Goal: Navigation & Orientation: Find specific page/section

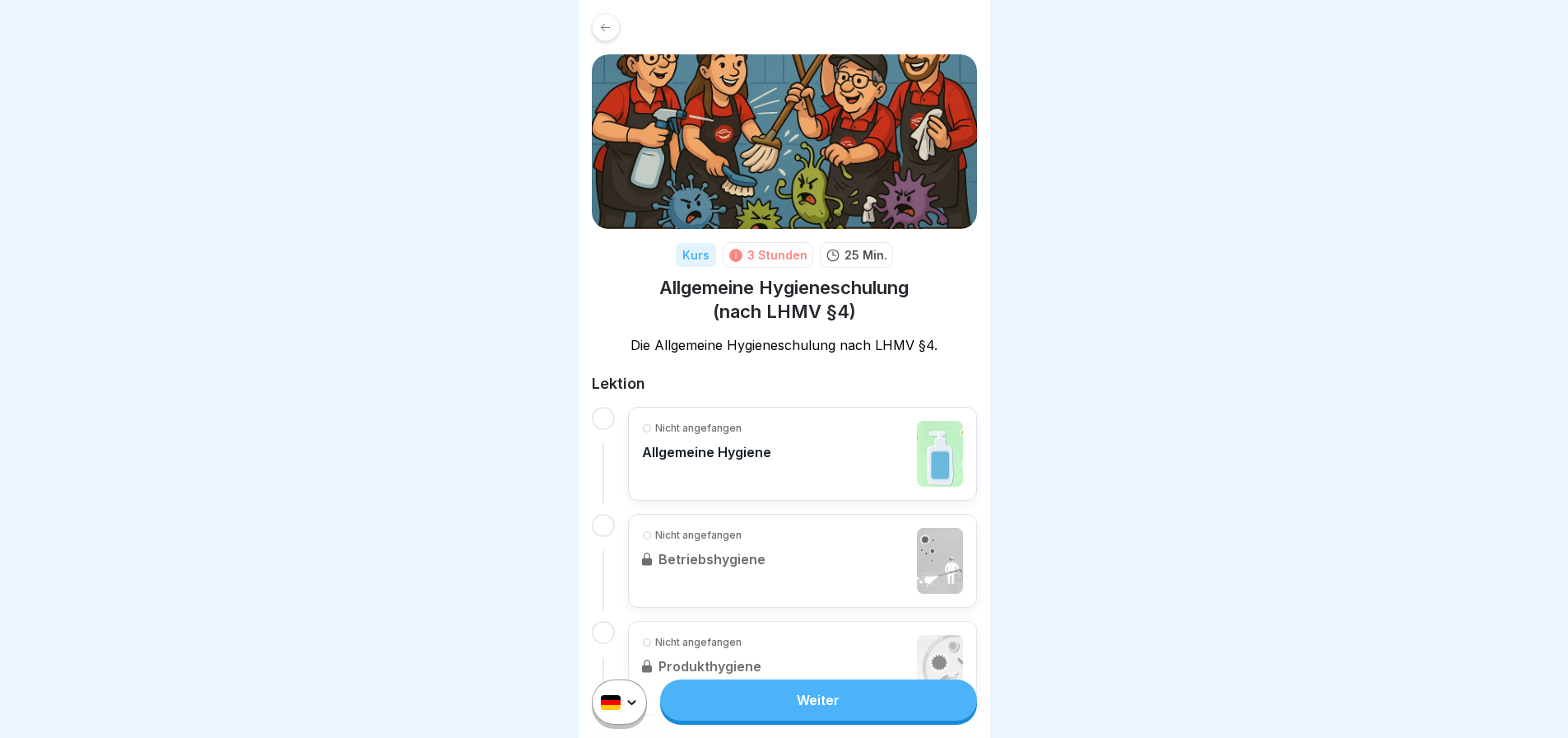
click at [601, 29] on icon at bounding box center [606, 28] width 12 height 12
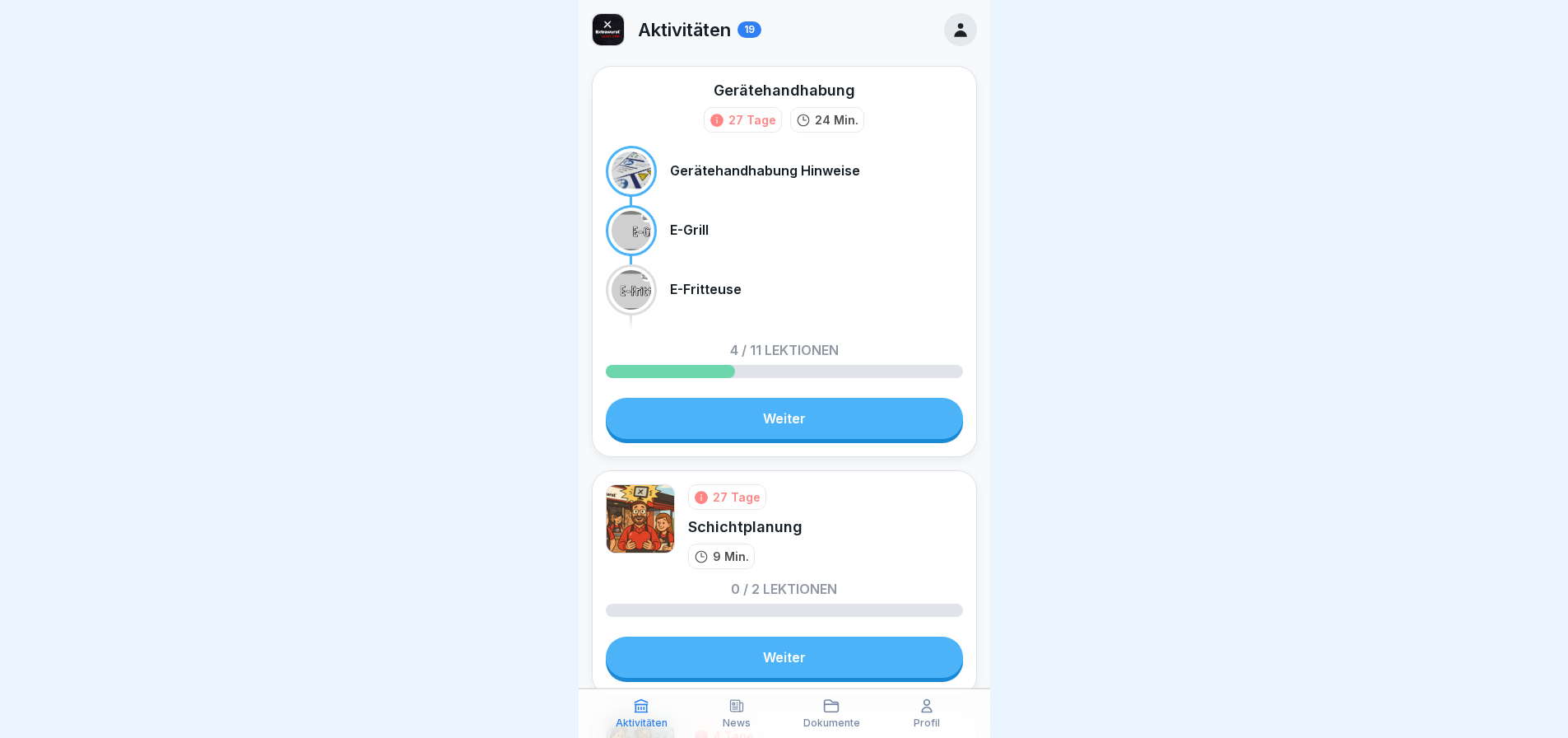
click at [954, 32] on icon at bounding box center [960, 30] width 12 height 14
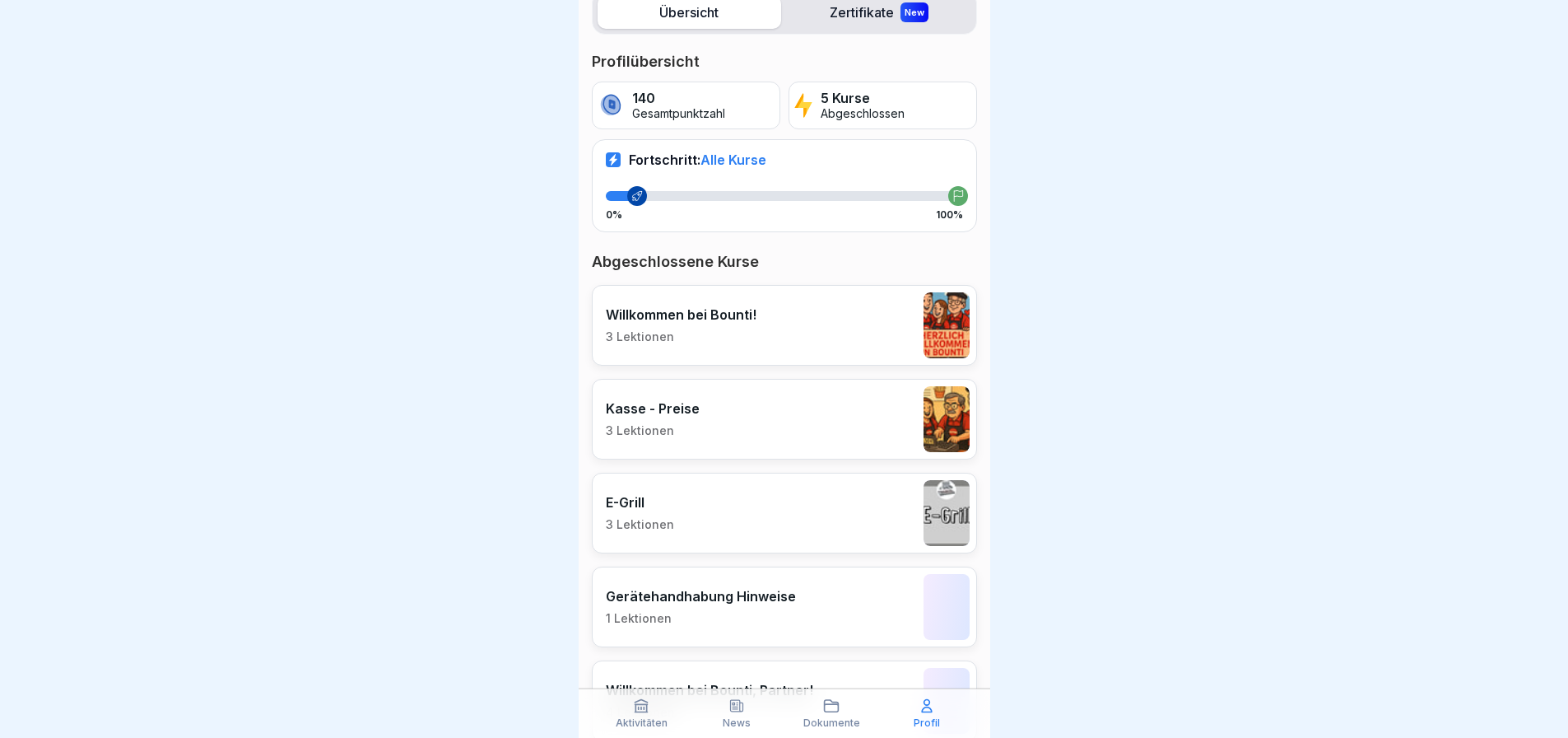
scroll to position [309, 0]
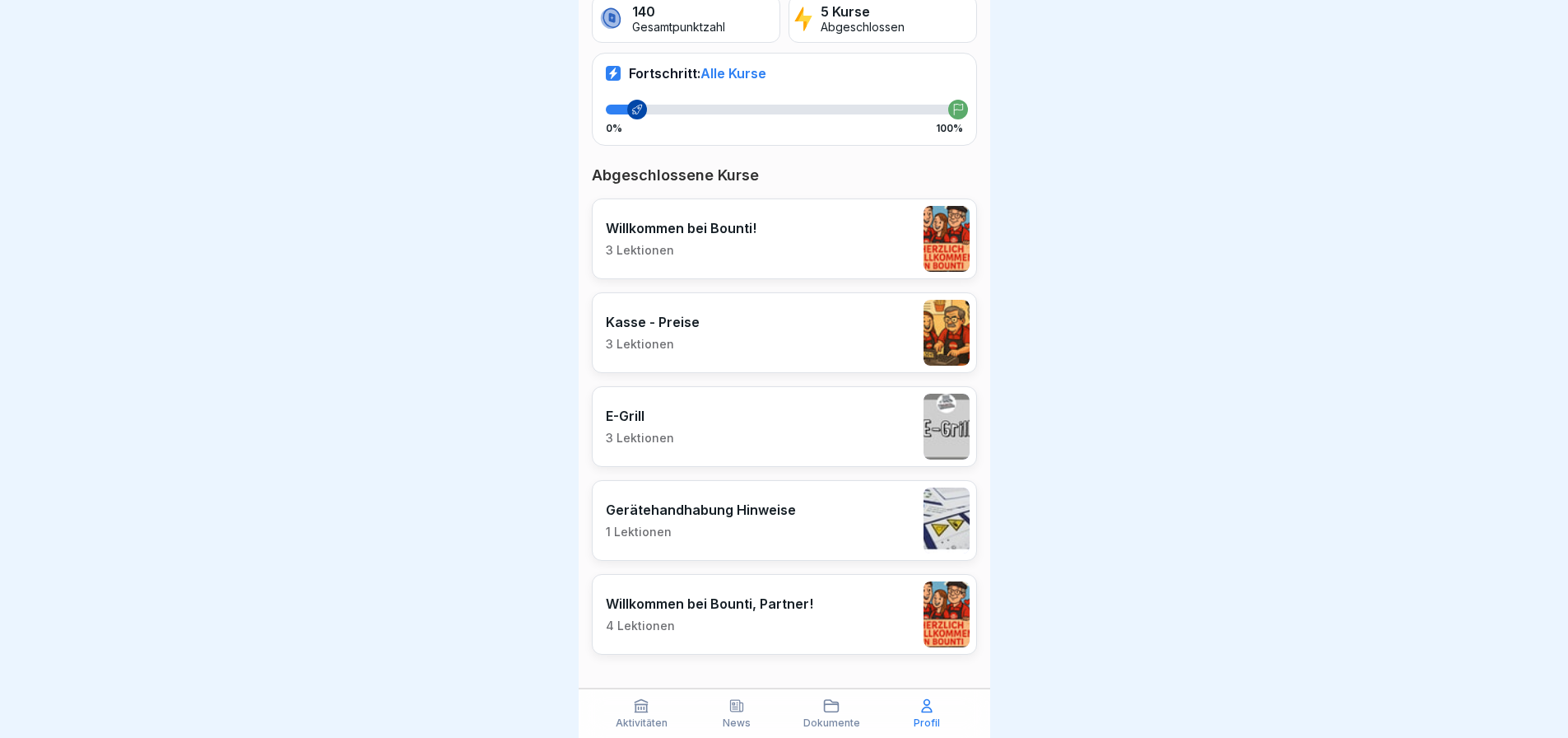
click at [640, 722] on p "Aktivitäten" at bounding box center [642, 722] width 52 height 11
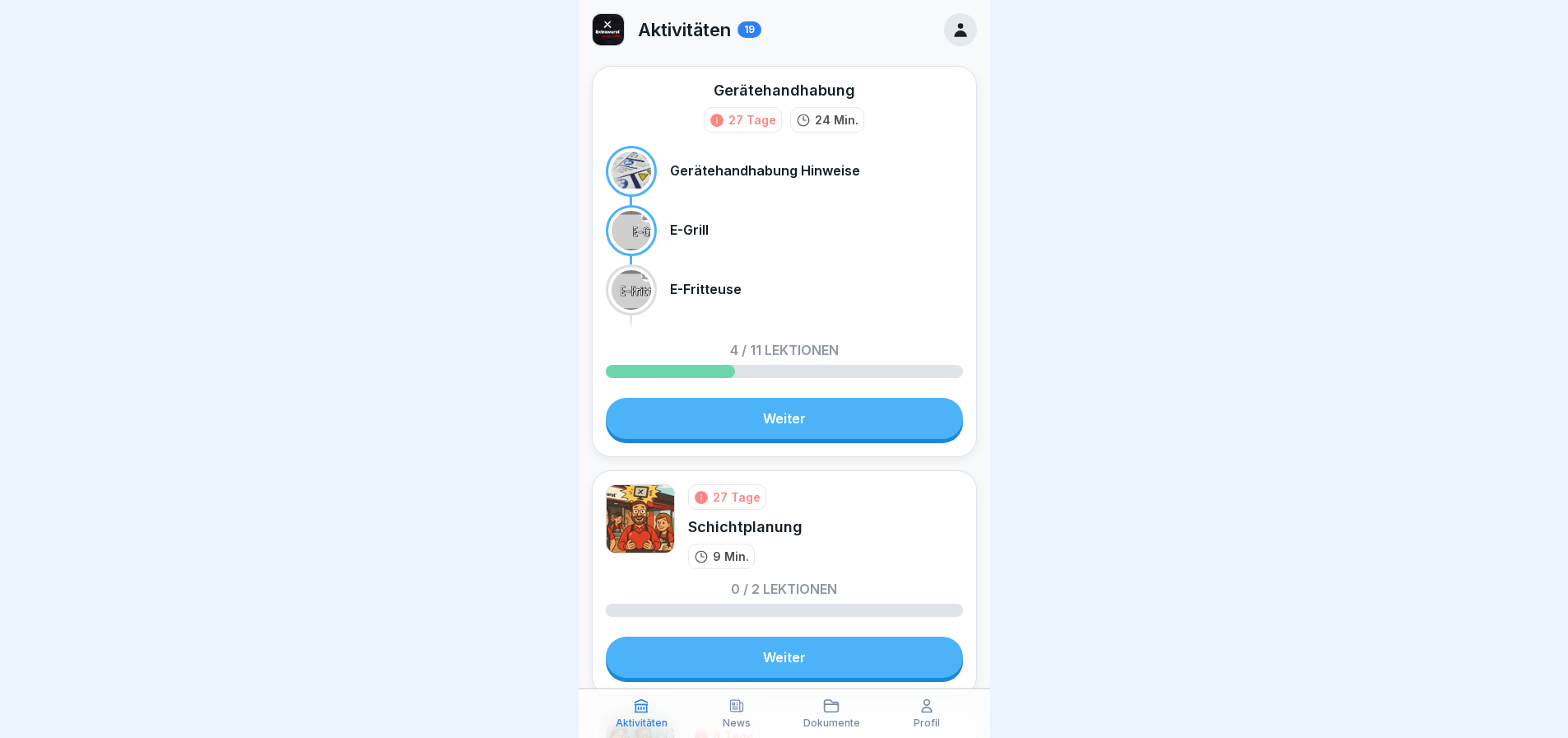
click at [924, 717] on p "Profil" at bounding box center [926, 722] width 26 height 11
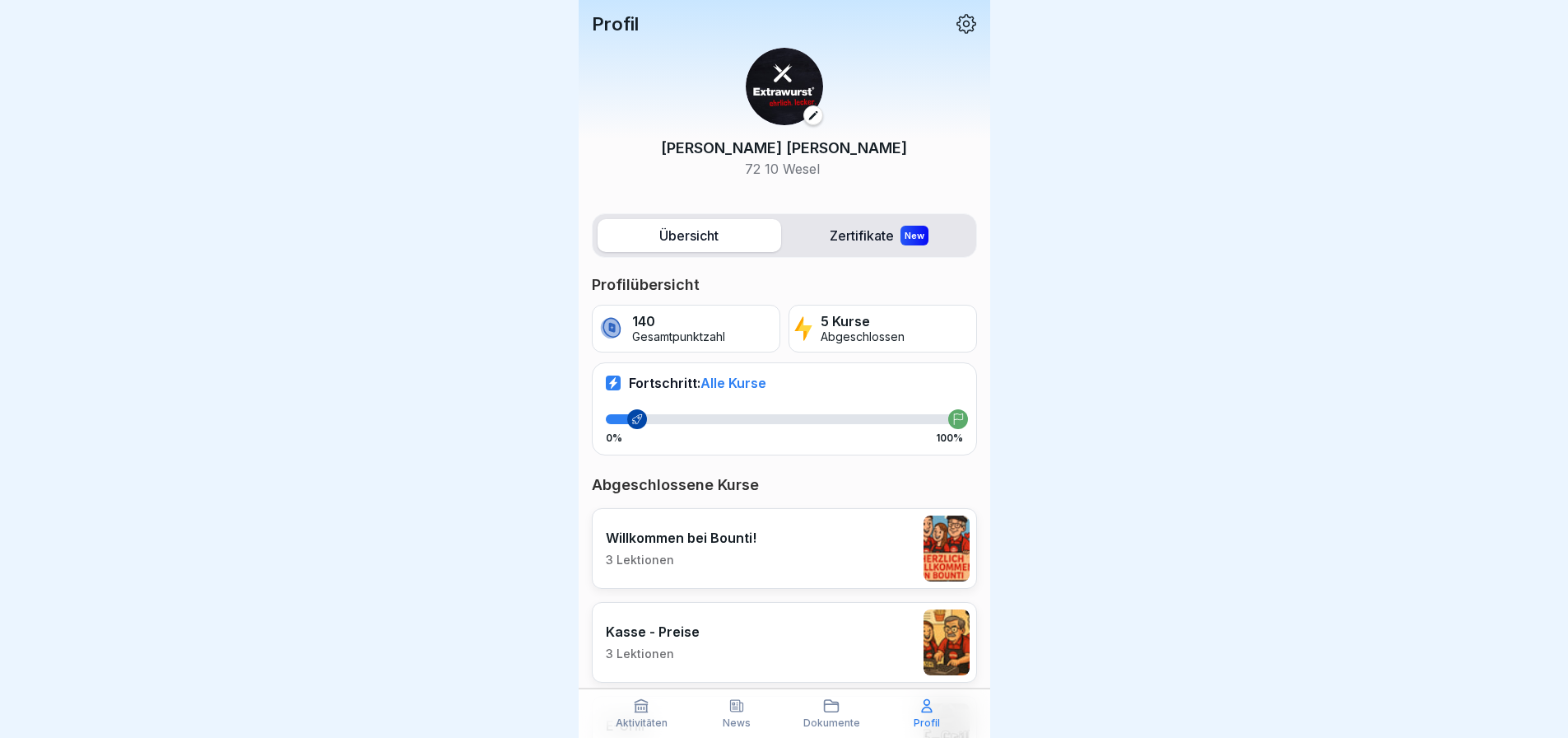
click at [686, 239] on label "Übersicht" at bounding box center [689, 235] width 183 height 33
click at [834, 235] on label "Zertifikate New" at bounding box center [879, 235] width 183 height 33
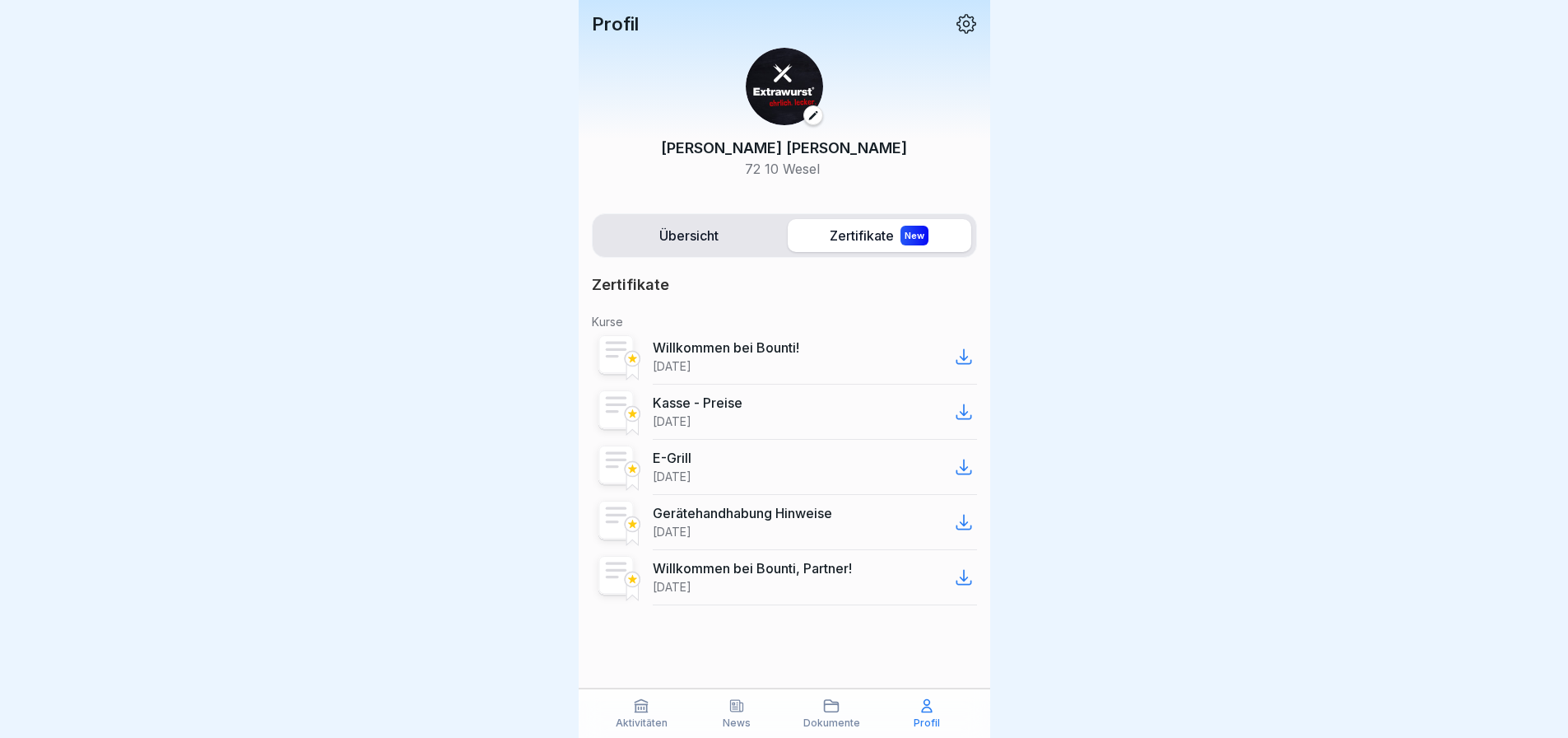
click at [772, 107] on img at bounding box center [784, 86] width 78 height 78
click at [968, 26] on icon at bounding box center [966, 23] width 20 height 20
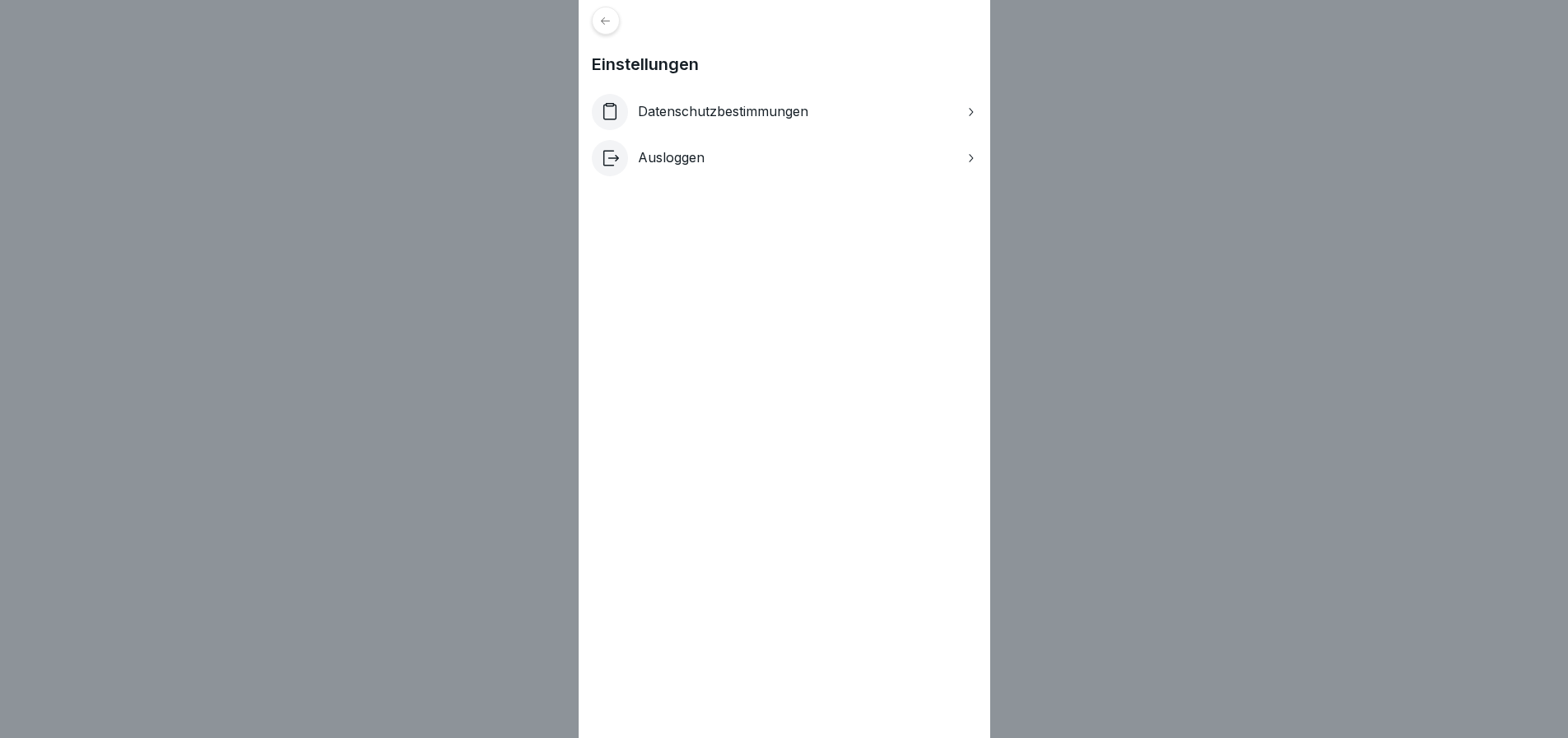
click at [608, 19] on icon at bounding box center [606, 21] width 12 height 12
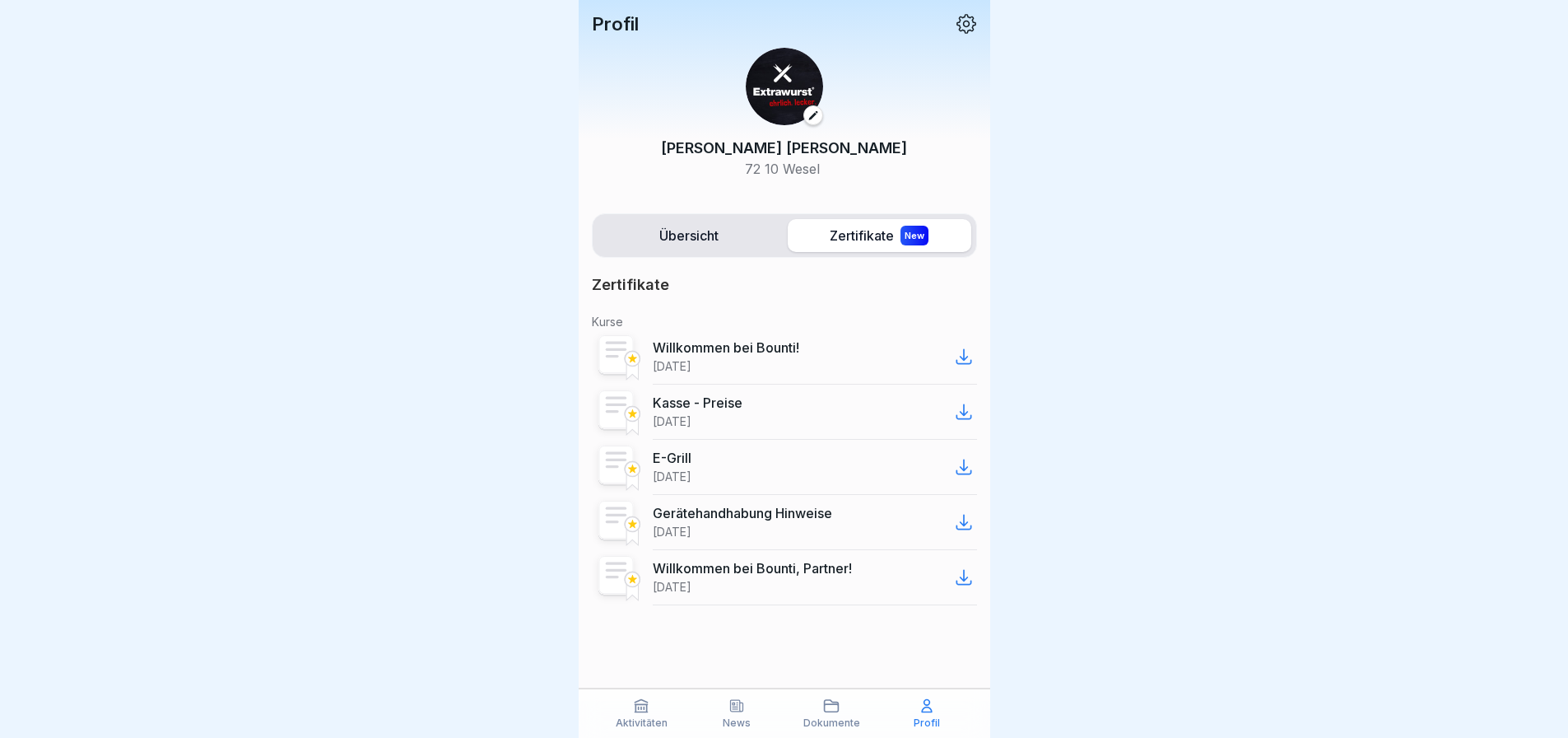
click at [695, 232] on label "Übersicht" at bounding box center [689, 235] width 183 height 33
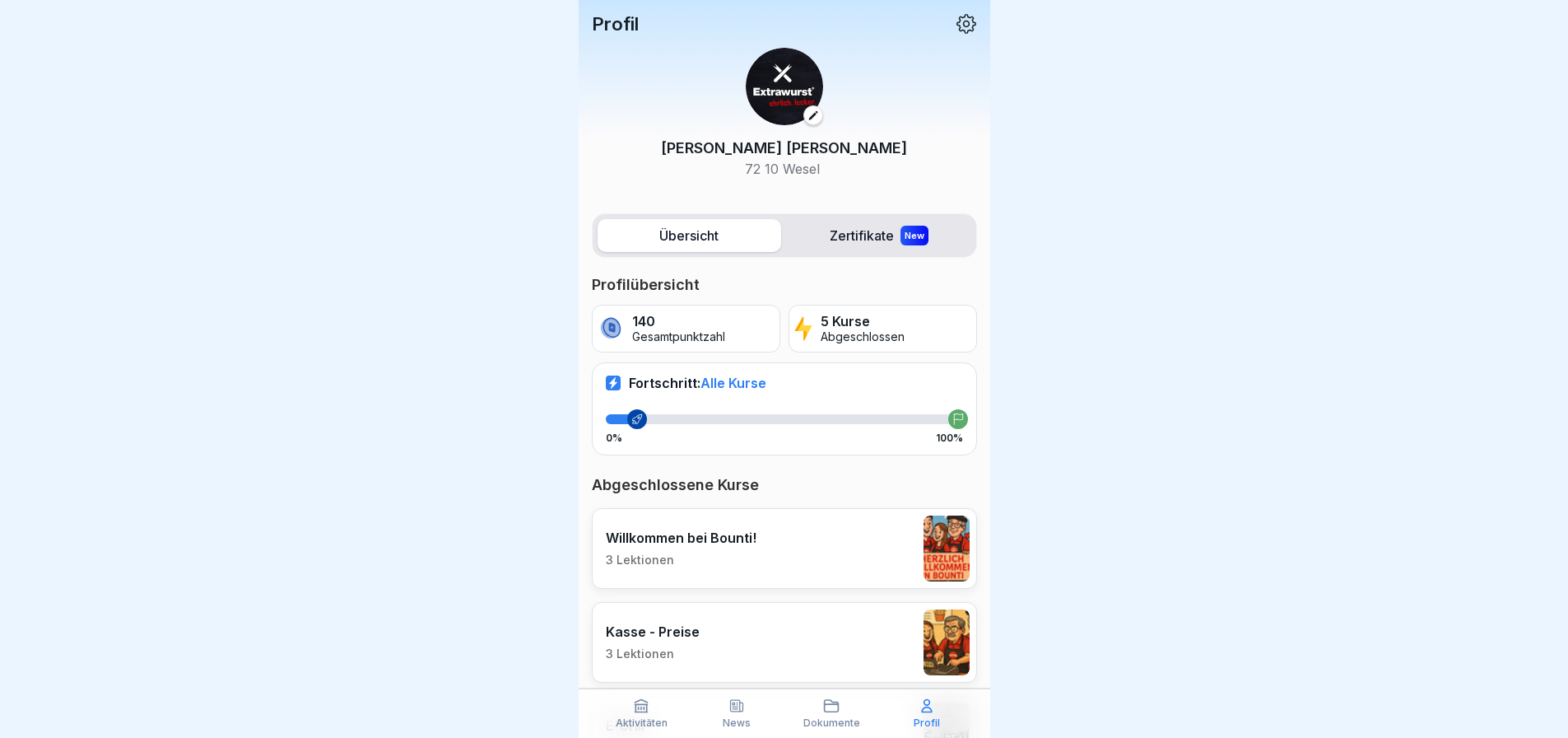
click at [799, 175] on p "72 10 Wesel" at bounding box center [784, 169] width 246 height 20
click at [793, 162] on p "72 10 Wesel" at bounding box center [784, 169] width 246 height 20
click at [781, 144] on p "Carsten Moritz" at bounding box center [784, 148] width 246 height 22
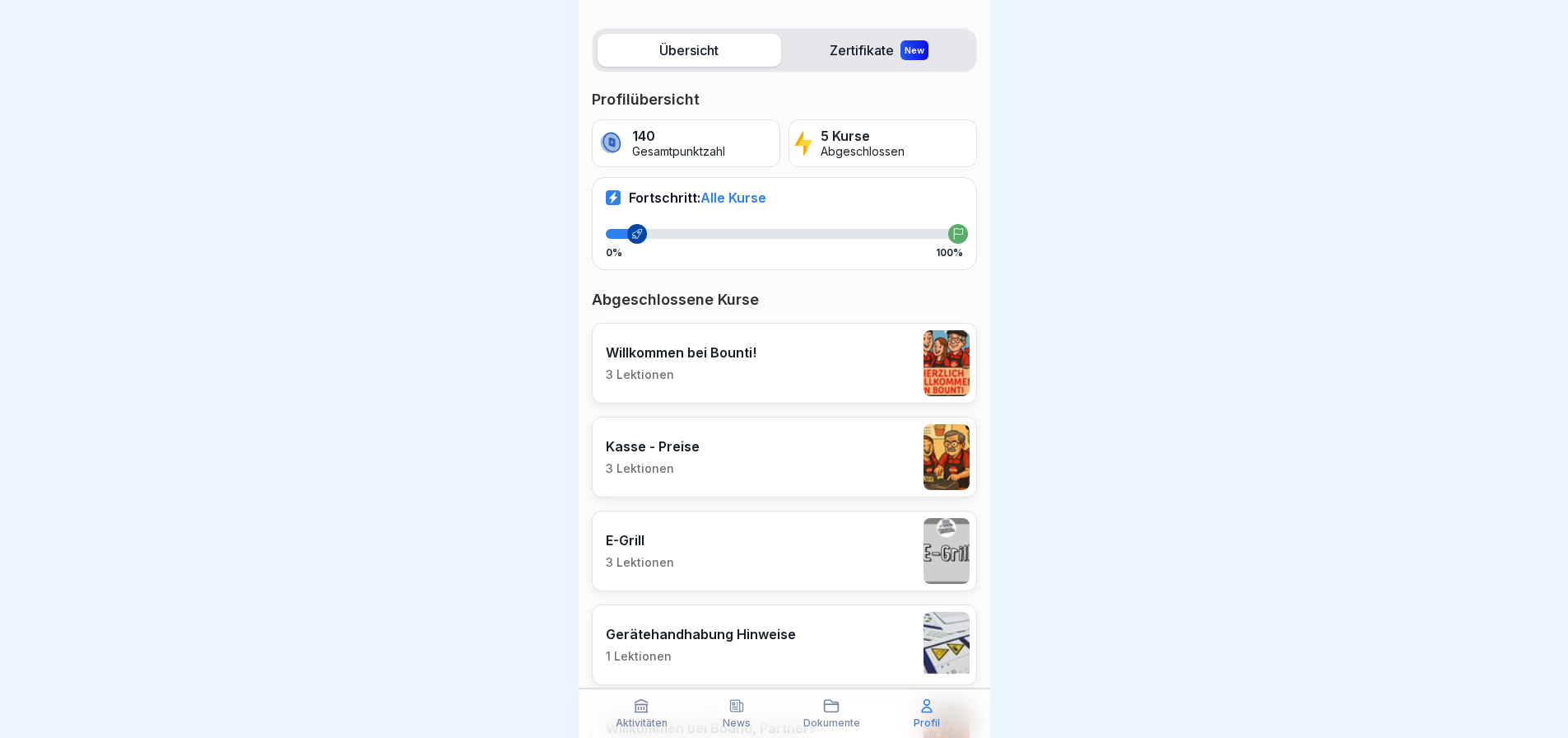
scroll to position [309, 0]
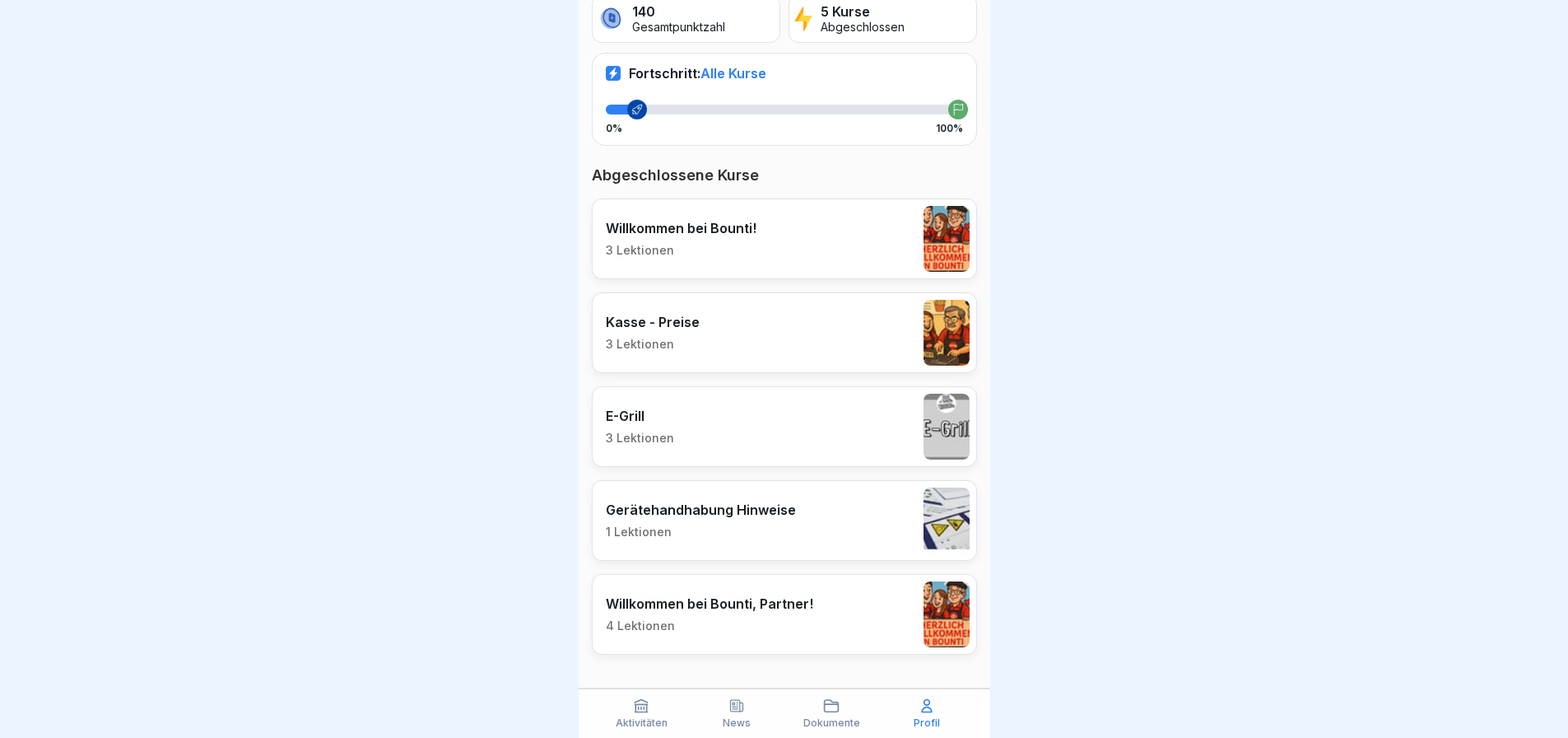
click at [697, 601] on p "Willkommen bei Bounti, Partner!" at bounding box center [709, 603] width 207 height 16
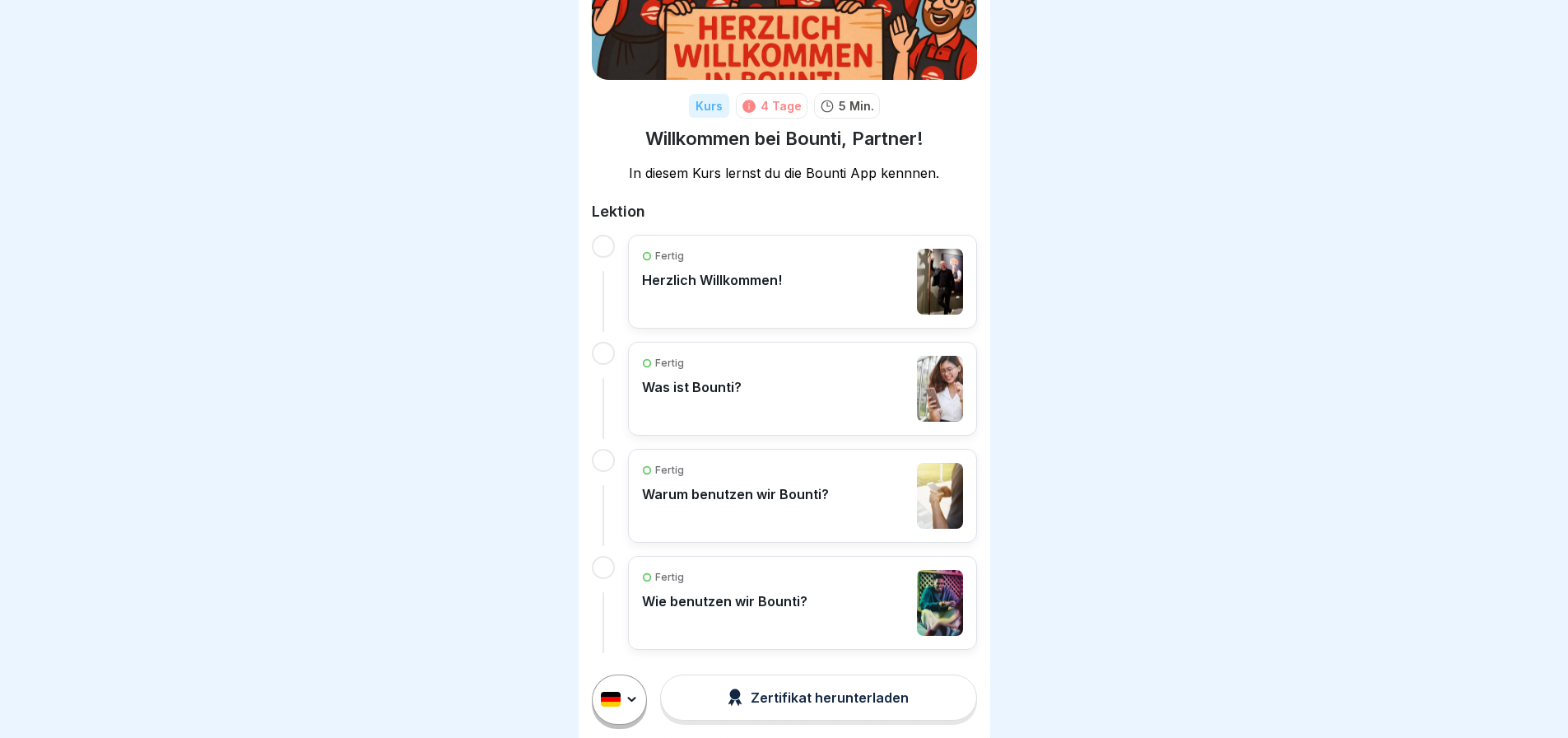
scroll to position [151, 0]
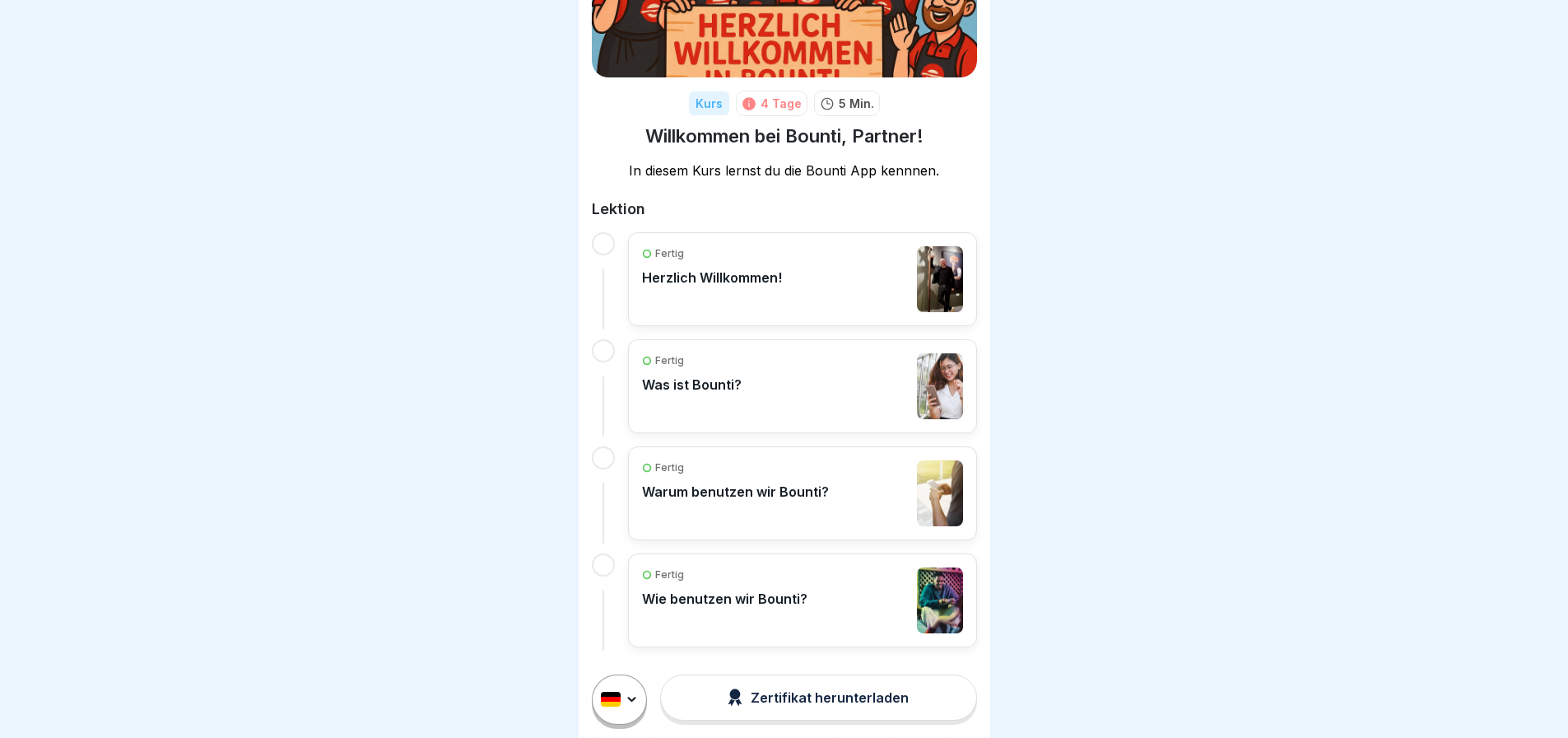
click at [740, 601] on p "Wie benutzen wir Bounti?" at bounding box center [724, 598] width 165 height 16
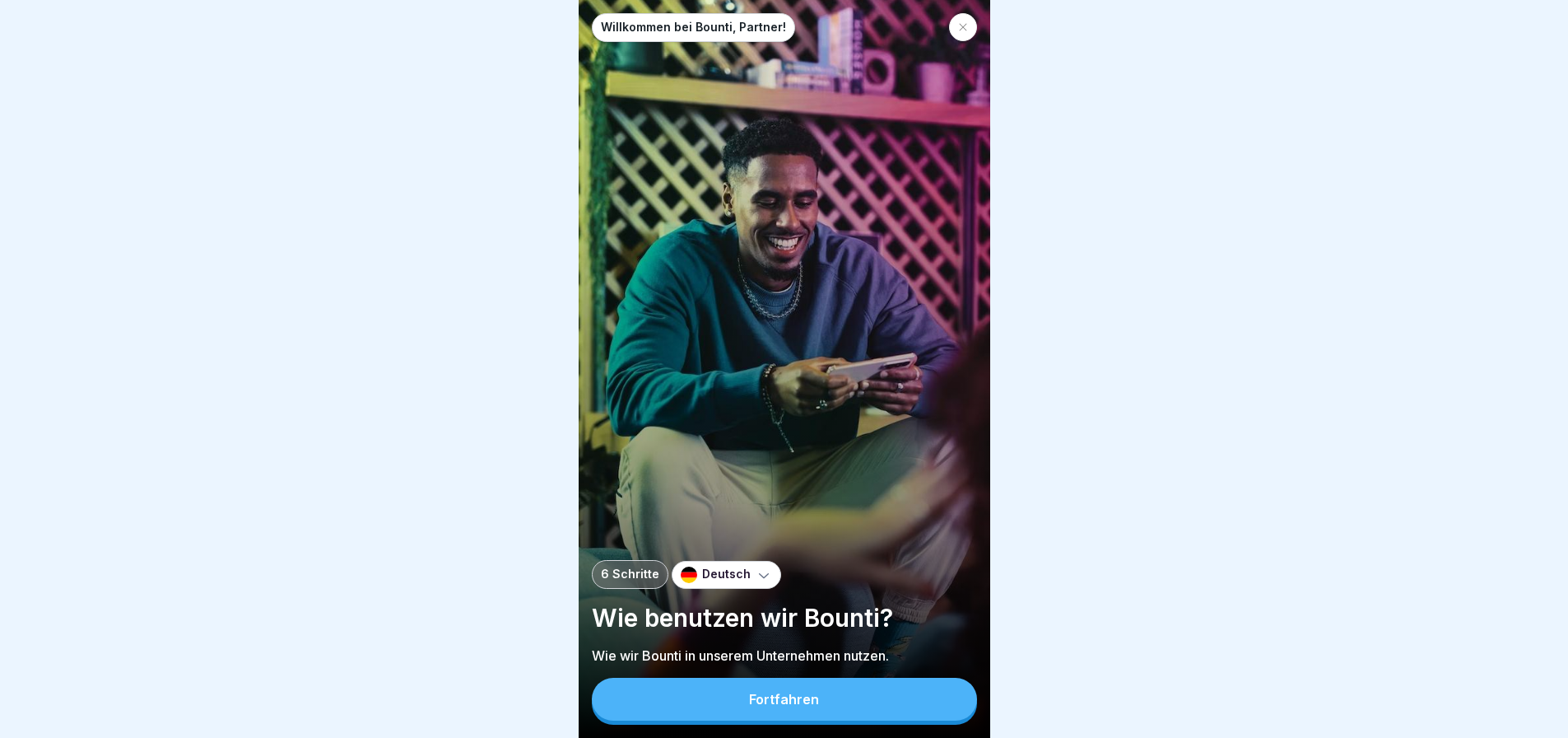
click at [765, 704] on button "Fortfahren" at bounding box center [784, 699] width 385 height 43
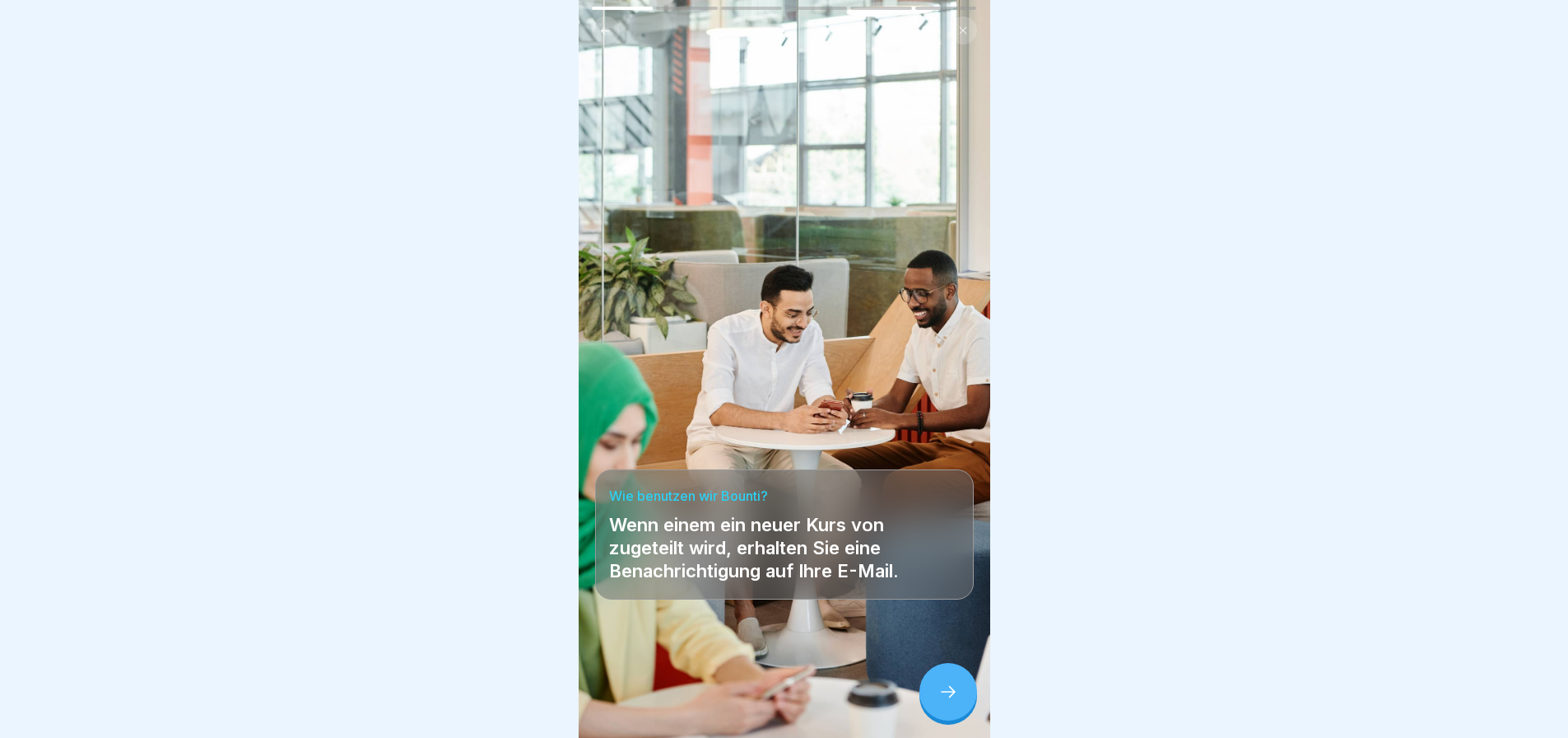
click at [956, 715] on div at bounding box center [948, 691] width 58 height 58
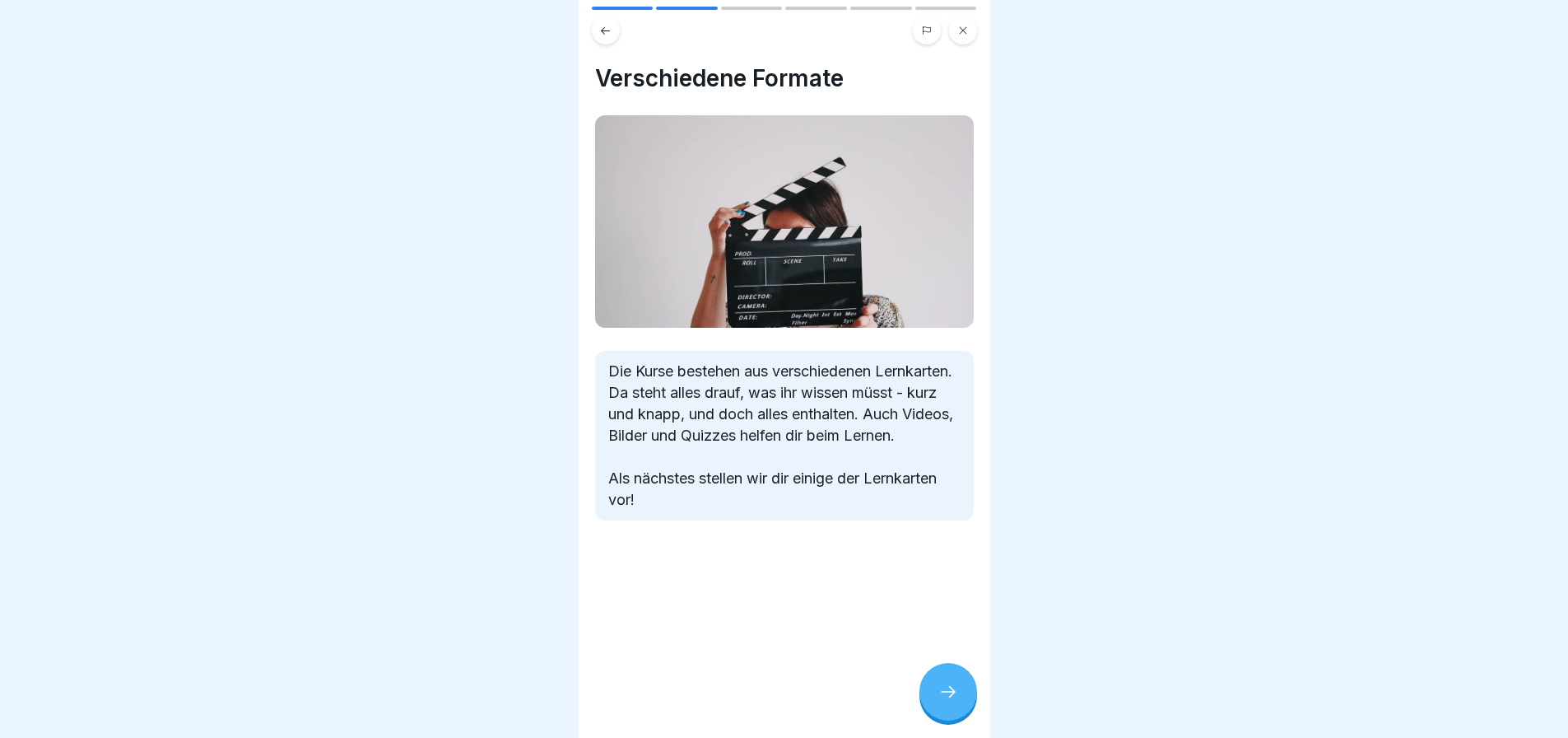
click at [956, 715] on div at bounding box center [948, 691] width 58 height 58
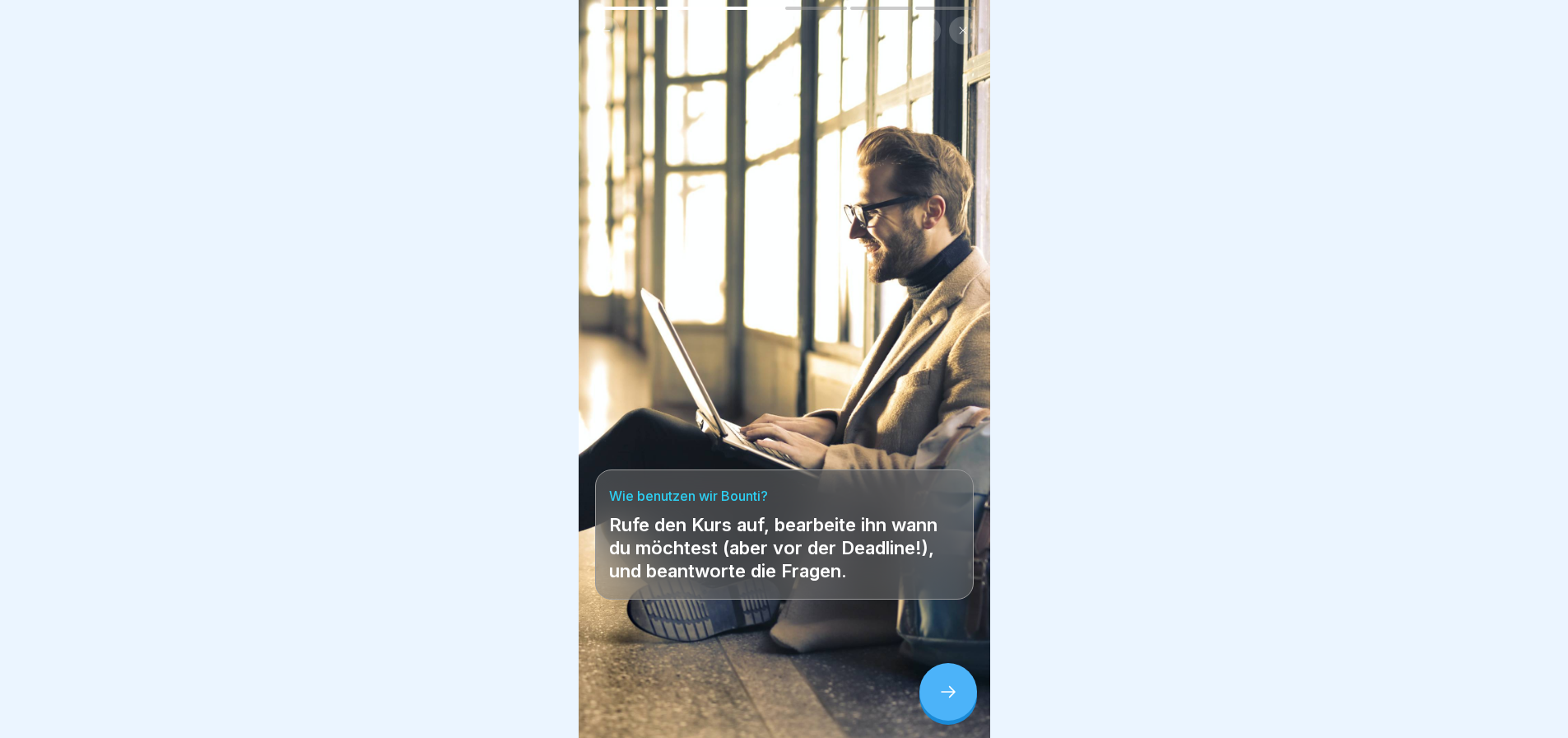
click at [956, 715] on div at bounding box center [948, 691] width 58 height 58
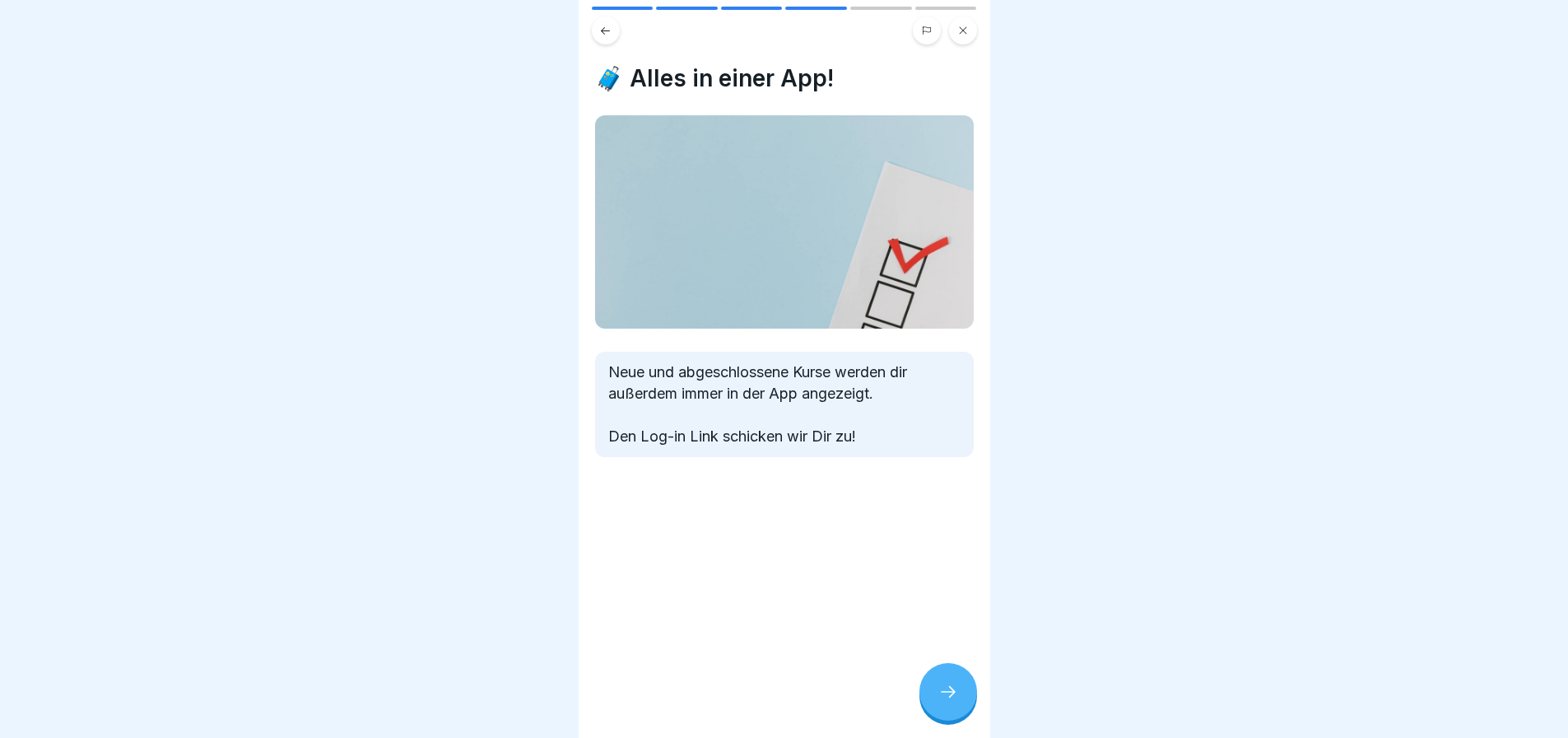
click at [956, 715] on div at bounding box center [948, 691] width 58 height 58
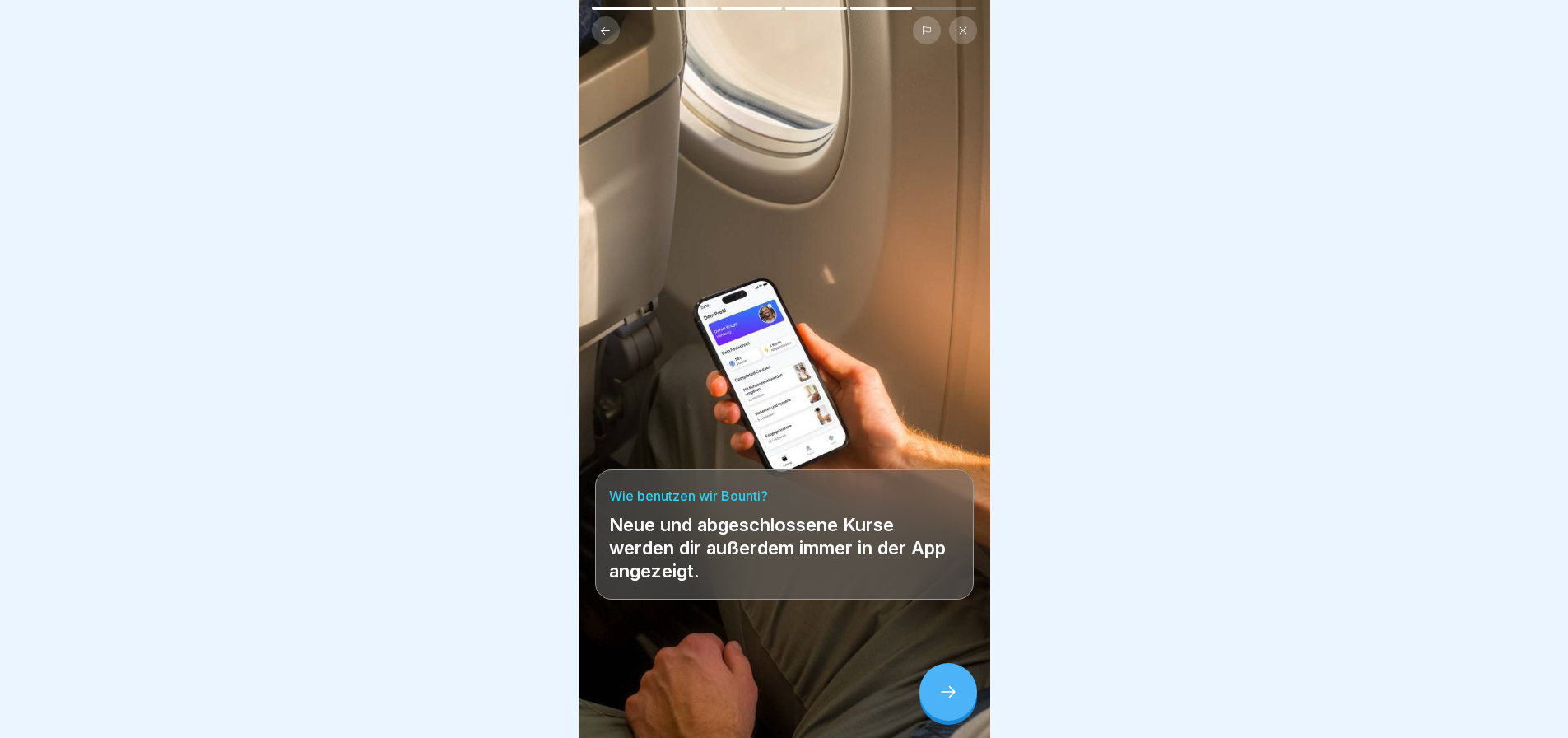
click at [956, 715] on div at bounding box center [948, 691] width 58 height 58
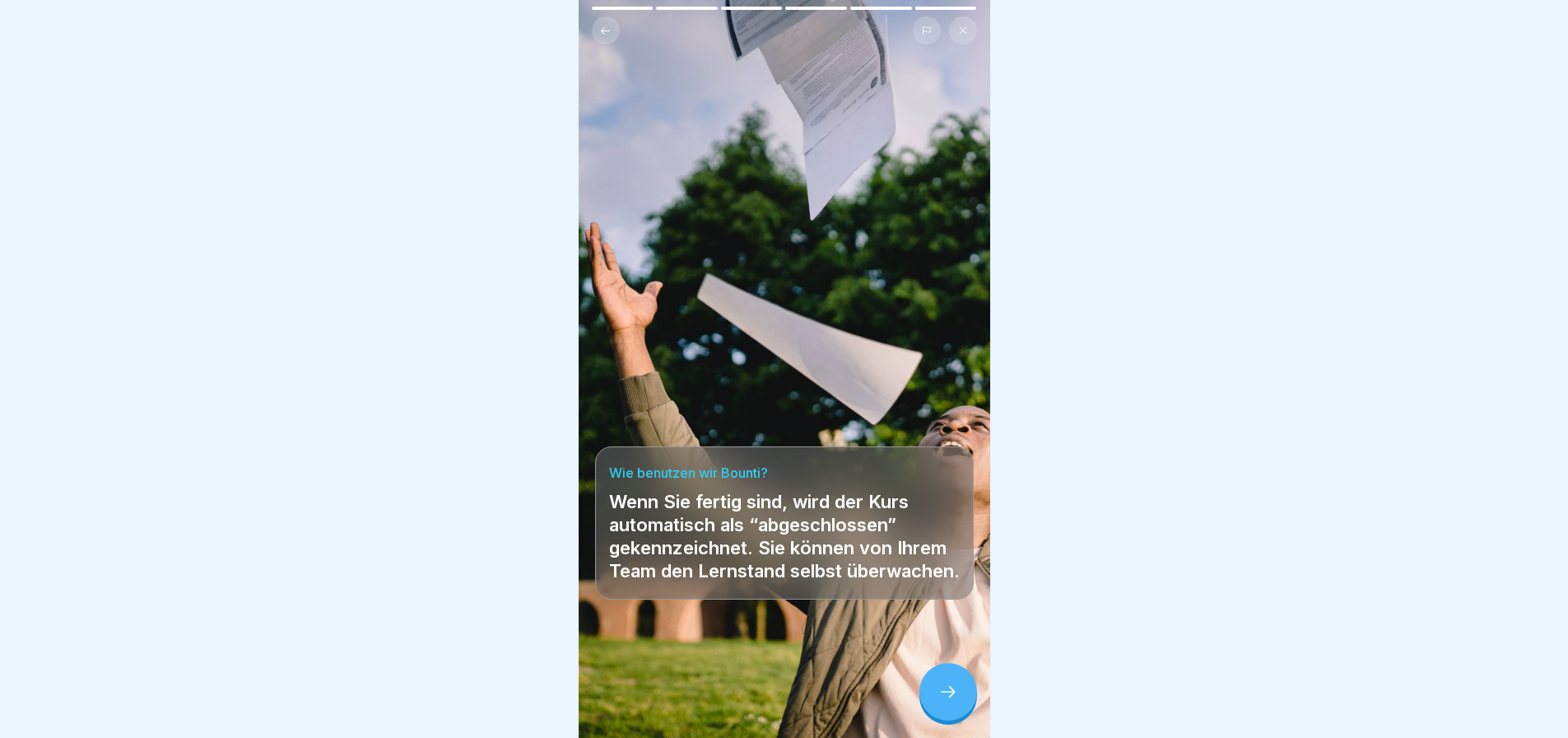
click at [956, 715] on div at bounding box center [948, 691] width 58 height 58
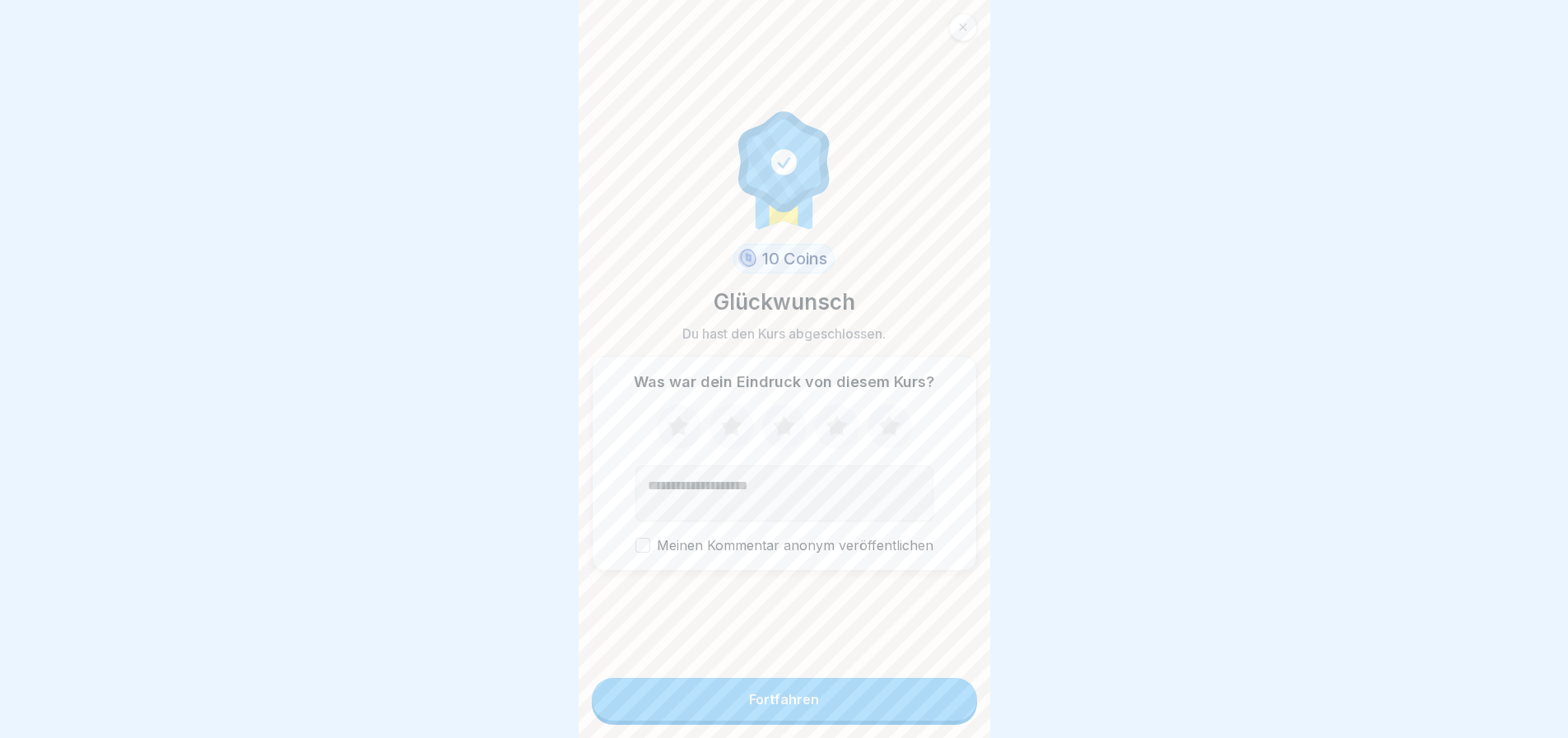
click at [880, 714] on button "Fortfahren" at bounding box center [784, 699] width 385 height 43
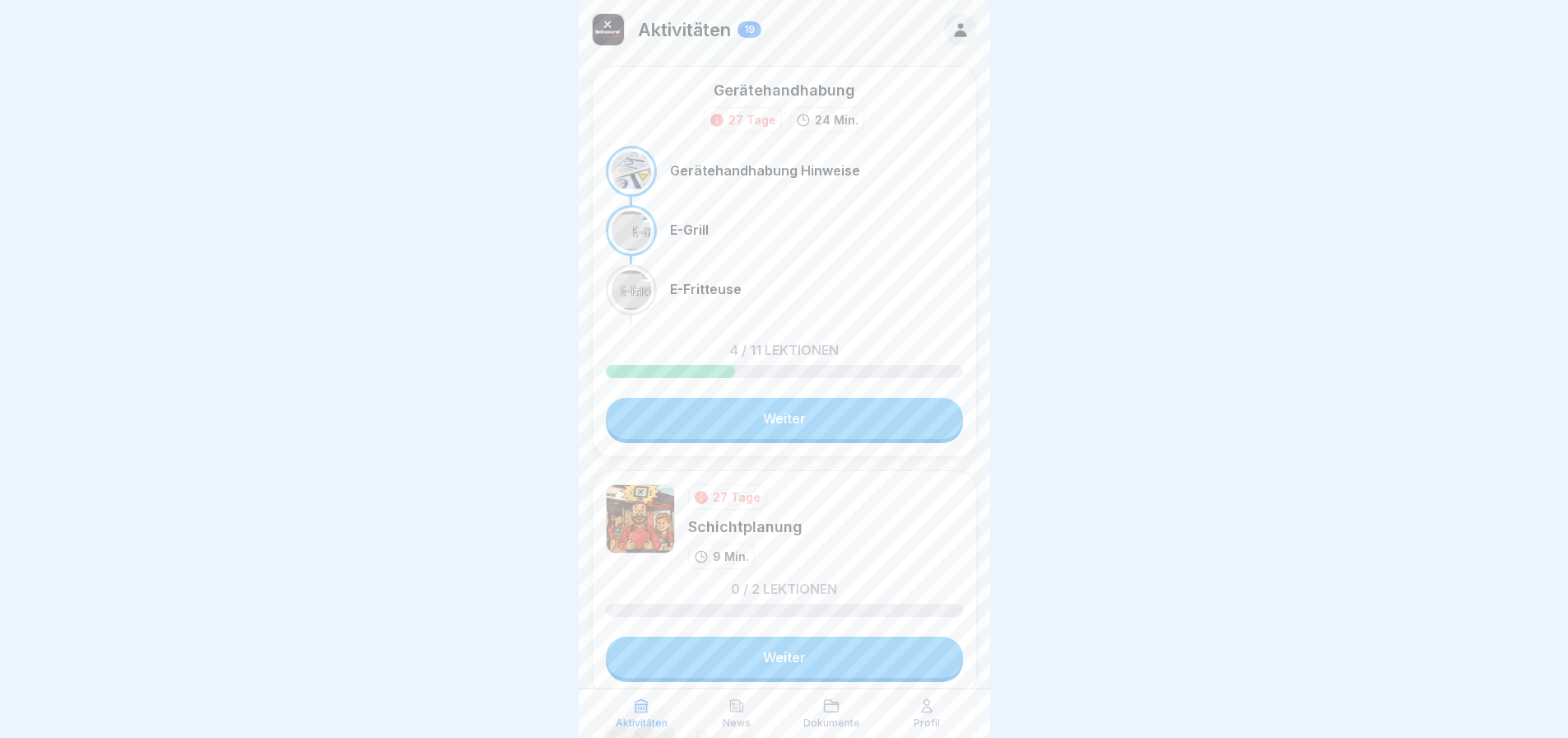
click at [713, 33] on p "Aktivitäten" at bounding box center [684, 29] width 93 height 22
click at [749, 25] on div "19" at bounding box center [750, 29] width 24 height 16
click at [951, 26] on icon at bounding box center [960, 29] width 18 height 18
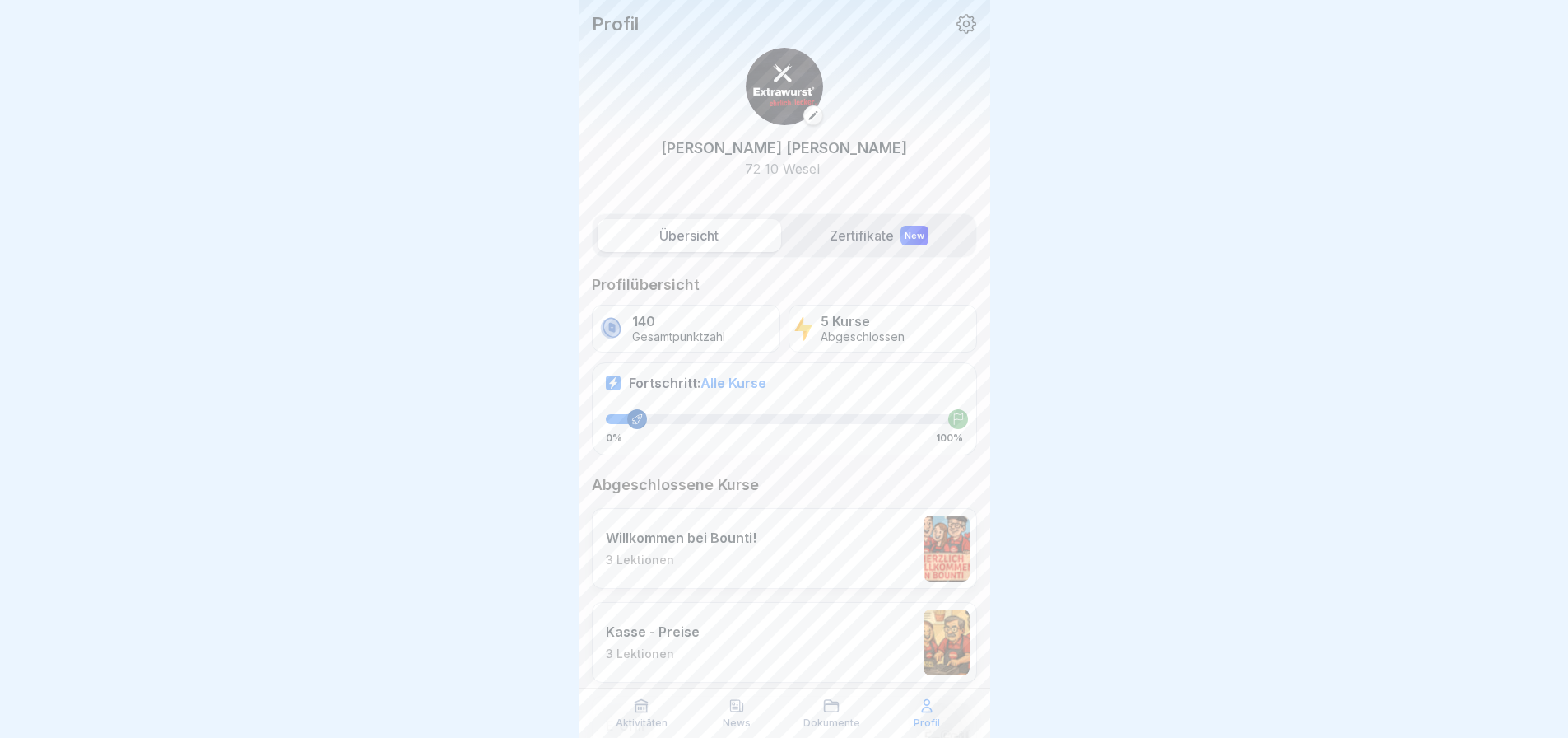
click at [870, 341] on p "Abgeschlossen" at bounding box center [862, 337] width 84 height 14
click at [748, 384] on span "Alle Kurse" at bounding box center [733, 382] width 66 height 16
click at [607, 385] on icon at bounding box center [613, 382] width 11 height 11
click at [670, 384] on p "Fortschritt: Alle Kurse" at bounding box center [697, 382] width 137 height 16
click at [733, 387] on span "Alle Kurse" at bounding box center [733, 382] width 66 height 16
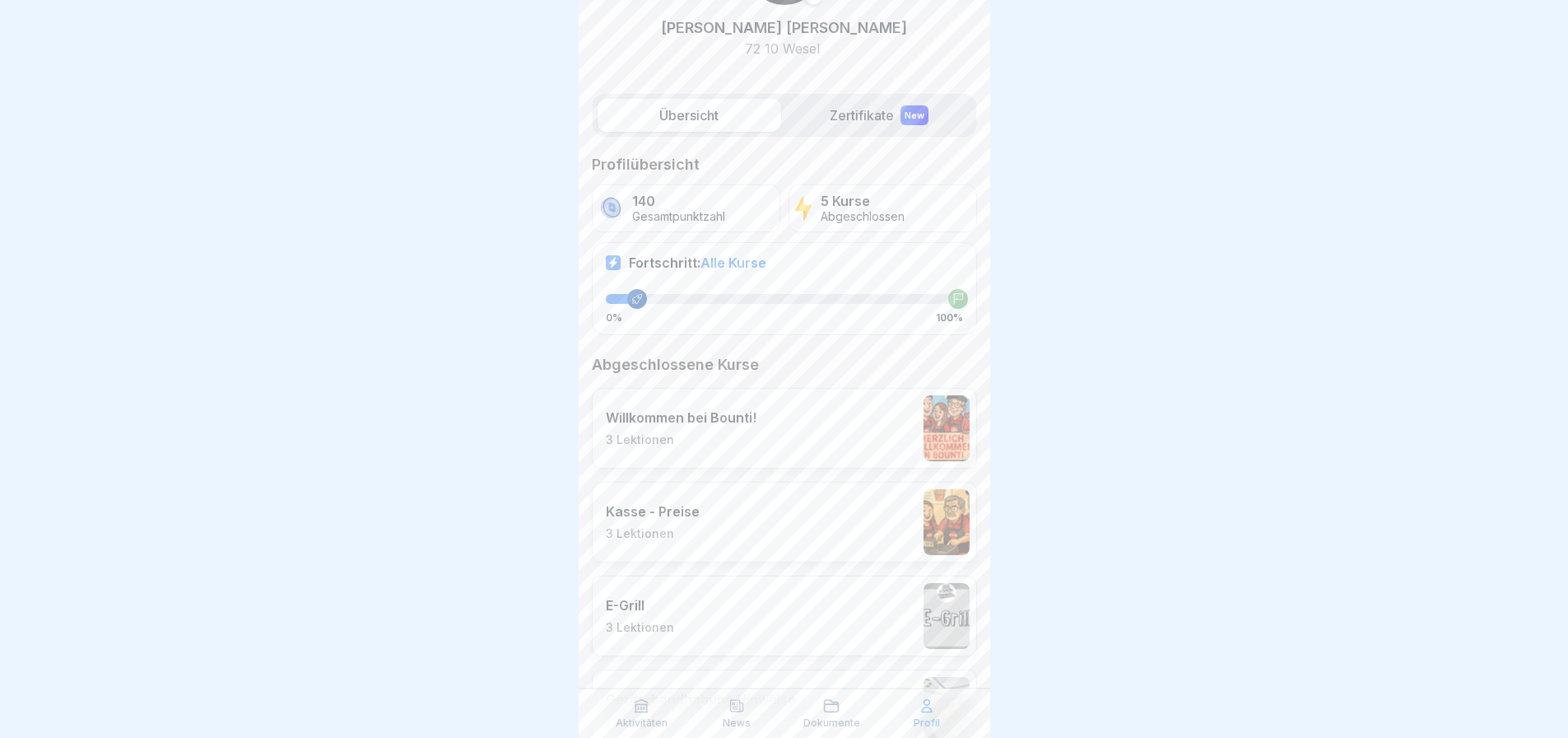
scroll to position [309, 0]
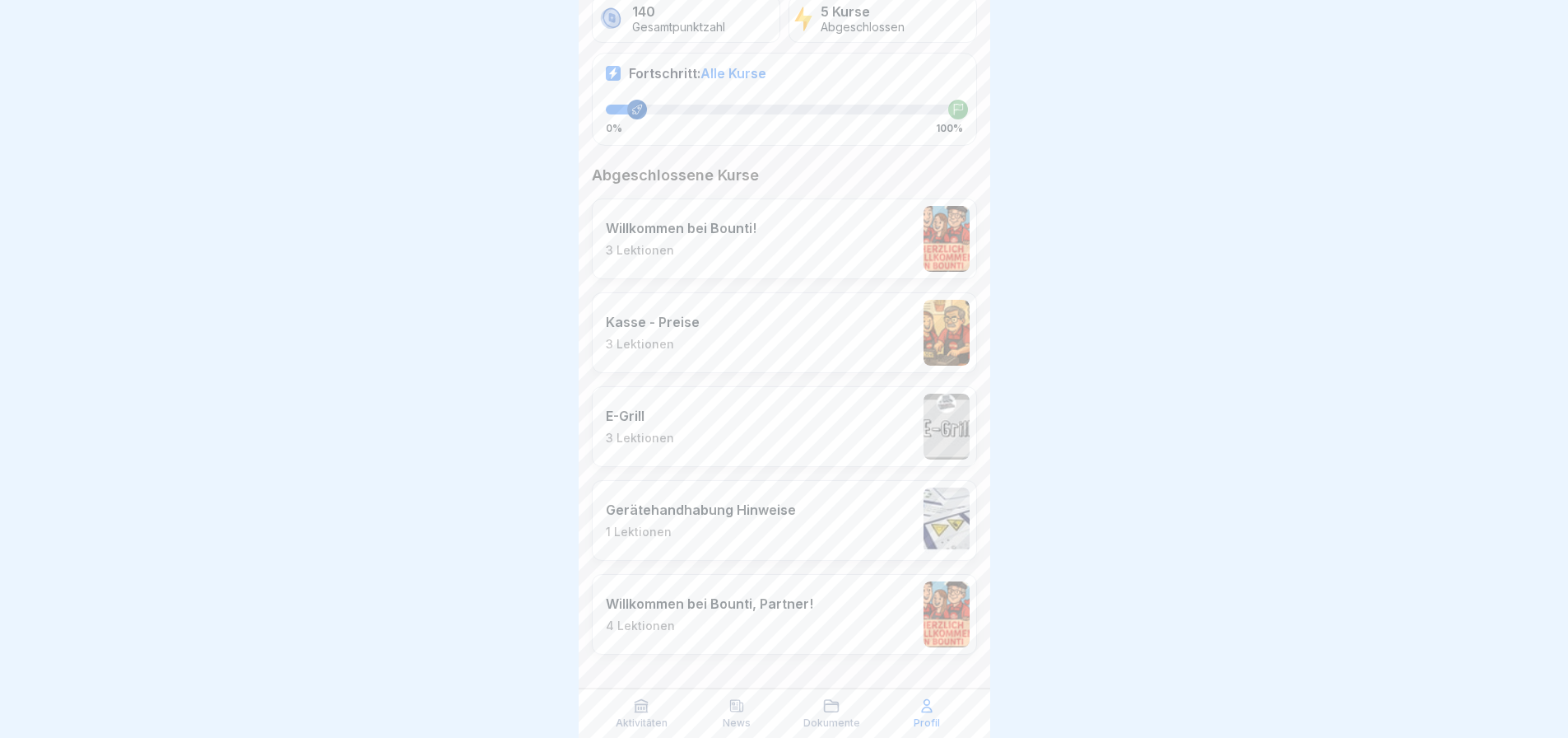
click at [673, 614] on div "Willkommen bei Bounti, Partner! 4 Lektionen" at bounding box center [709, 614] width 207 height 38
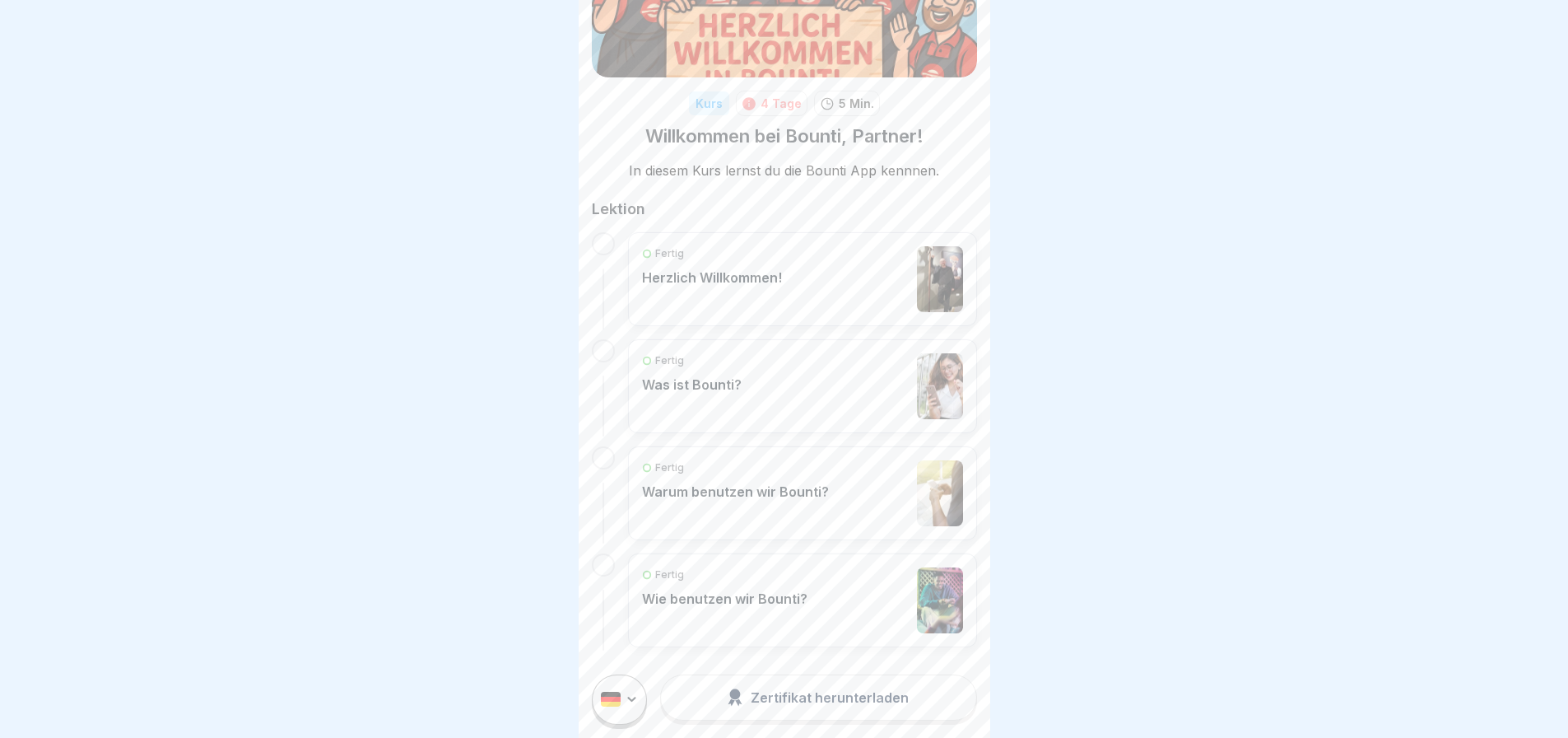
scroll to position [12, 0]
click at [730, 280] on div "Fertig Herzlich Willkommen!" at bounding box center [712, 279] width 140 height 66
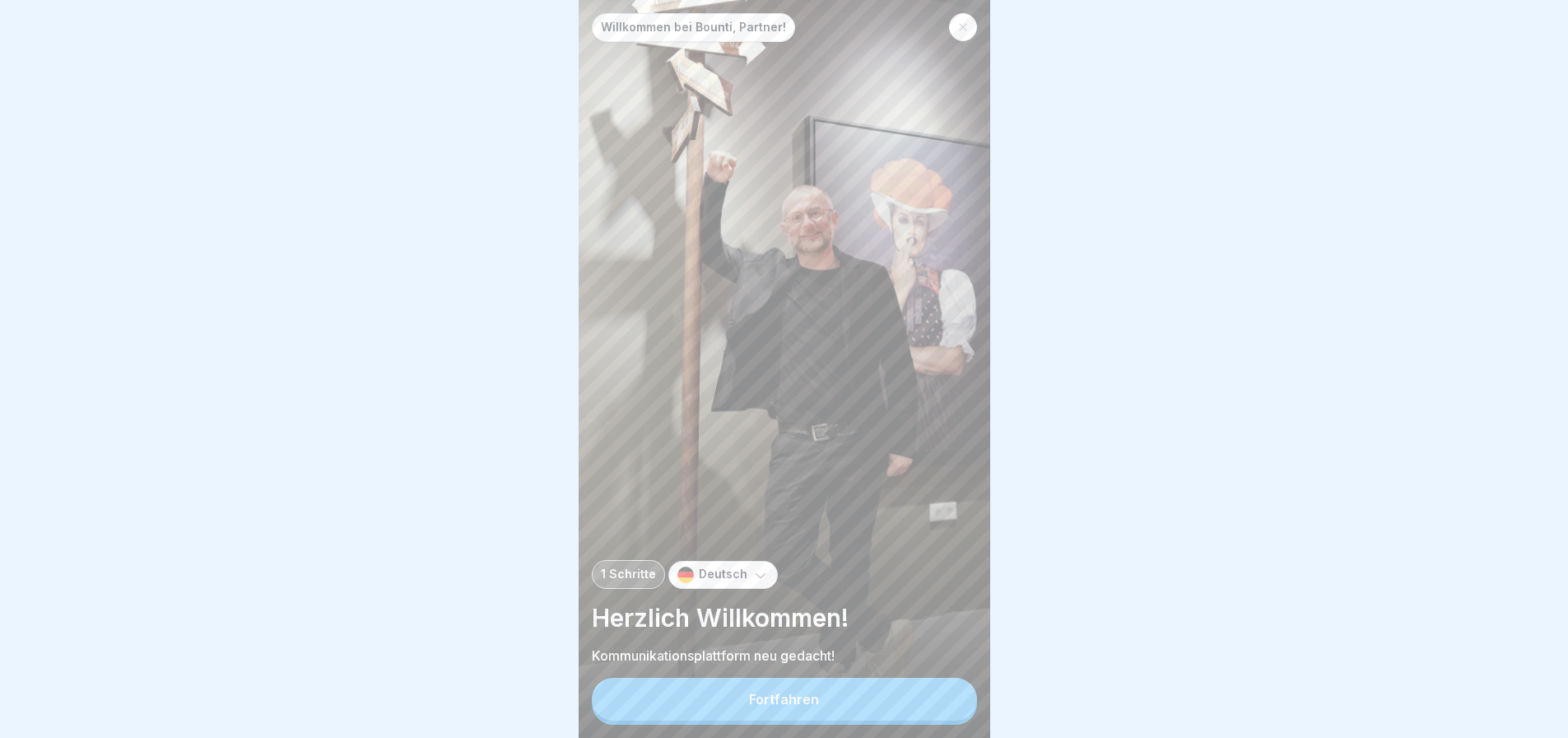
click at [955, 29] on div at bounding box center [962, 27] width 28 height 28
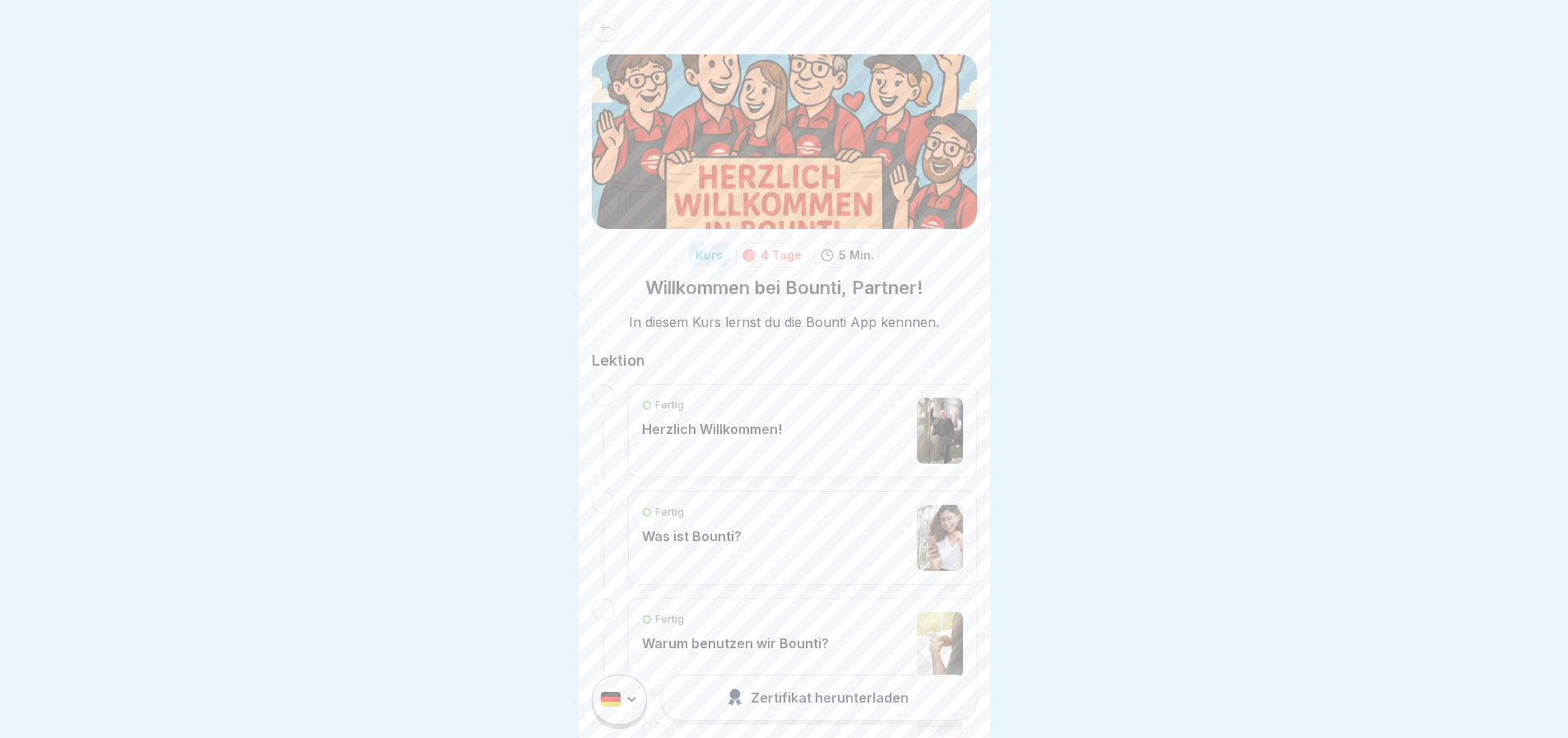
click at [608, 22] on icon at bounding box center [606, 28] width 12 height 12
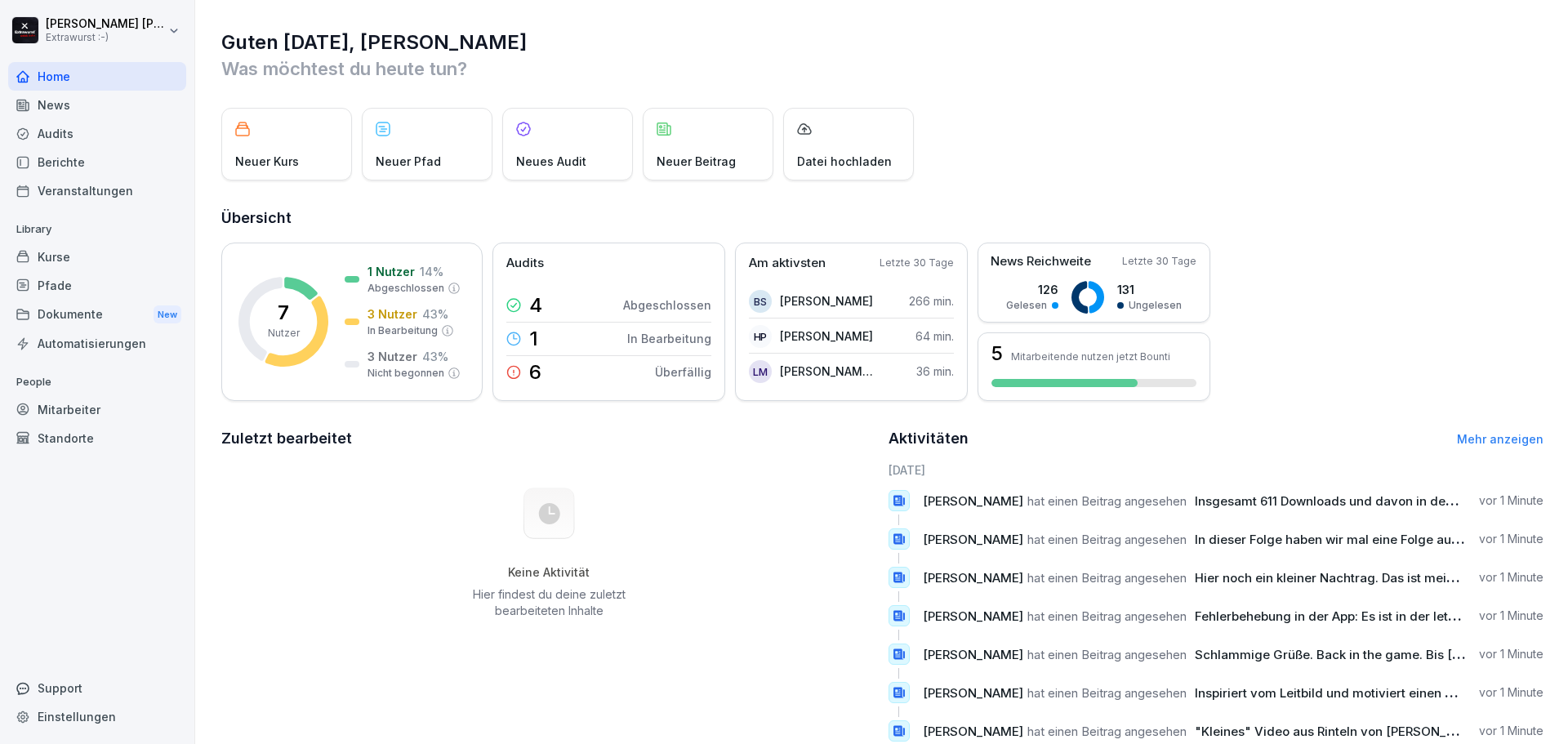
click at [92, 407] on div "Mitarbeiter" at bounding box center [98, 409] width 178 height 28
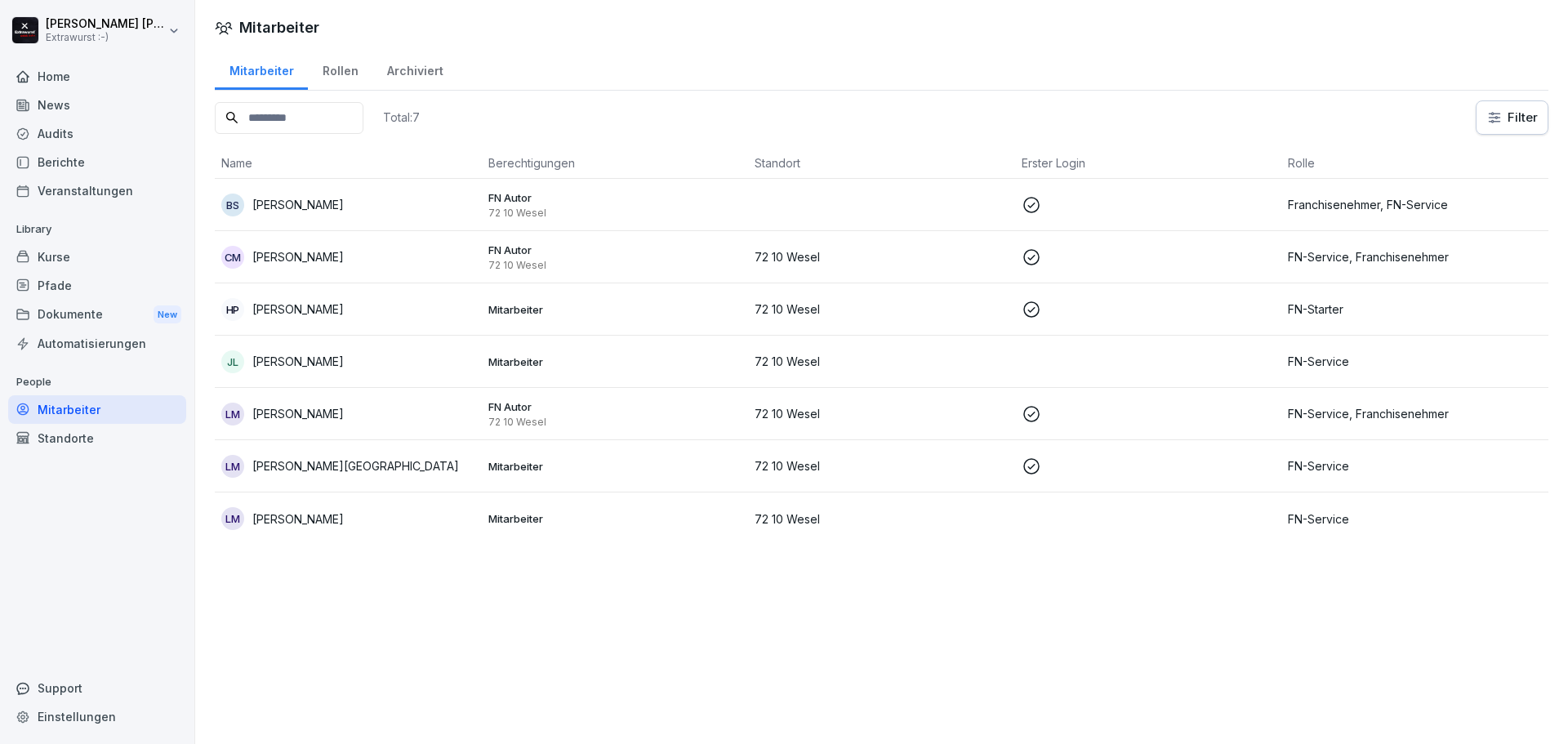
click at [322, 313] on p "[PERSON_NAME]" at bounding box center [297, 309] width 92 height 17
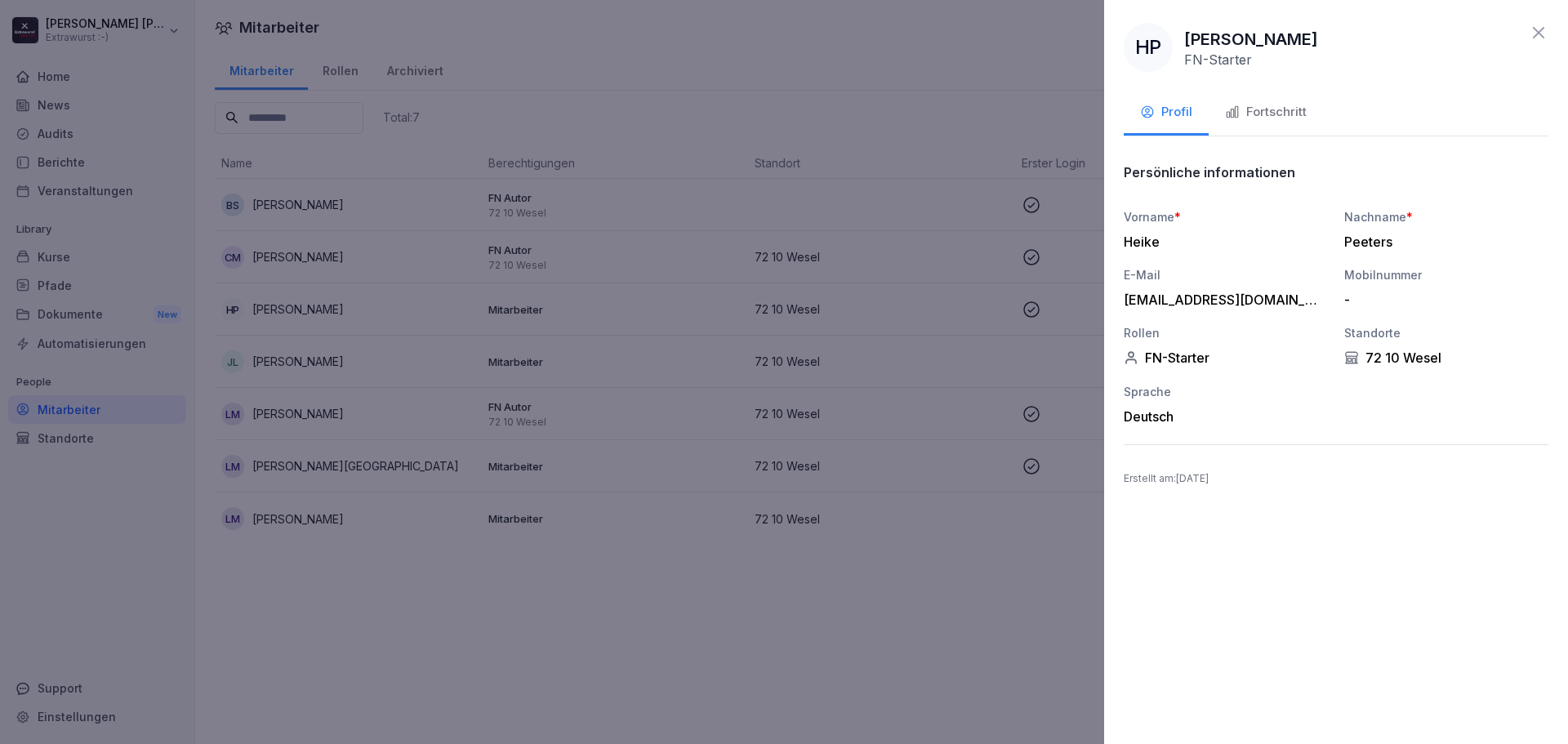
click at [1254, 111] on div "Fortschritt" at bounding box center [1265, 112] width 81 height 19
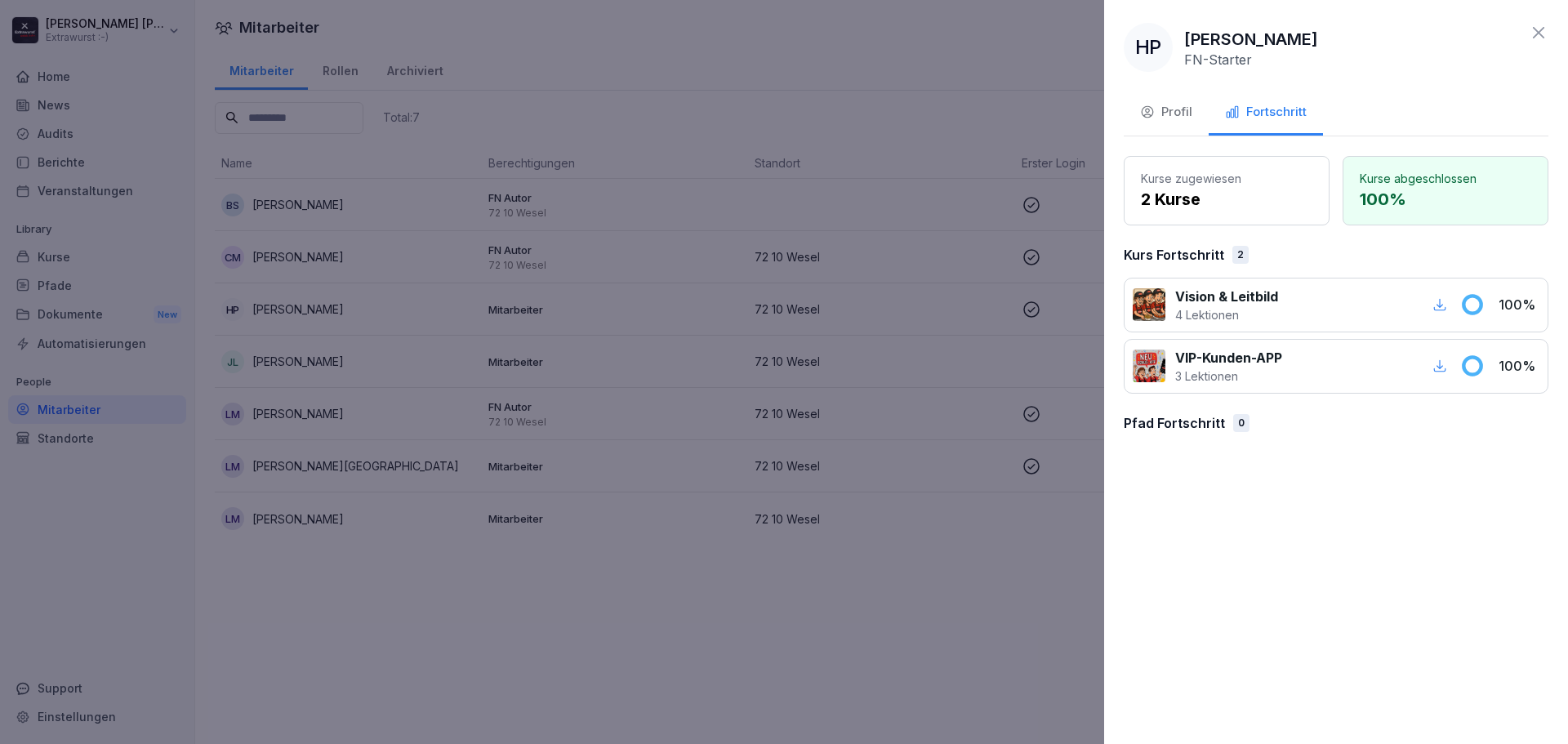
click at [1199, 422] on p "Pfad Fortschritt" at bounding box center [1174, 423] width 101 height 20
click at [1183, 118] on div "Profil" at bounding box center [1166, 112] width 52 height 19
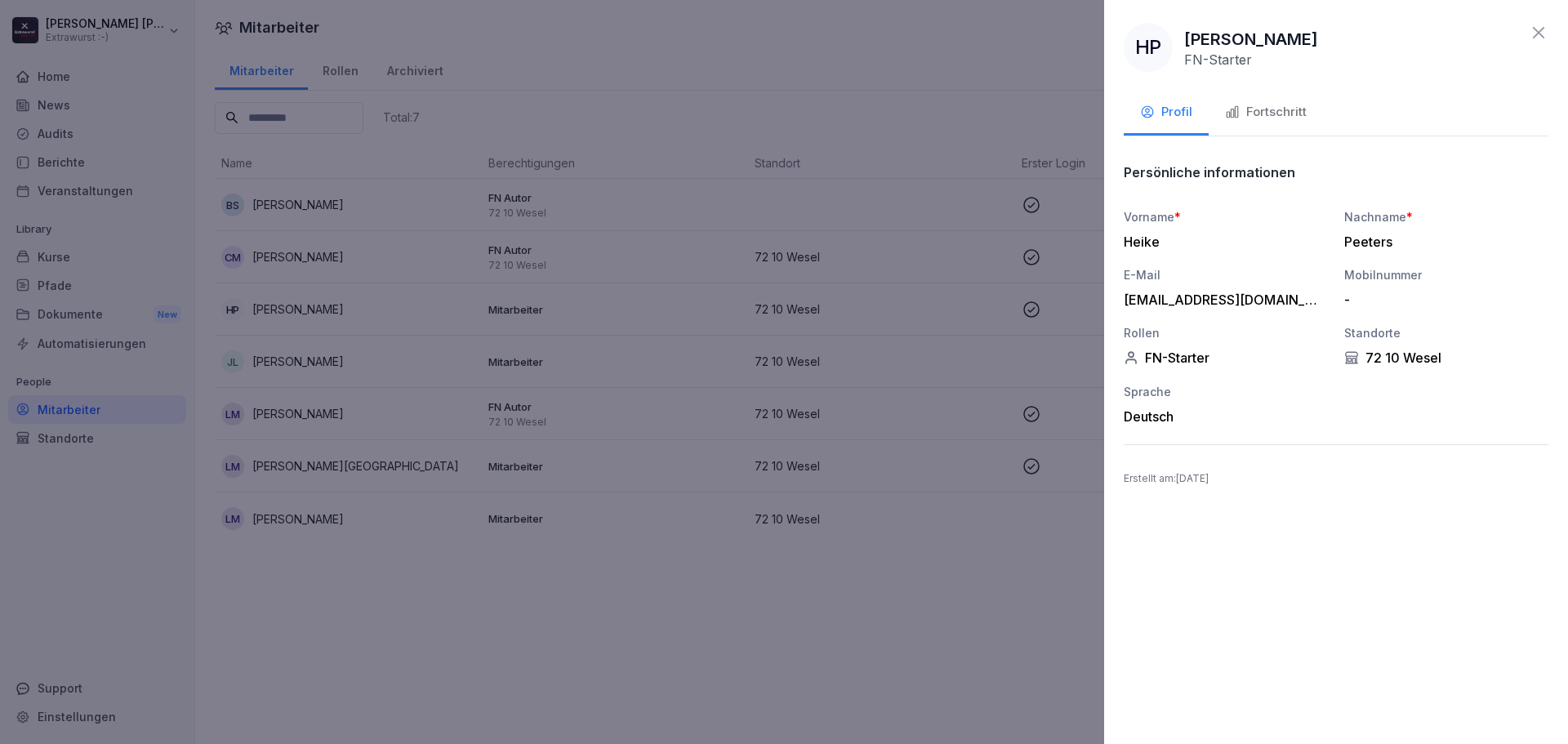
click at [1540, 29] on icon at bounding box center [1538, 33] width 20 height 20
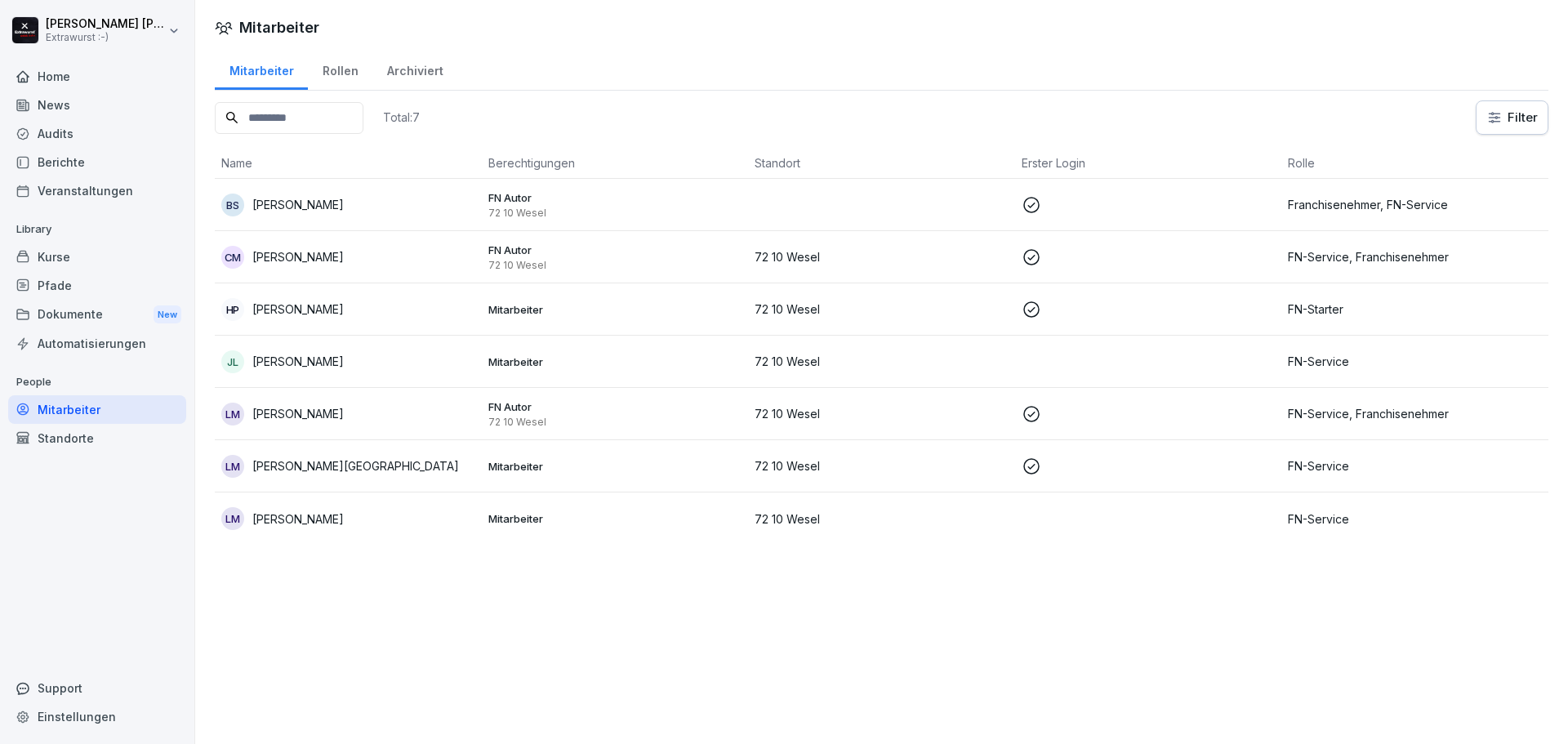
click at [52, 288] on div "Pfade" at bounding box center [98, 285] width 178 height 28
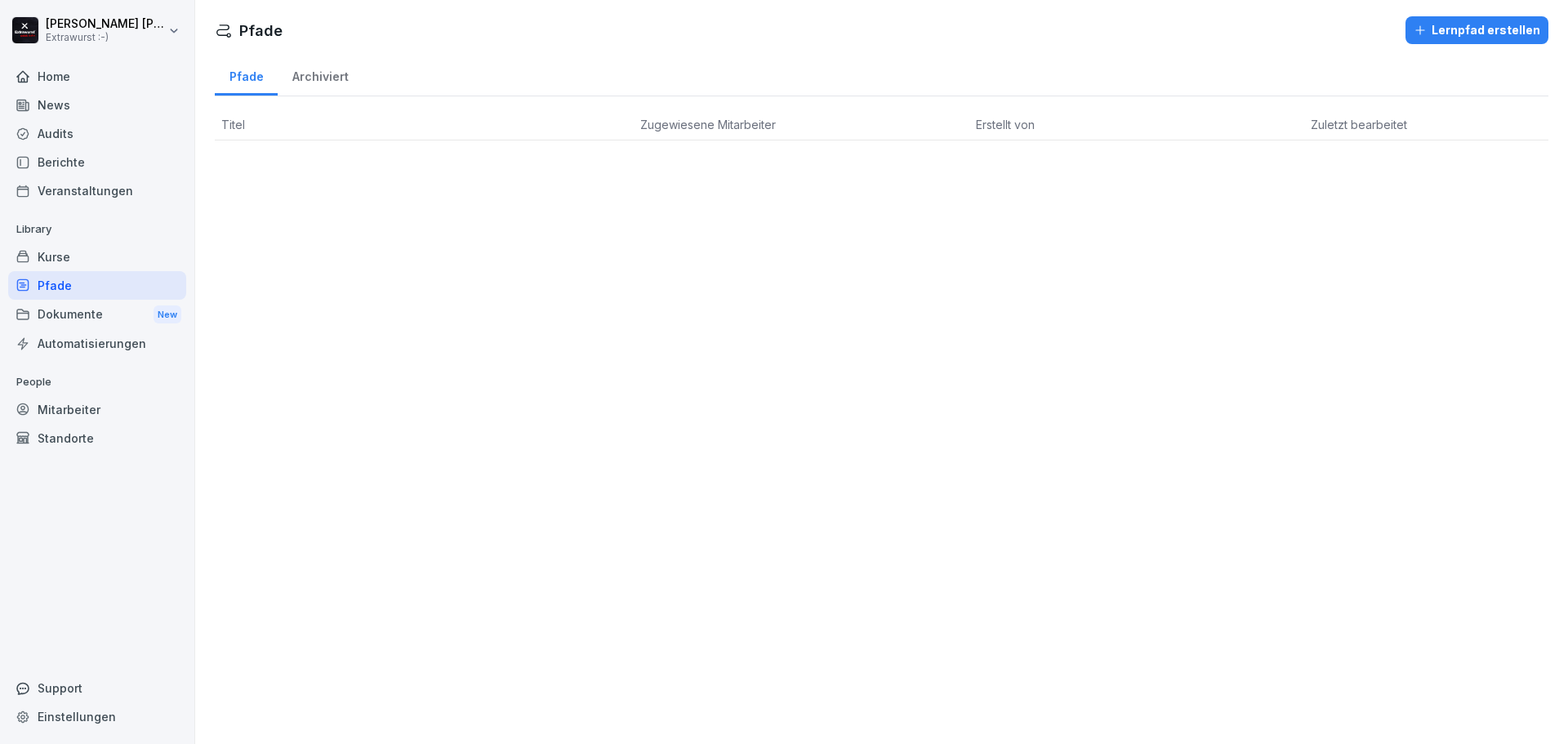
click at [42, 257] on div "Kurse" at bounding box center [98, 256] width 178 height 28
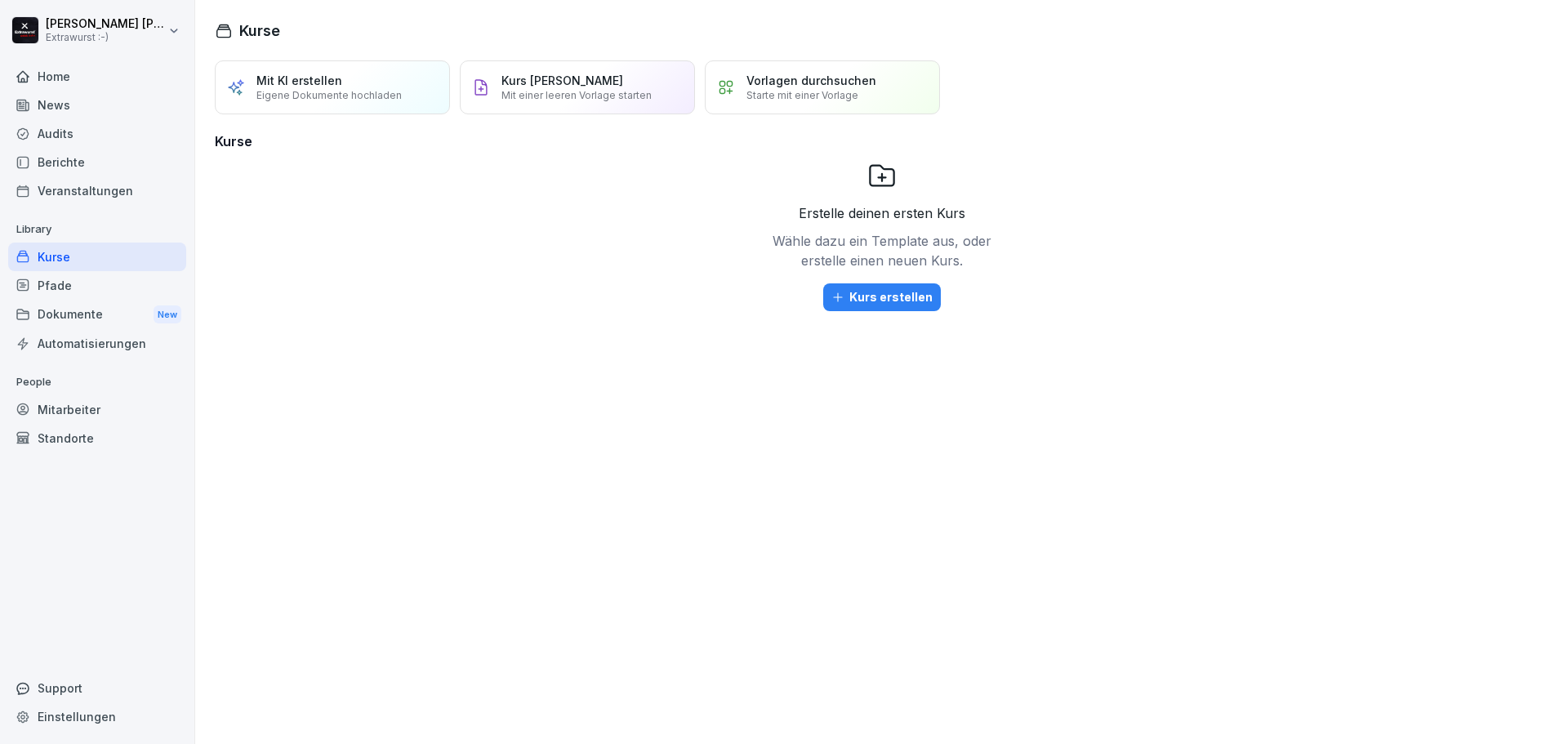
click at [72, 189] on div "Veranstaltungen" at bounding box center [98, 190] width 178 height 28
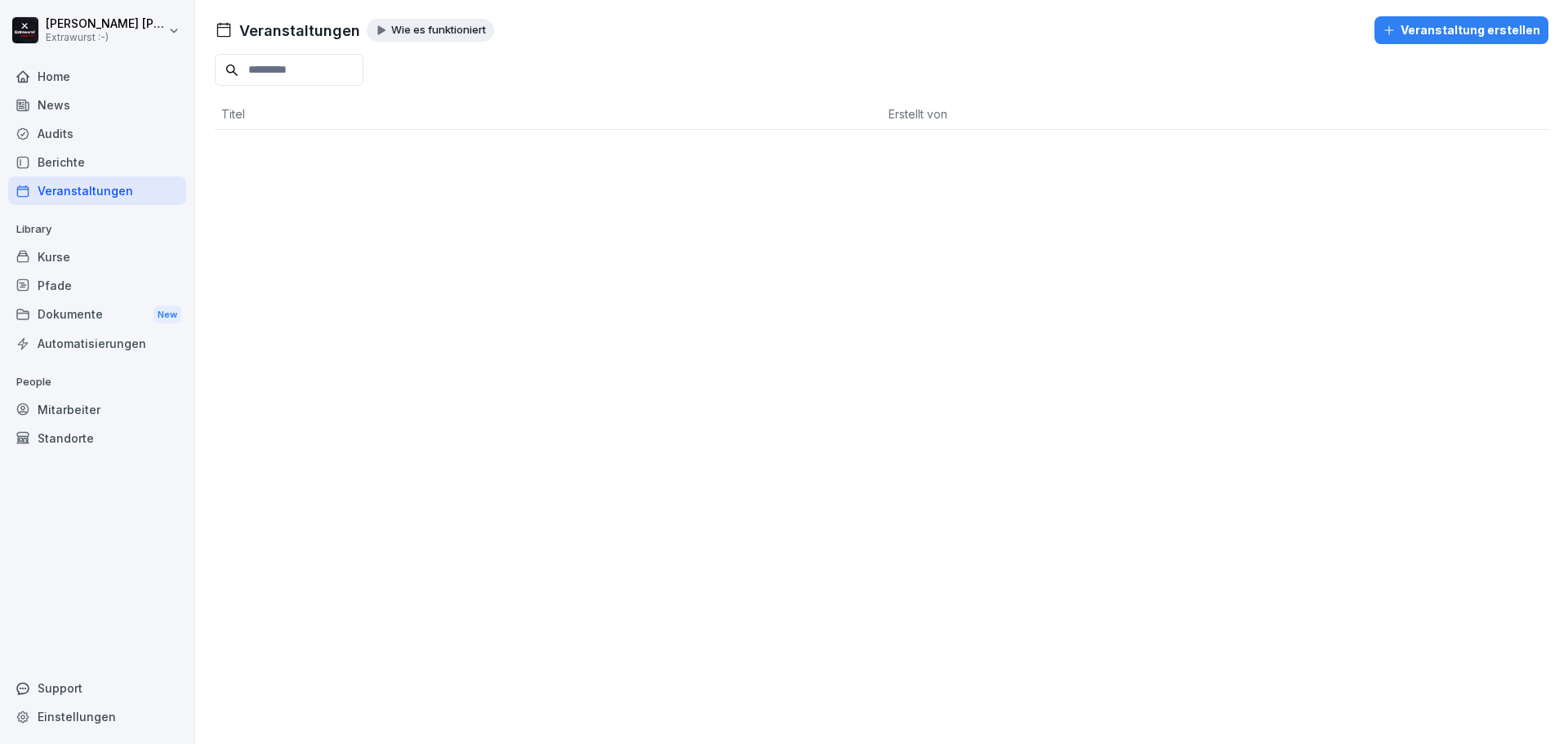
click at [68, 162] on div "Berichte" at bounding box center [98, 161] width 178 height 28
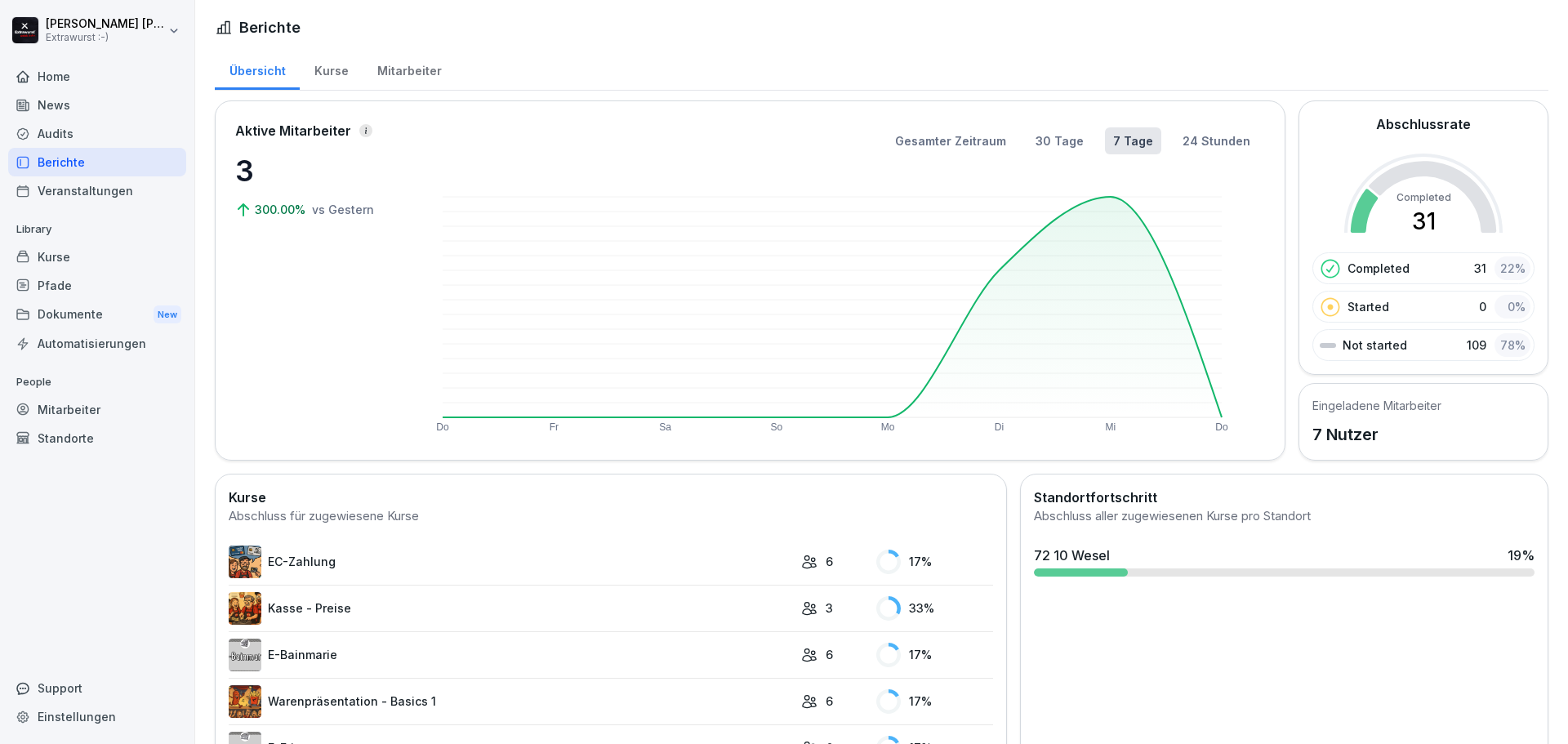
click at [326, 75] on div "Kurse" at bounding box center [331, 69] width 63 height 42
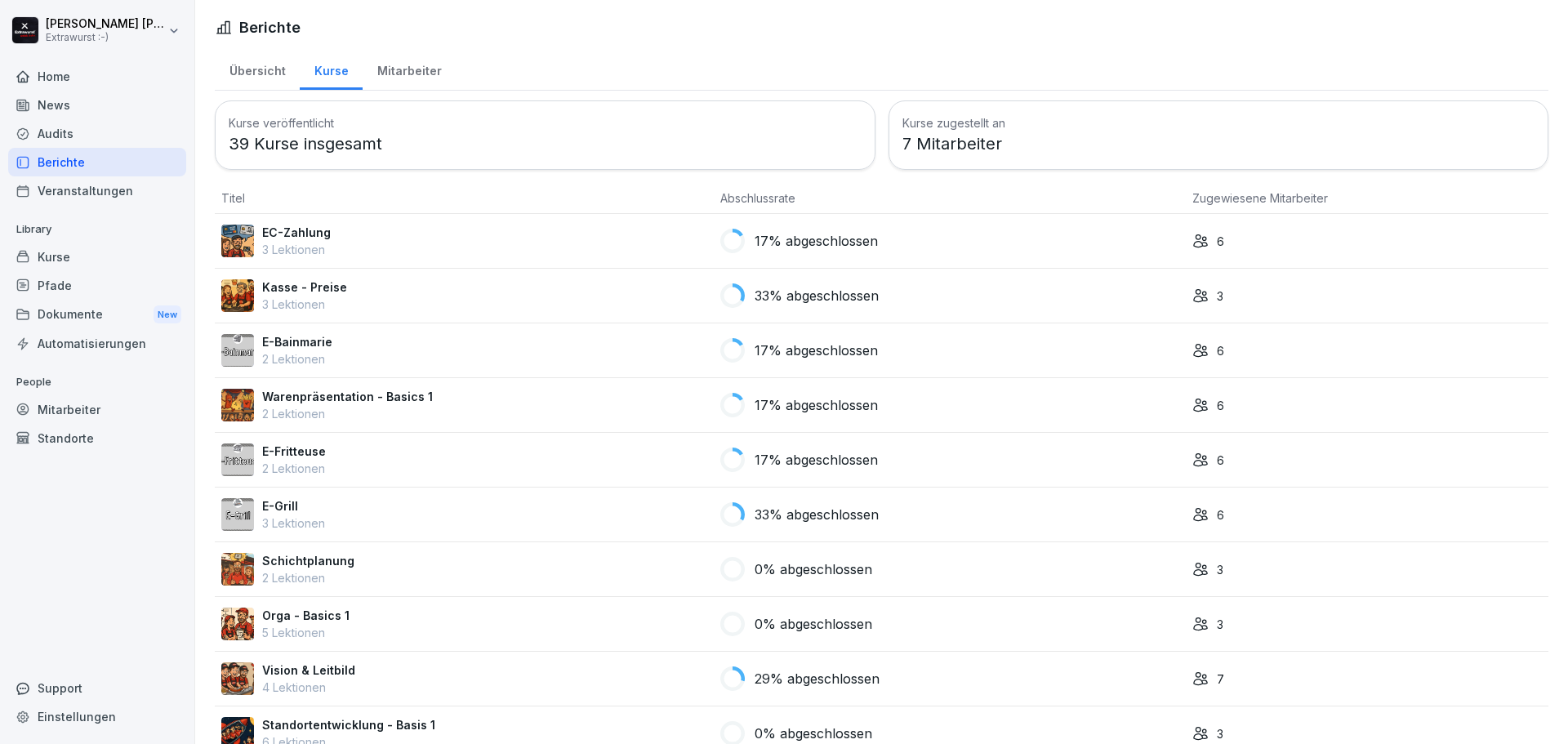
click at [391, 65] on div "Mitarbeiter" at bounding box center [409, 69] width 93 height 42
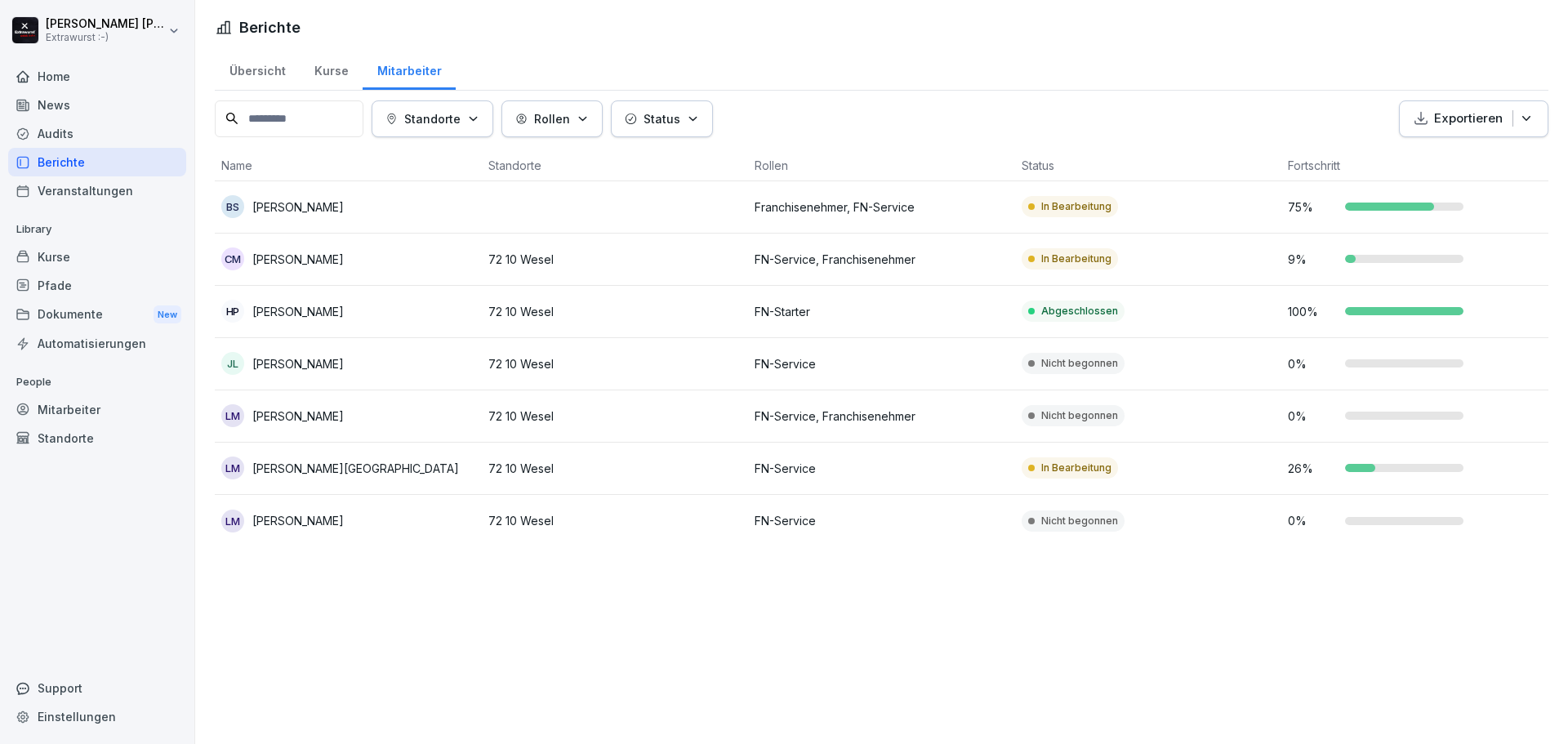
click at [103, 197] on div "Veranstaltungen" at bounding box center [98, 190] width 178 height 28
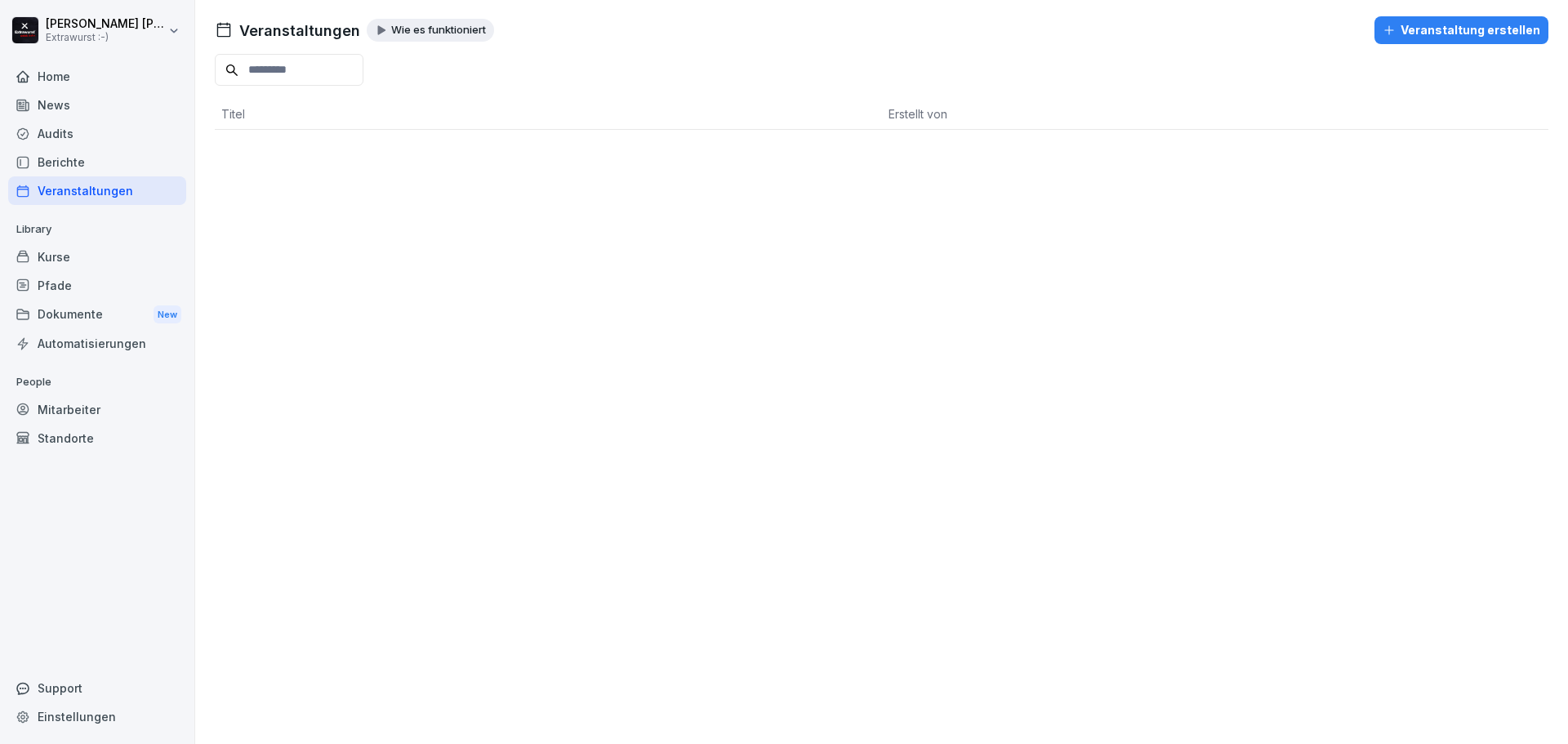
click at [59, 133] on div "Audits" at bounding box center [98, 133] width 178 height 28
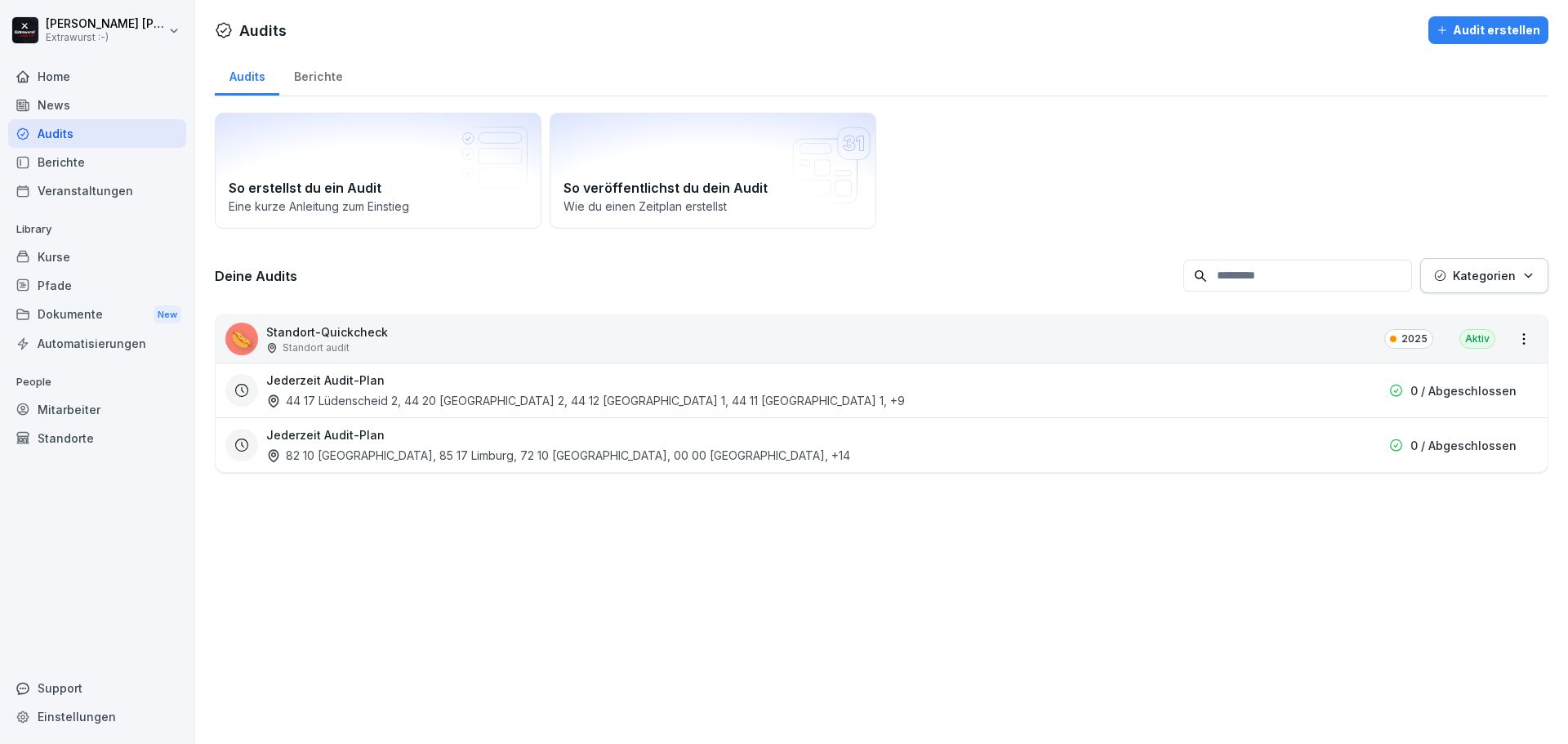
click at [330, 84] on div "Berichte" at bounding box center [318, 75] width 78 height 42
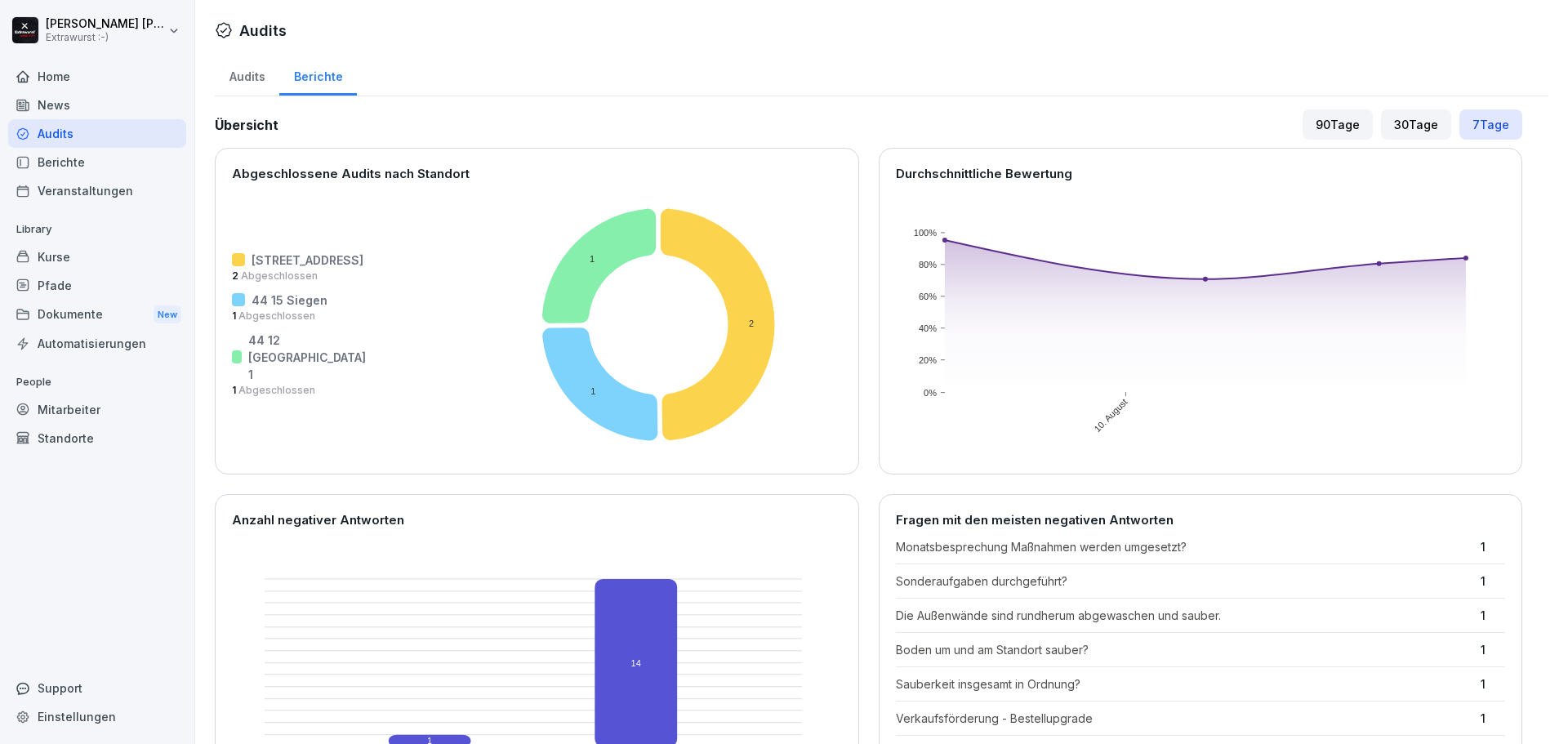
click at [45, 96] on div "News" at bounding box center [98, 105] width 178 height 28
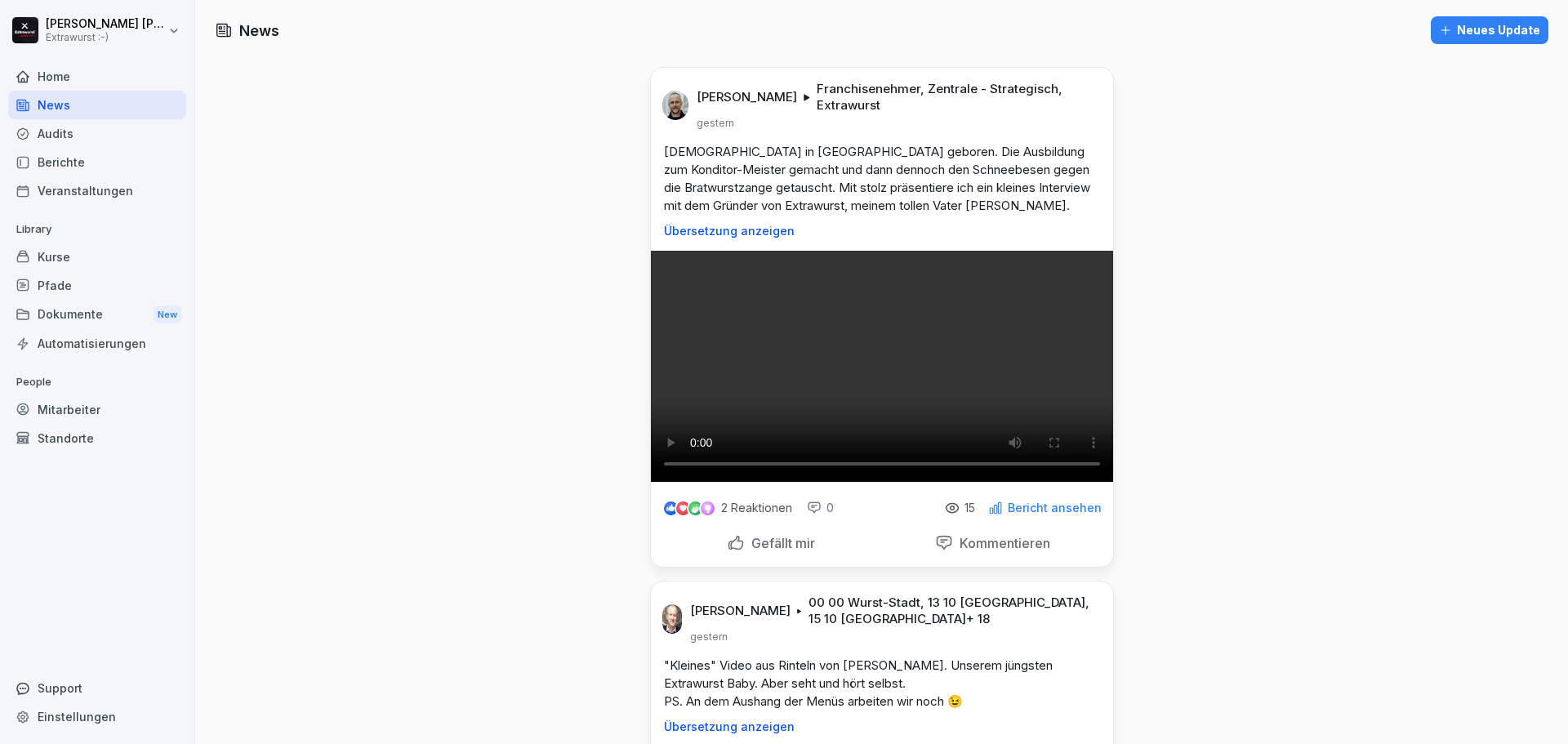
click at [53, 78] on div "Home" at bounding box center [98, 75] width 178 height 28
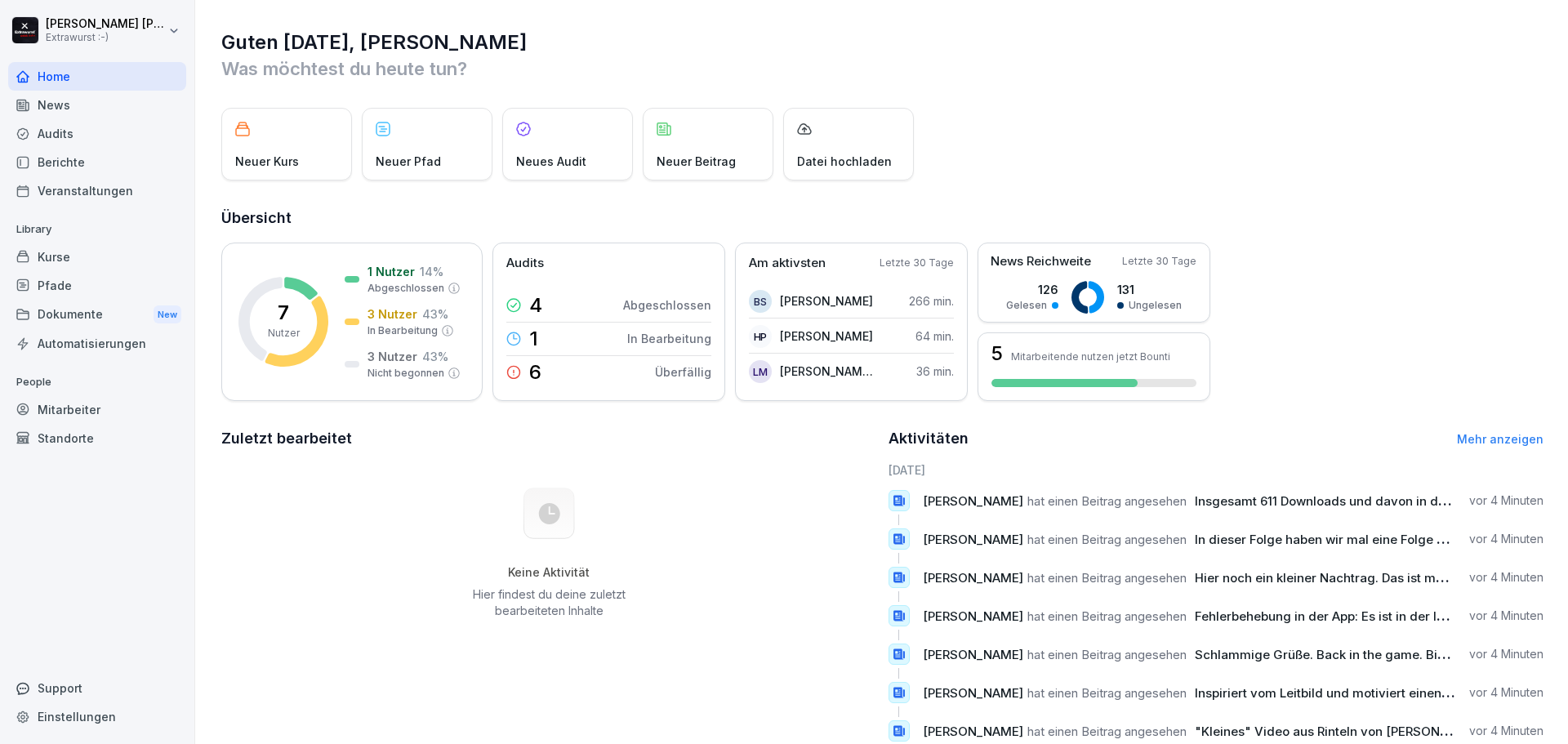
click at [101, 404] on div "Mitarbeiter" at bounding box center [98, 409] width 178 height 28
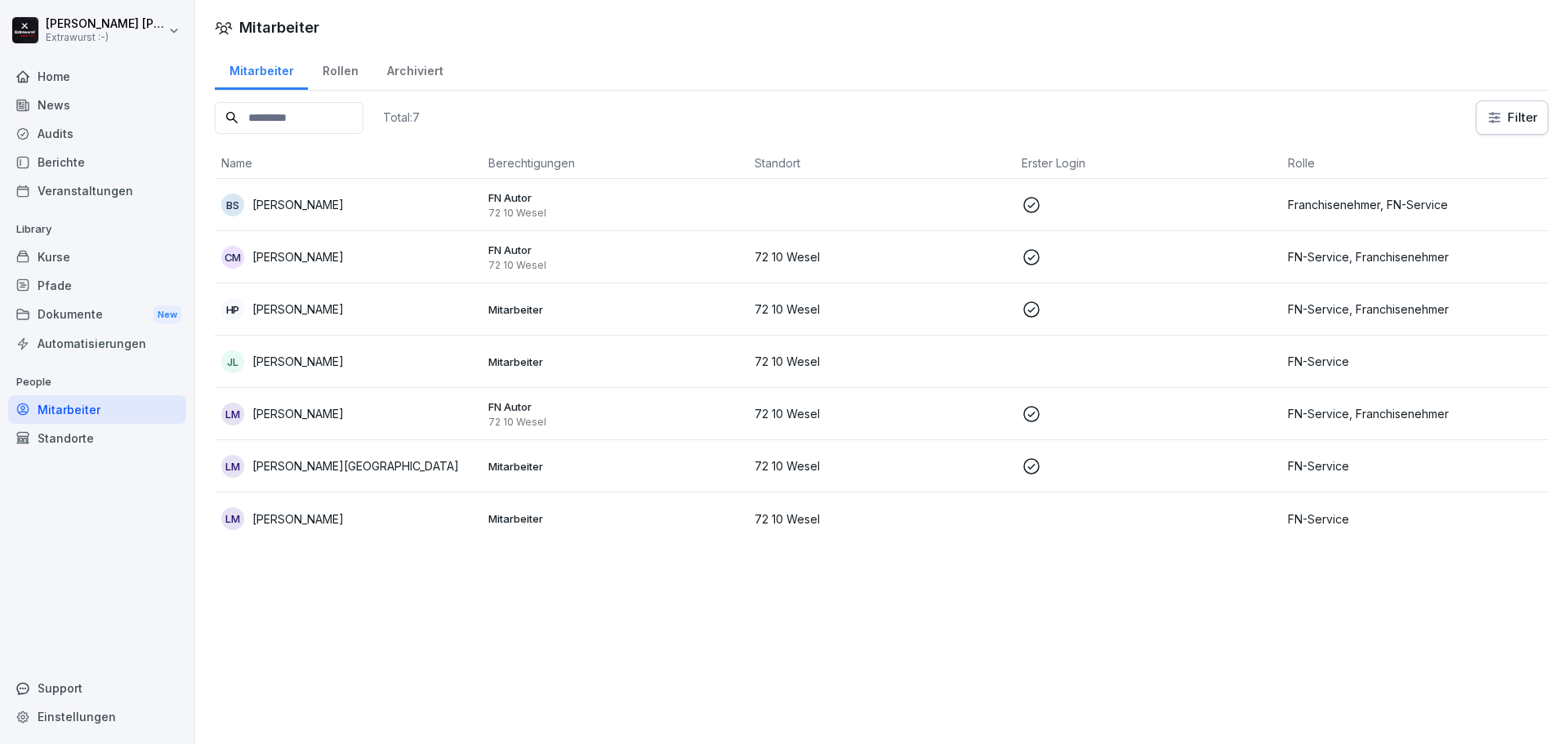
click at [776, 214] on td at bounding box center [882, 205] width 267 height 52
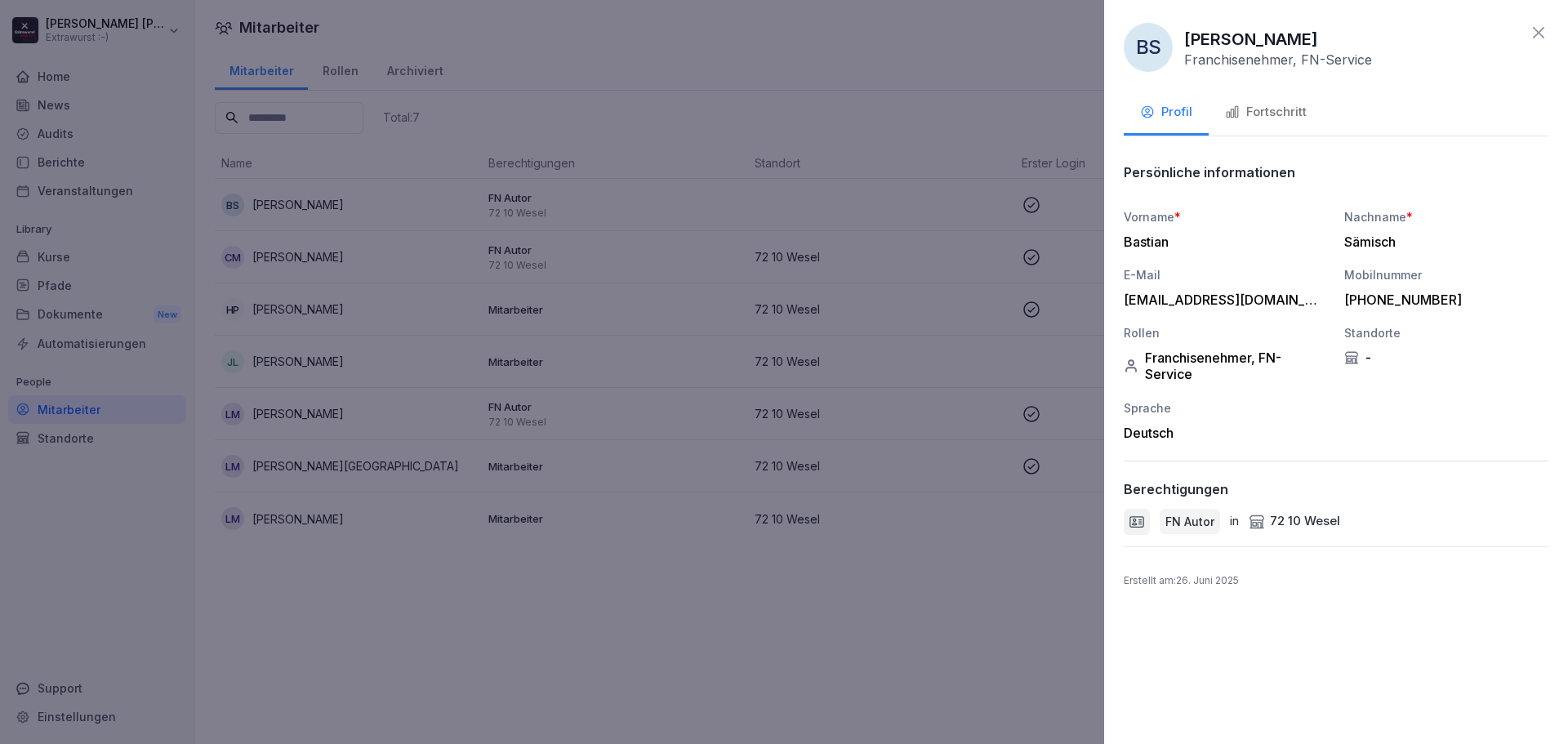
click at [1370, 356] on div "-" at bounding box center [1446, 357] width 204 height 16
click at [1355, 358] on icon at bounding box center [1351, 357] width 15 height 15
click at [1363, 359] on div "-" at bounding box center [1446, 357] width 204 height 16
click at [1352, 361] on icon at bounding box center [1351, 357] width 15 height 15
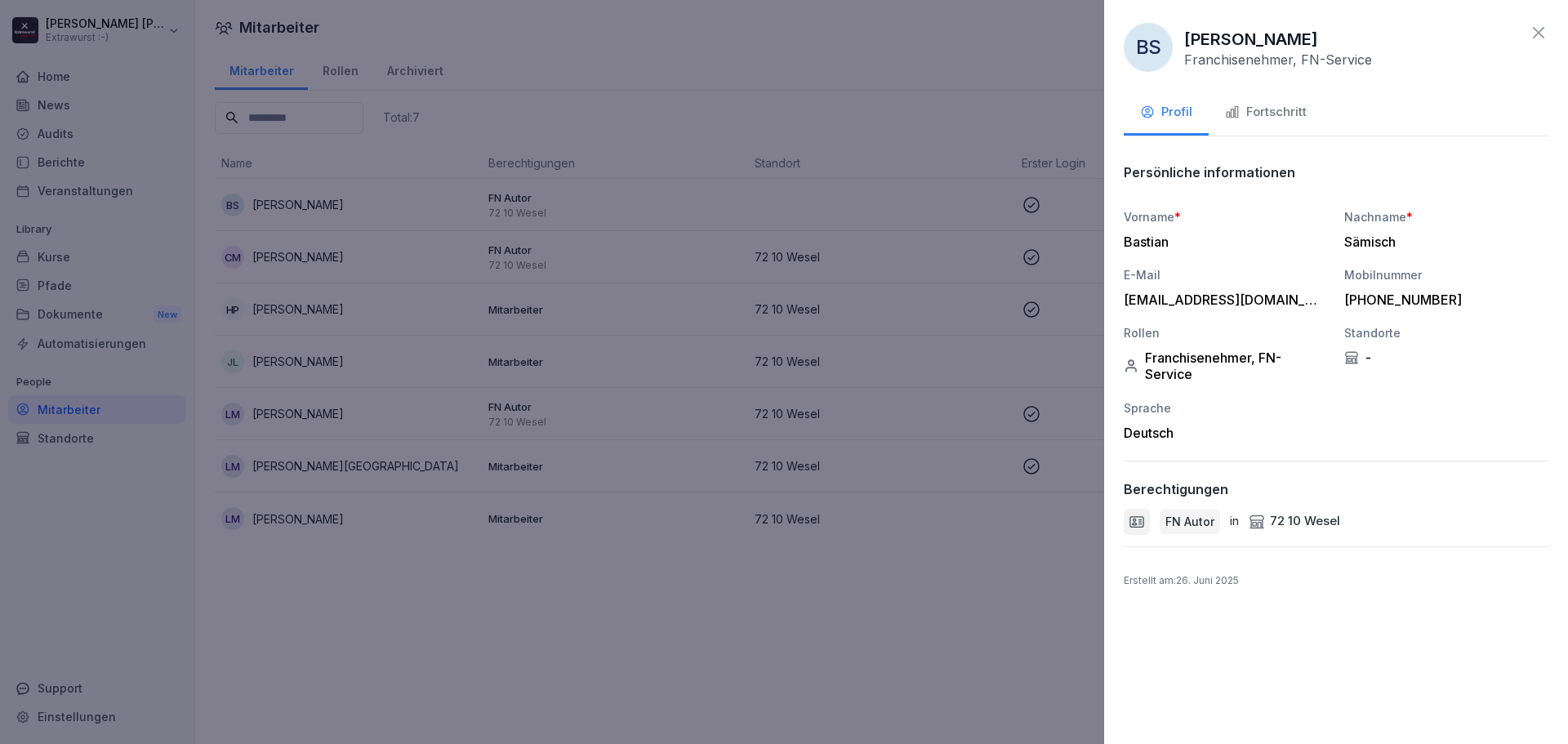
click at [1352, 361] on icon at bounding box center [1351, 357] width 15 height 15
click at [1531, 34] on icon at bounding box center [1538, 33] width 20 height 20
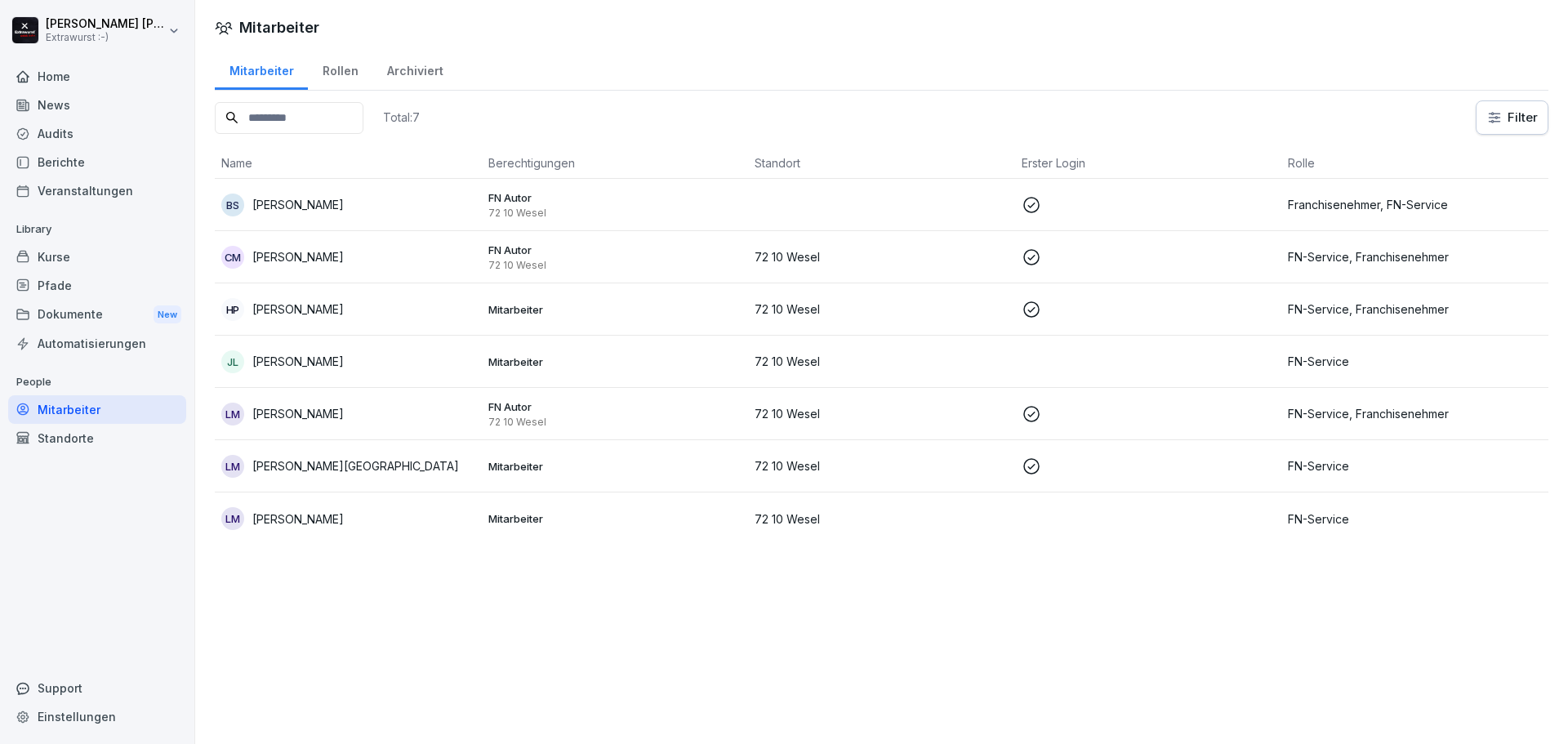
click at [867, 207] on td at bounding box center [882, 205] width 267 height 52
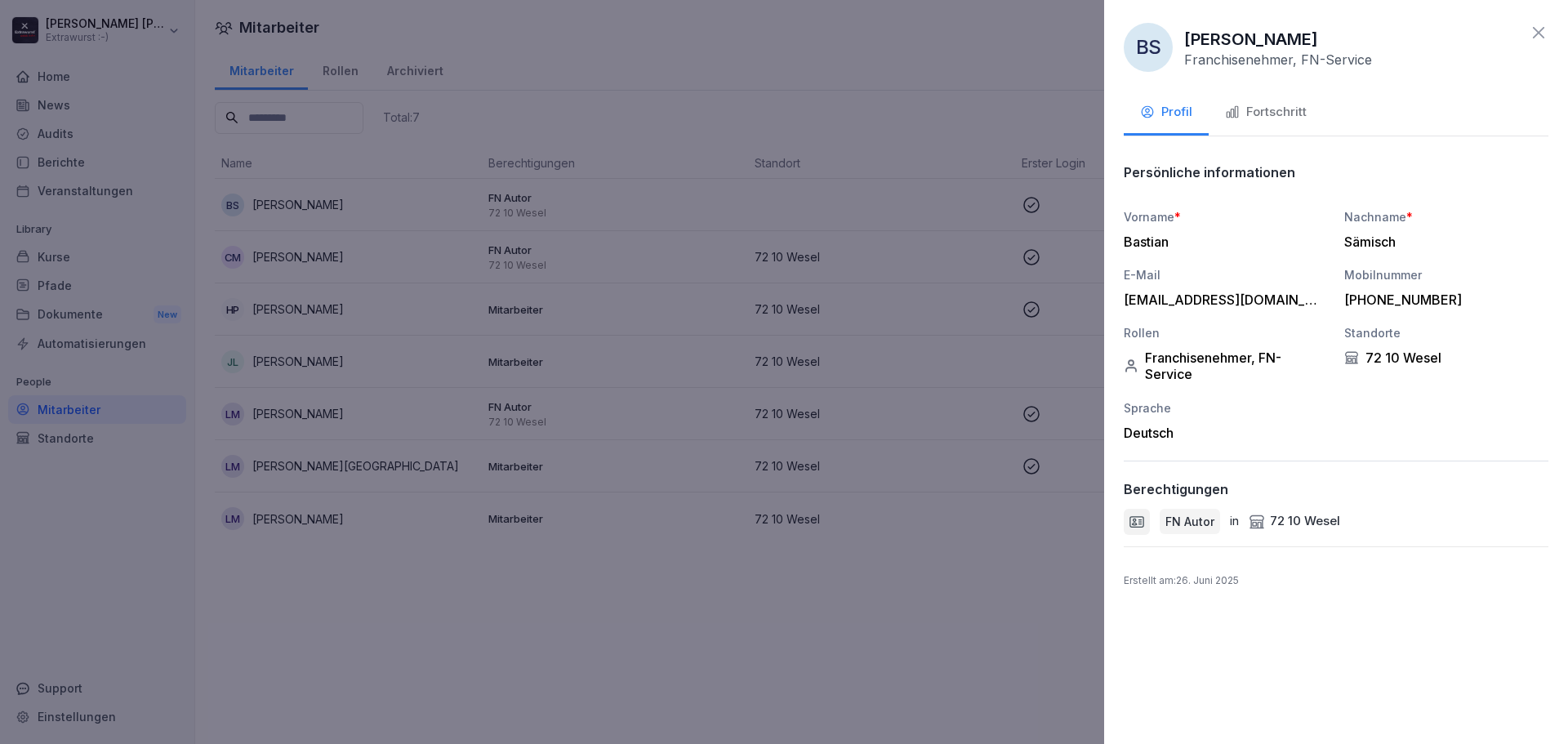
click at [867, 207] on div at bounding box center [784, 372] width 1568 height 744
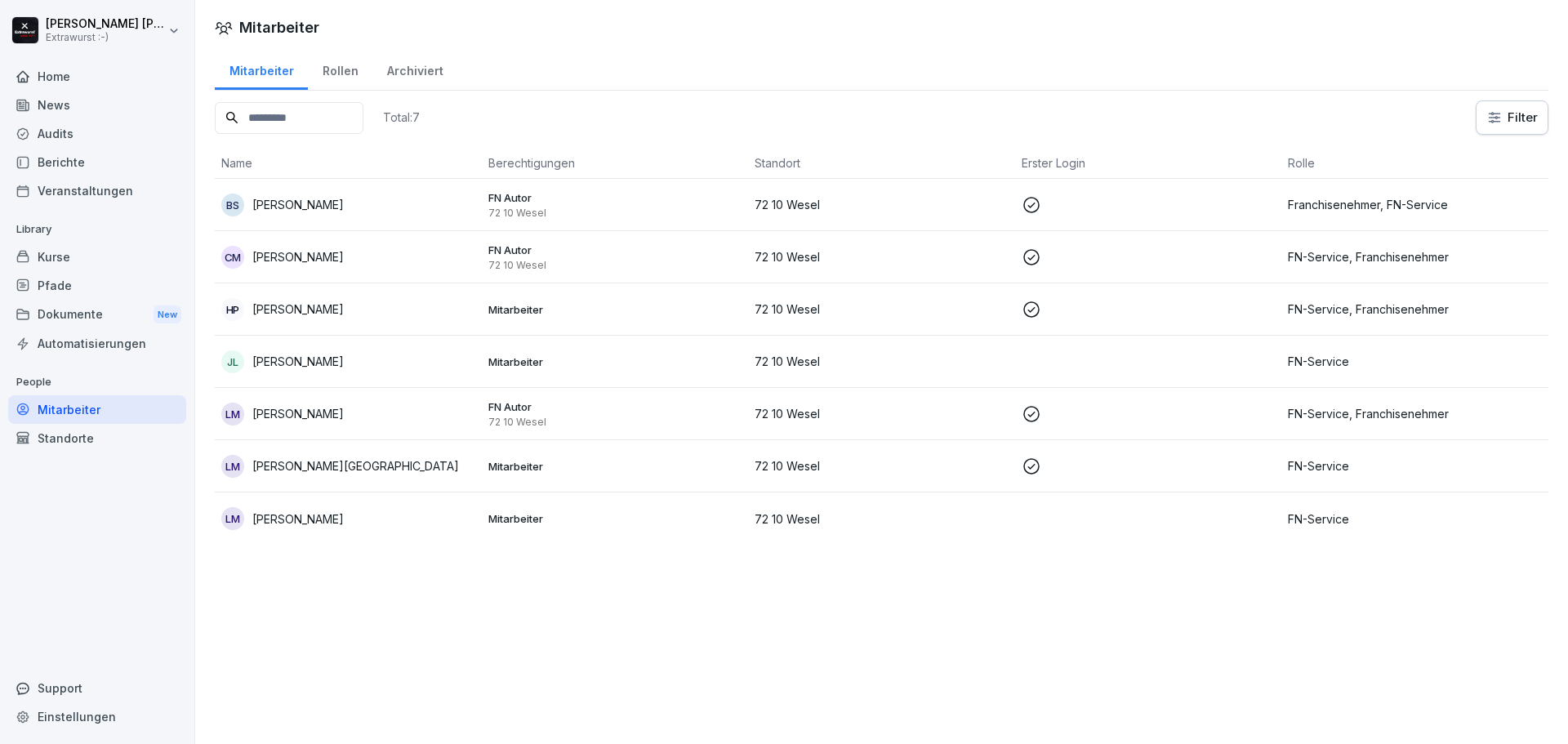
click at [93, 310] on div "Dokumente New" at bounding box center [98, 315] width 178 height 30
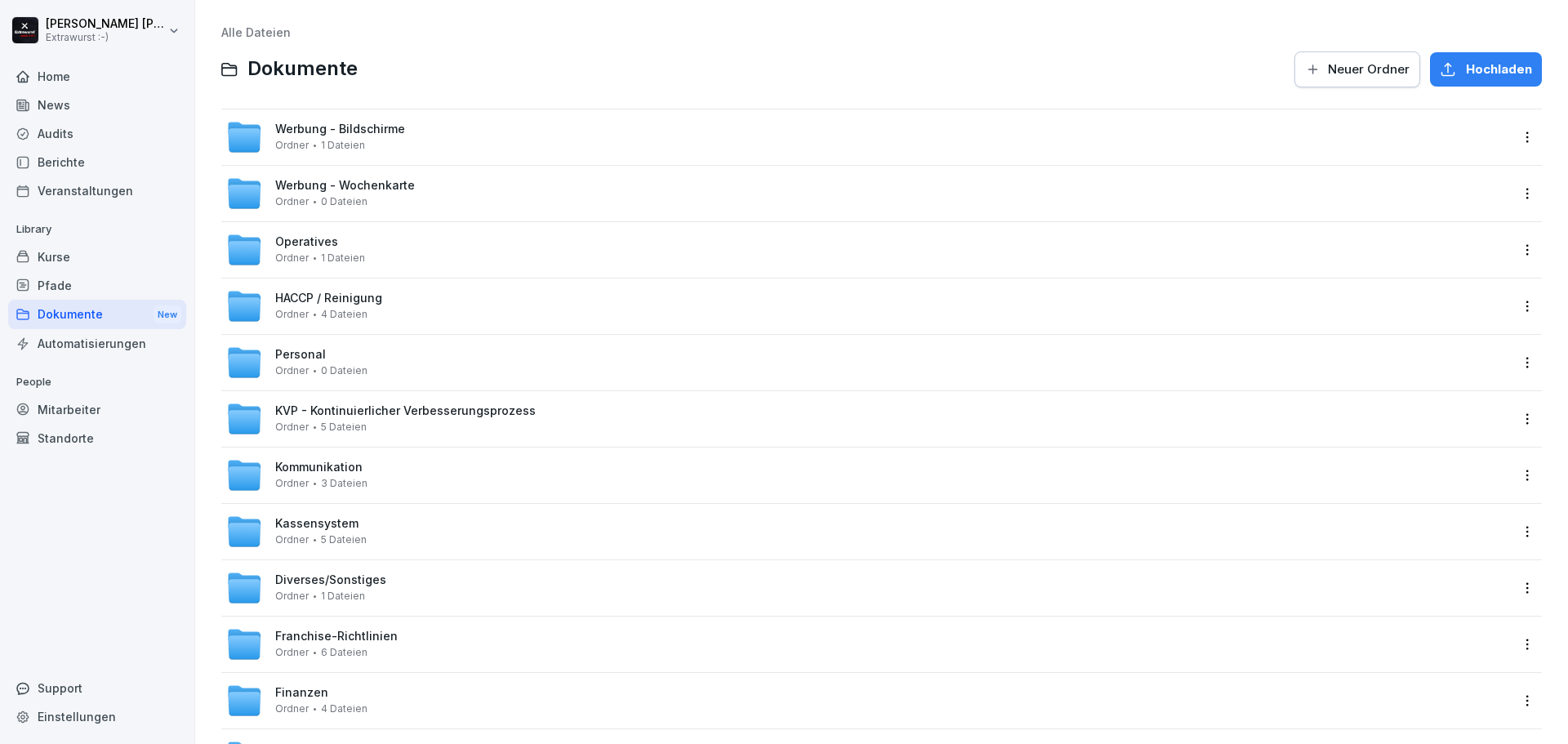
click at [371, 187] on span "Werbung - Wochenkarte" at bounding box center [345, 186] width 140 height 14
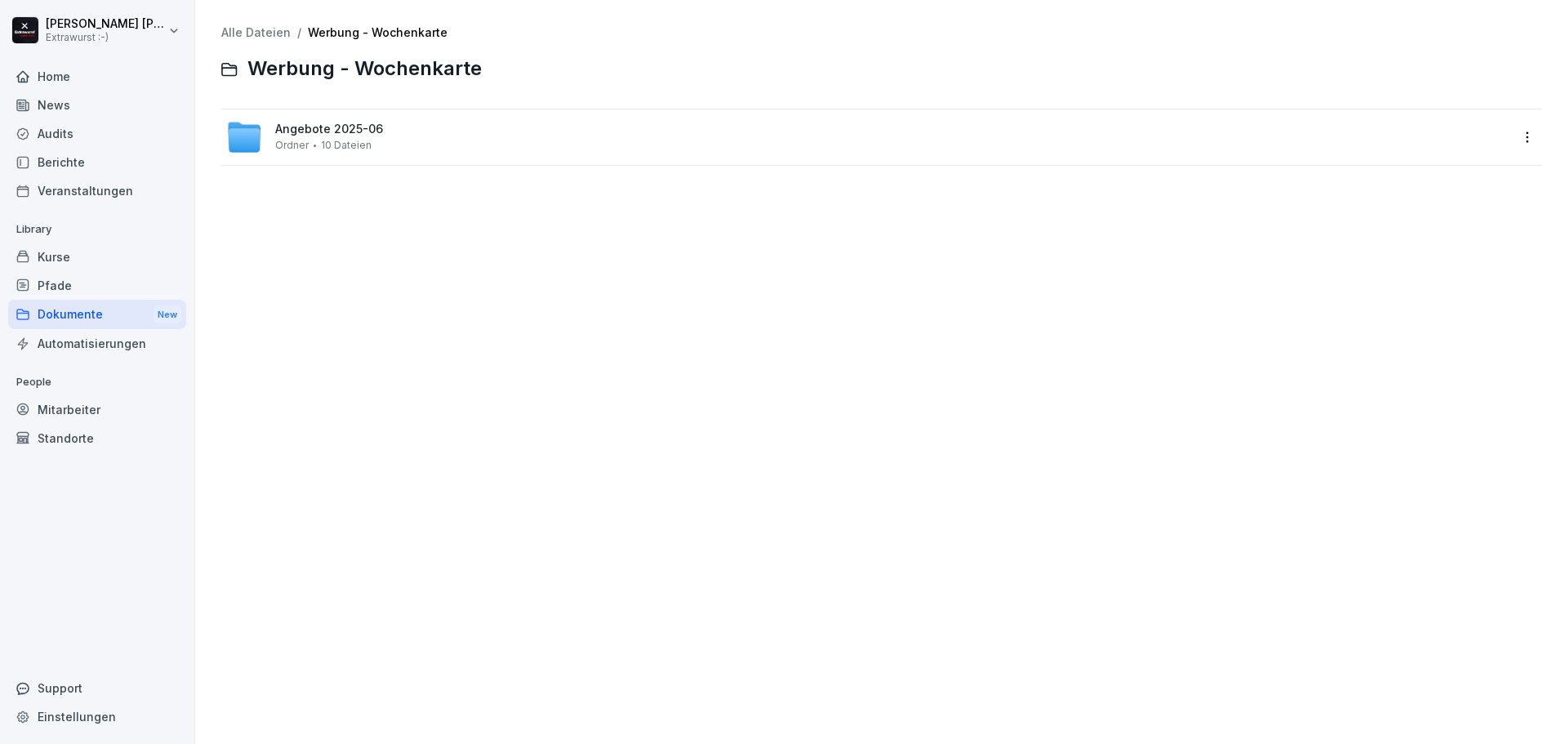
click at [319, 144] on div "Ordner 10 Dateien" at bounding box center [323, 145] width 96 height 11
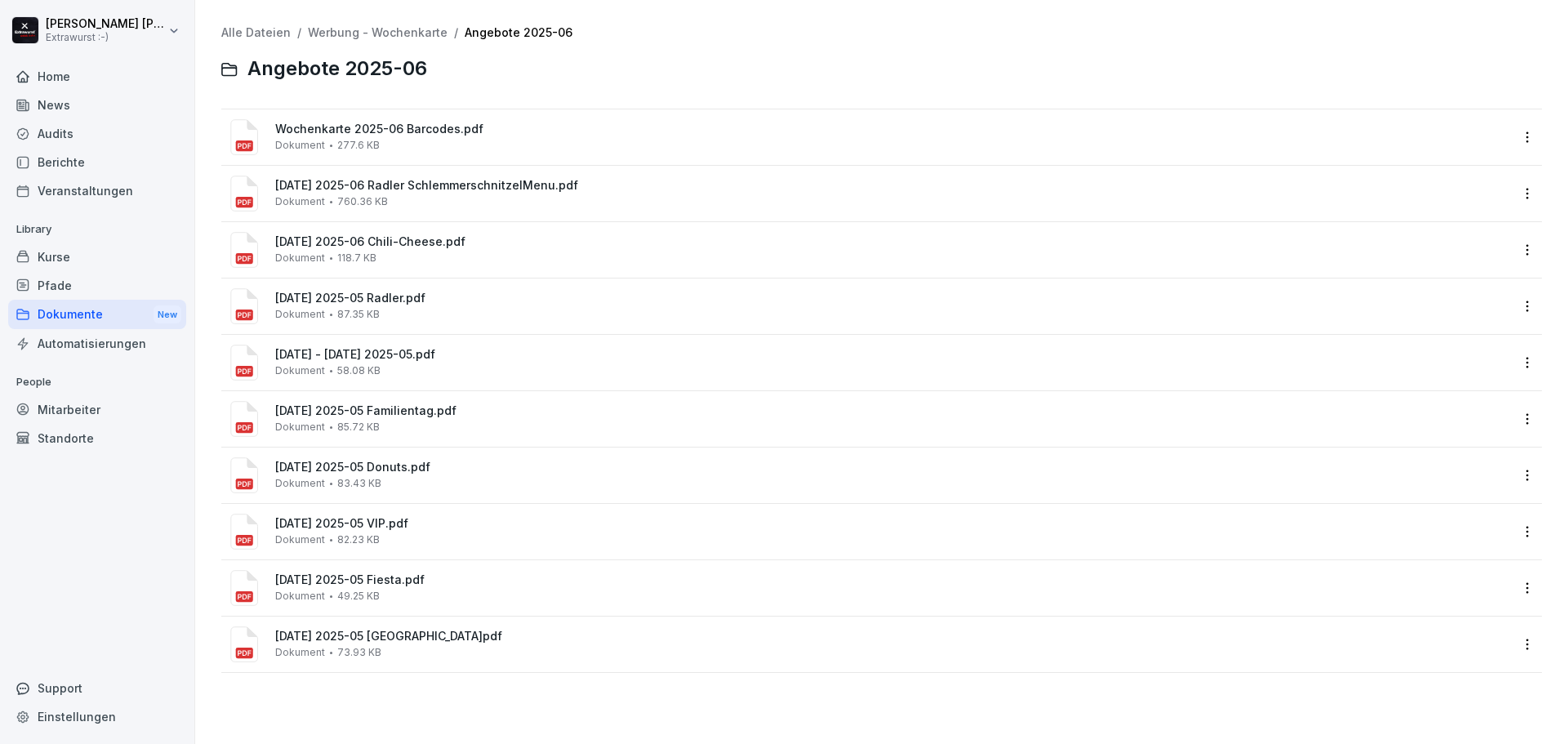
click at [319, 144] on span "Dokument" at bounding box center [300, 145] width 50 height 11
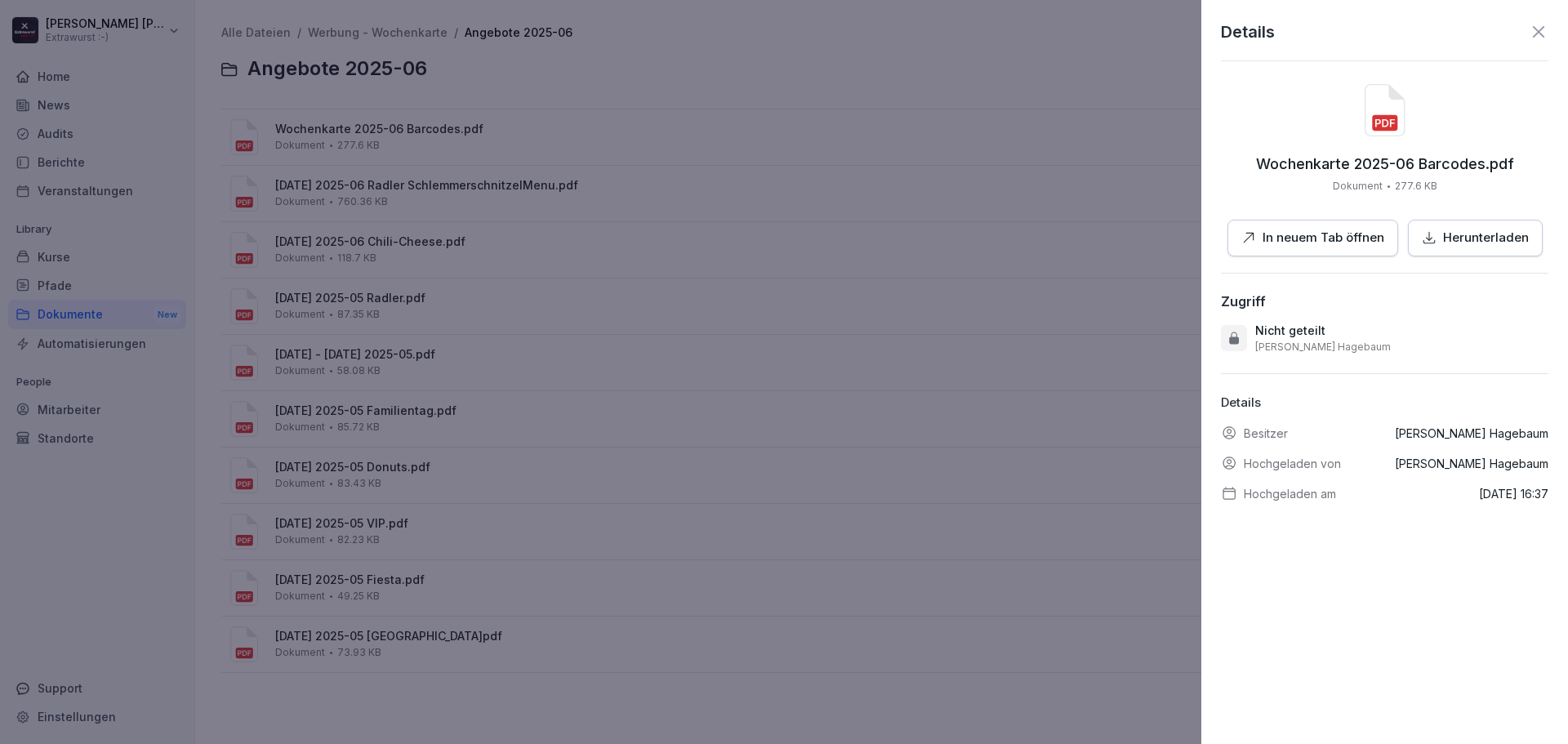
click at [1324, 225] on button "In neuem Tab öffnen" at bounding box center [1313, 237] width 171 height 37
click at [745, 159] on div at bounding box center [784, 372] width 1568 height 744
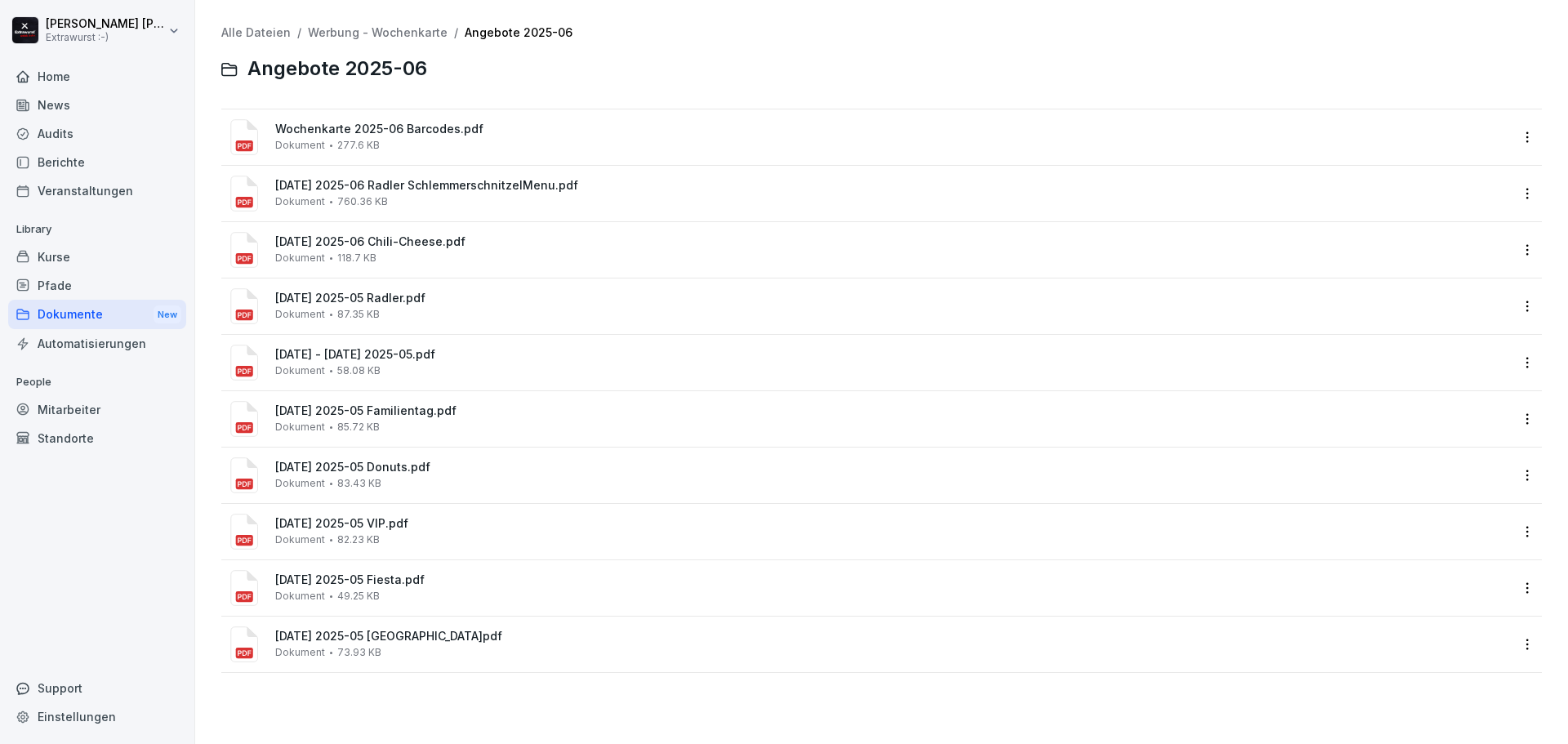
click at [51, 168] on div "Berichte" at bounding box center [98, 161] width 178 height 28
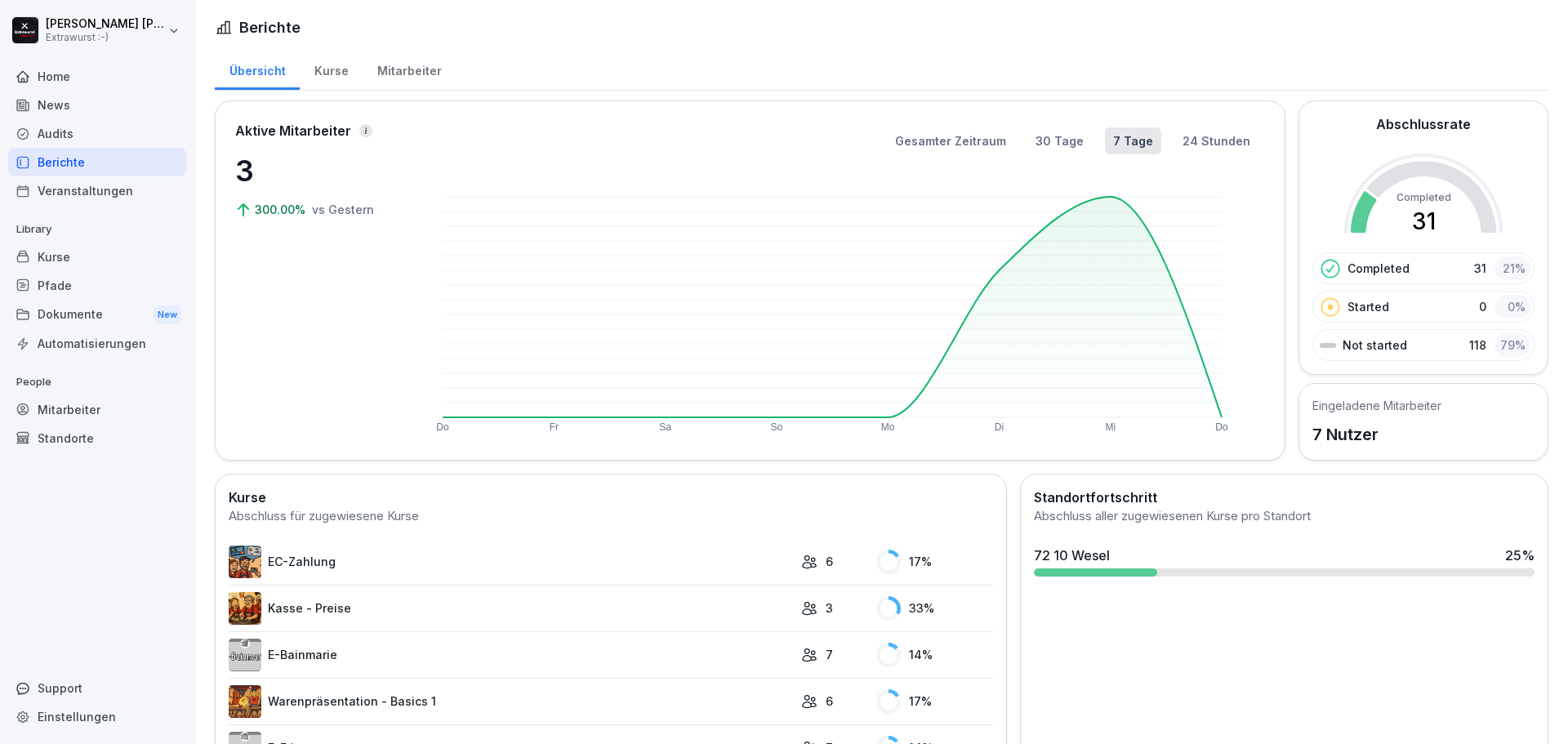
click at [51, 135] on div "Audits" at bounding box center [98, 133] width 178 height 28
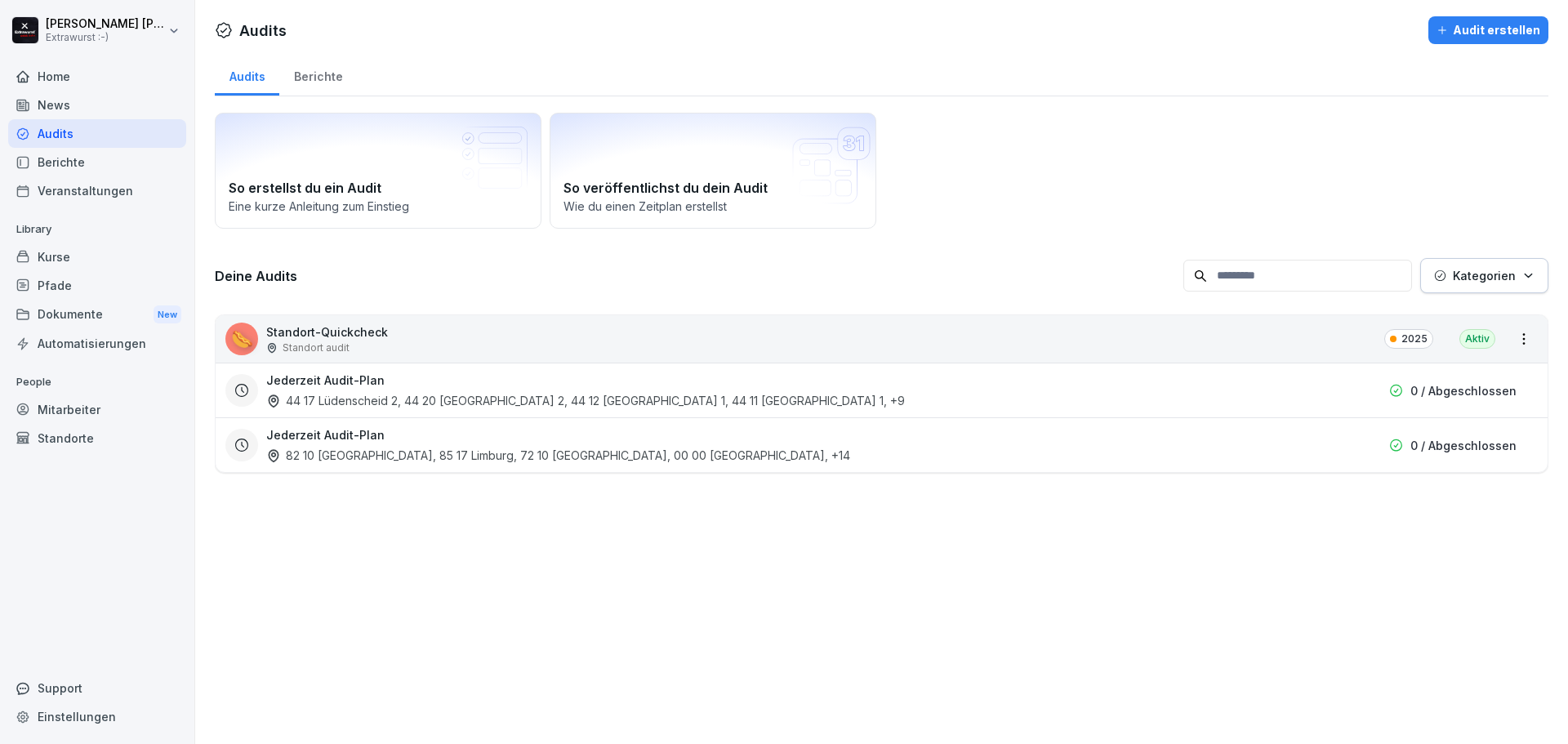
click at [357, 345] on div "Standort audit" at bounding box center [327, 347] width 122 height 15
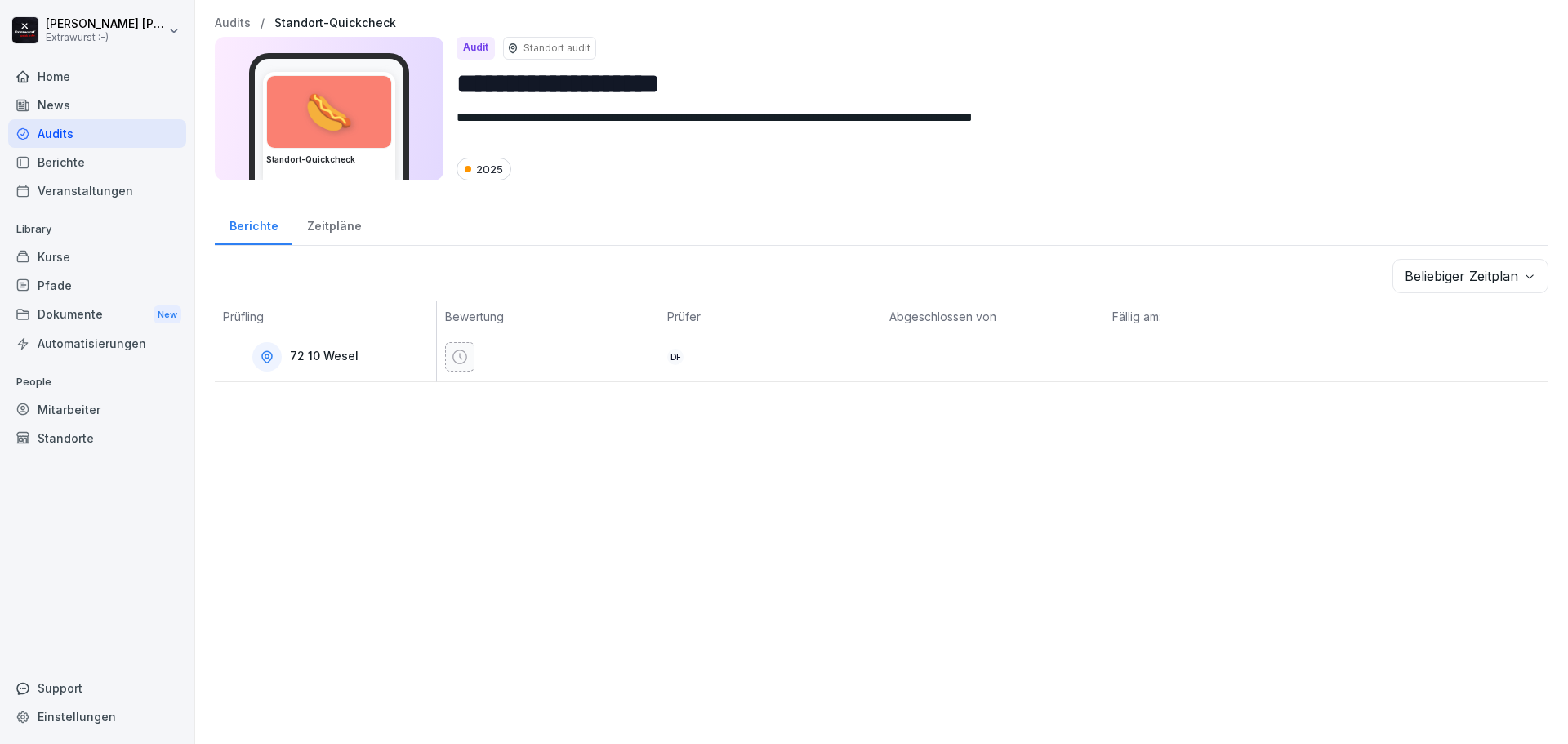
click at [339, 231] on div "Zeitpläne" at bounding box center [333, 224] width 83 height 42
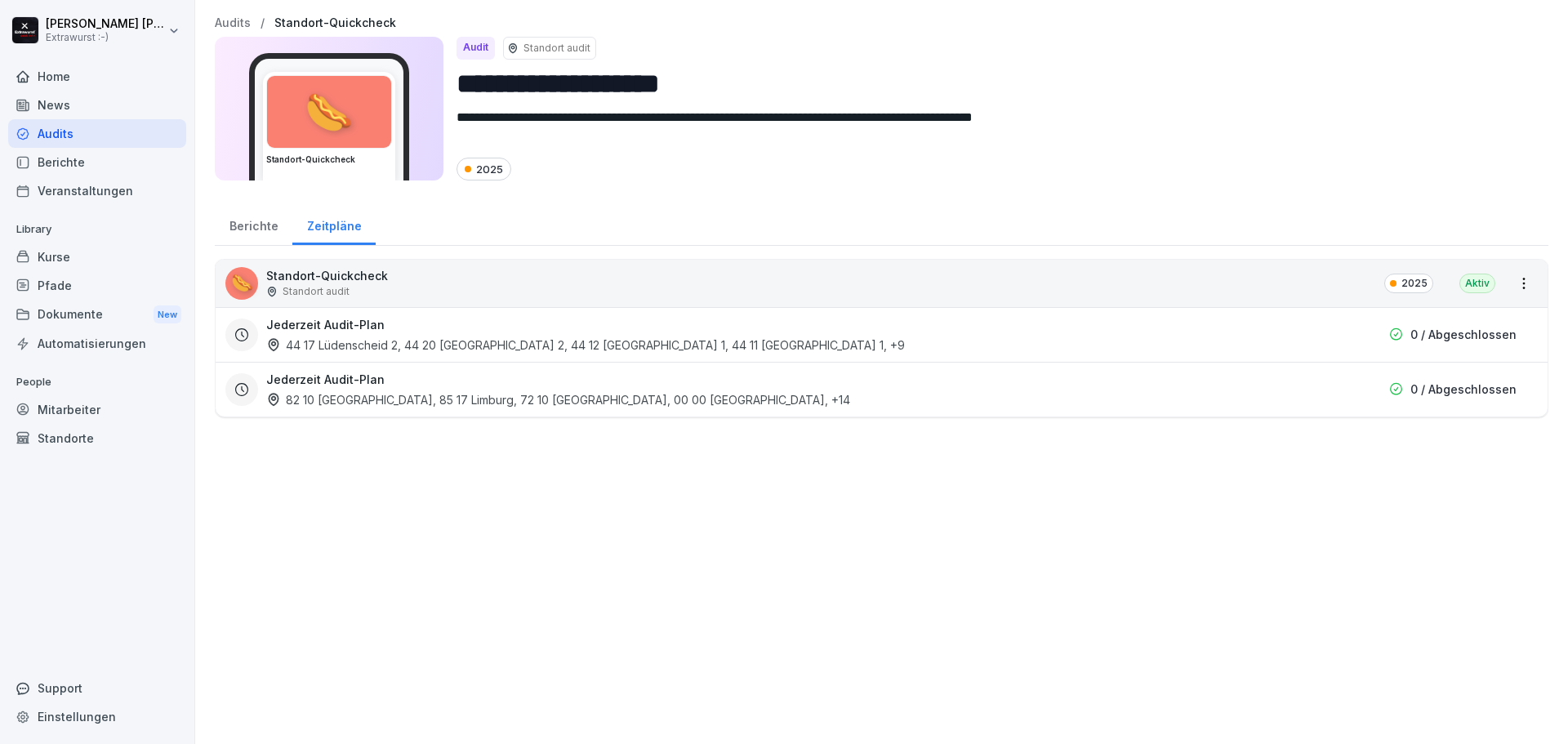
click at [352, 326] on h3 "Jederzeit Audit-Plan" at bounding box center [326, 325] width 118 height 17
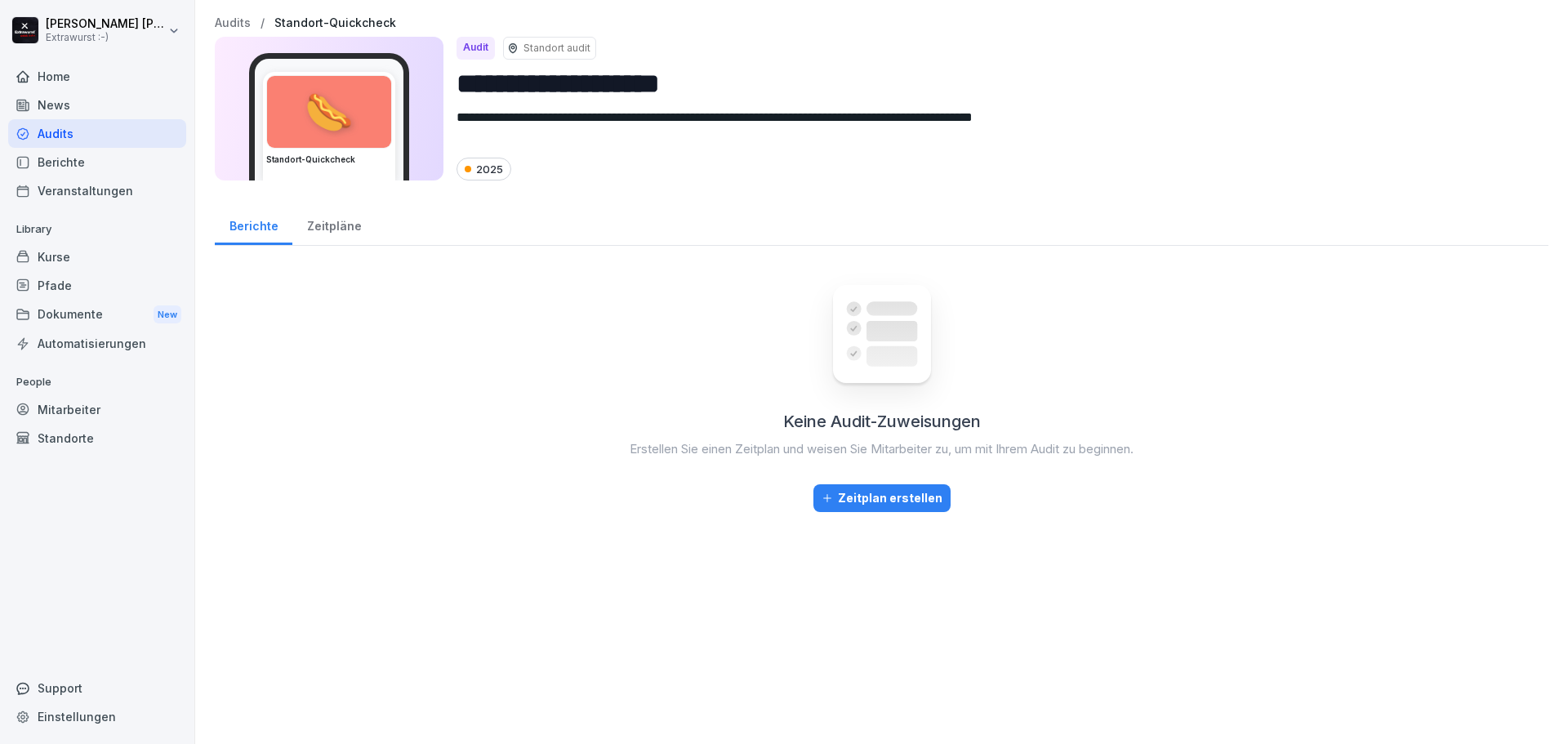
click at [247, 241] on div "Berichte" at bounding box center [254, 224] width 78 height 42
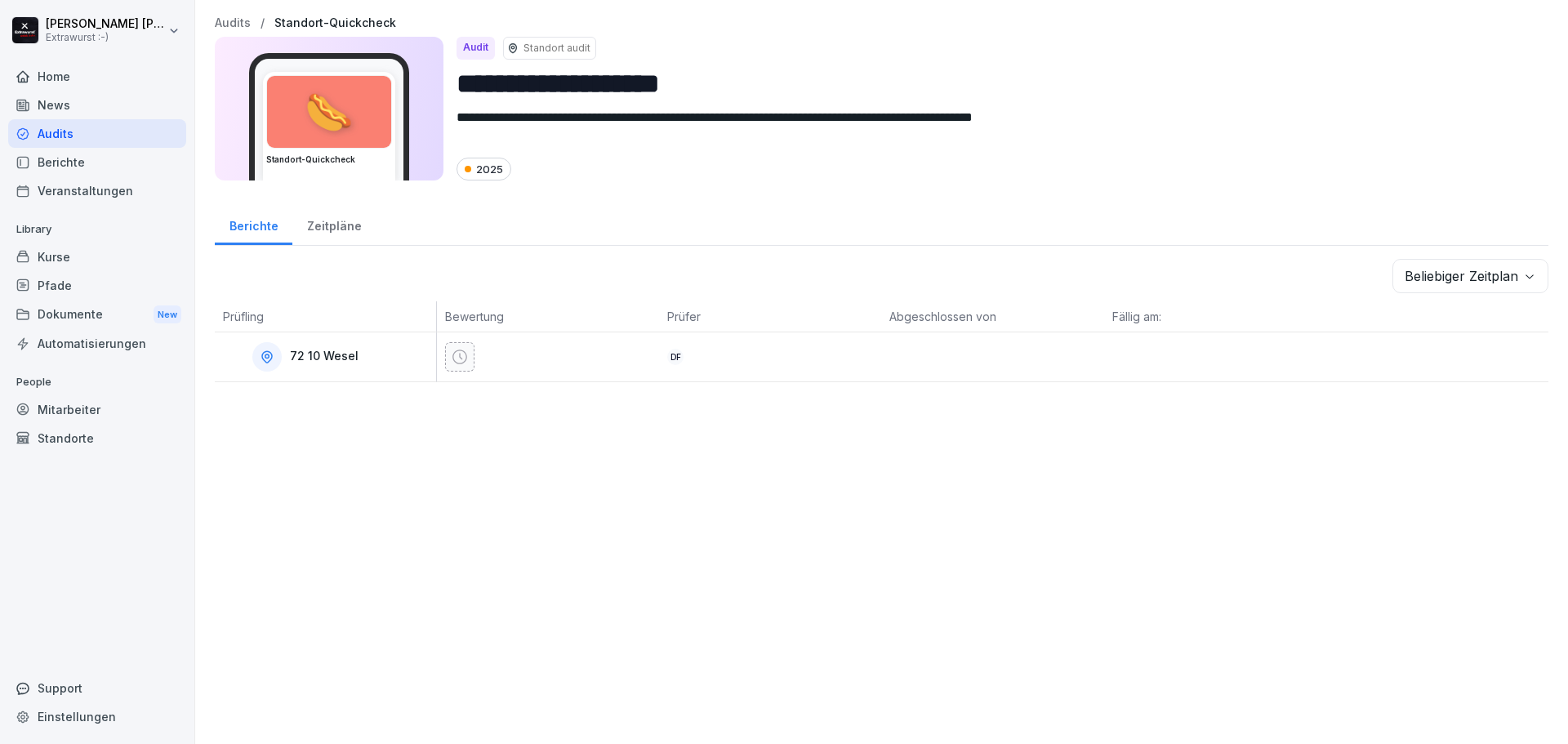
click at [103, 255] on div "Kurse" at bounding box center [98, 256] width 178 height 28
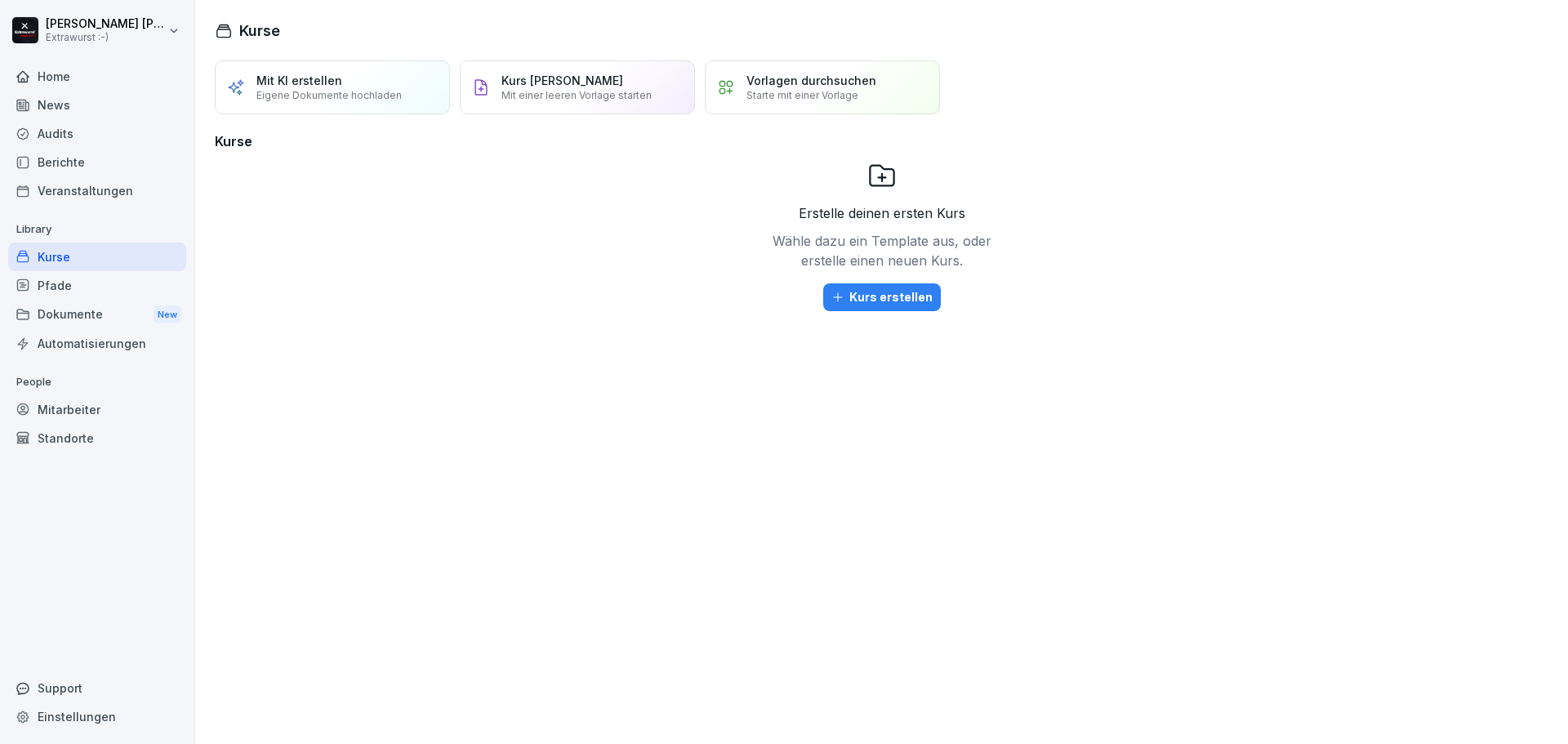
click at [98, 187] on div "Veranstaltungen" at bounding box center [98, 190] width 178 height 28
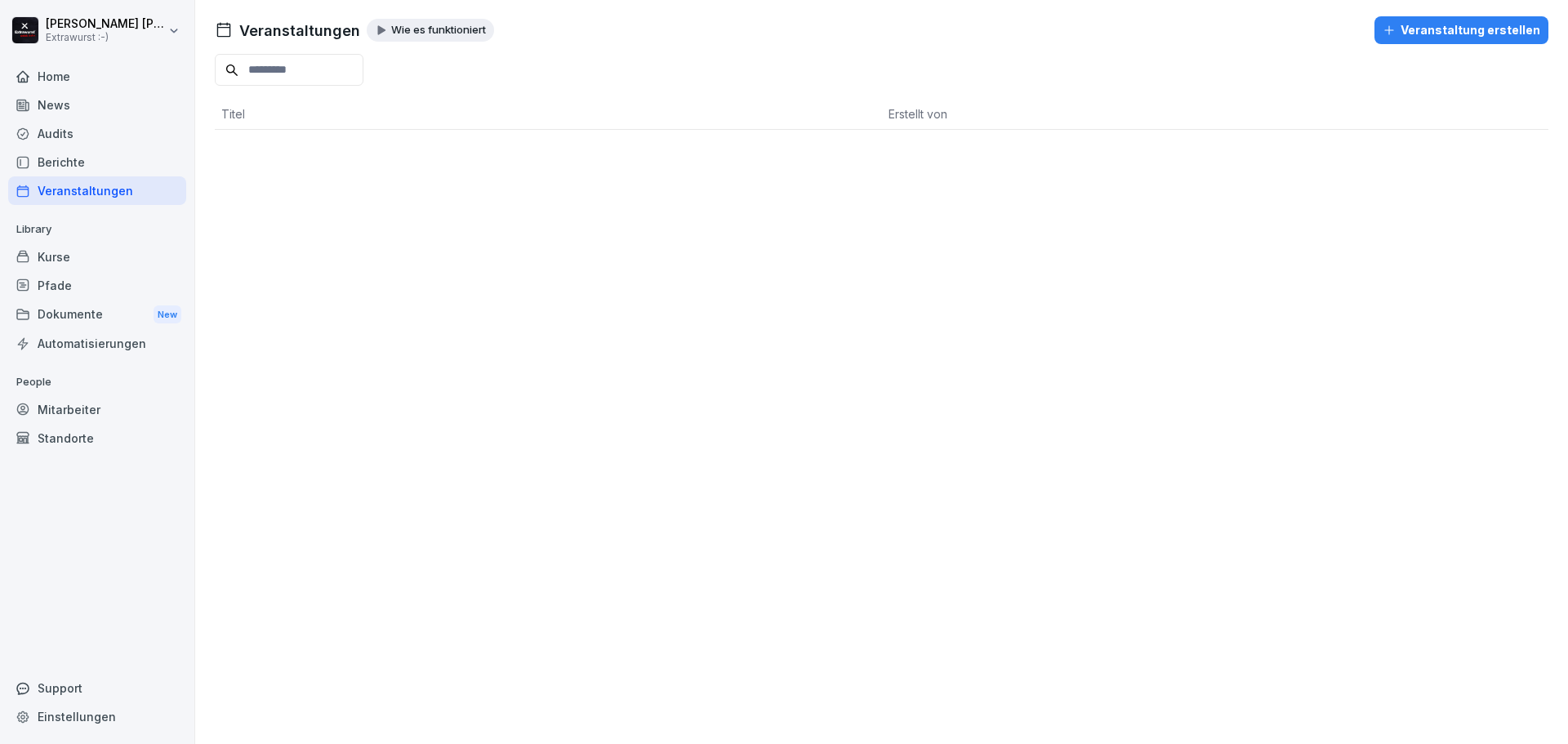
click at [87, 168] on div "Berichte" at bounding box center [98, 161] width 178 height 28
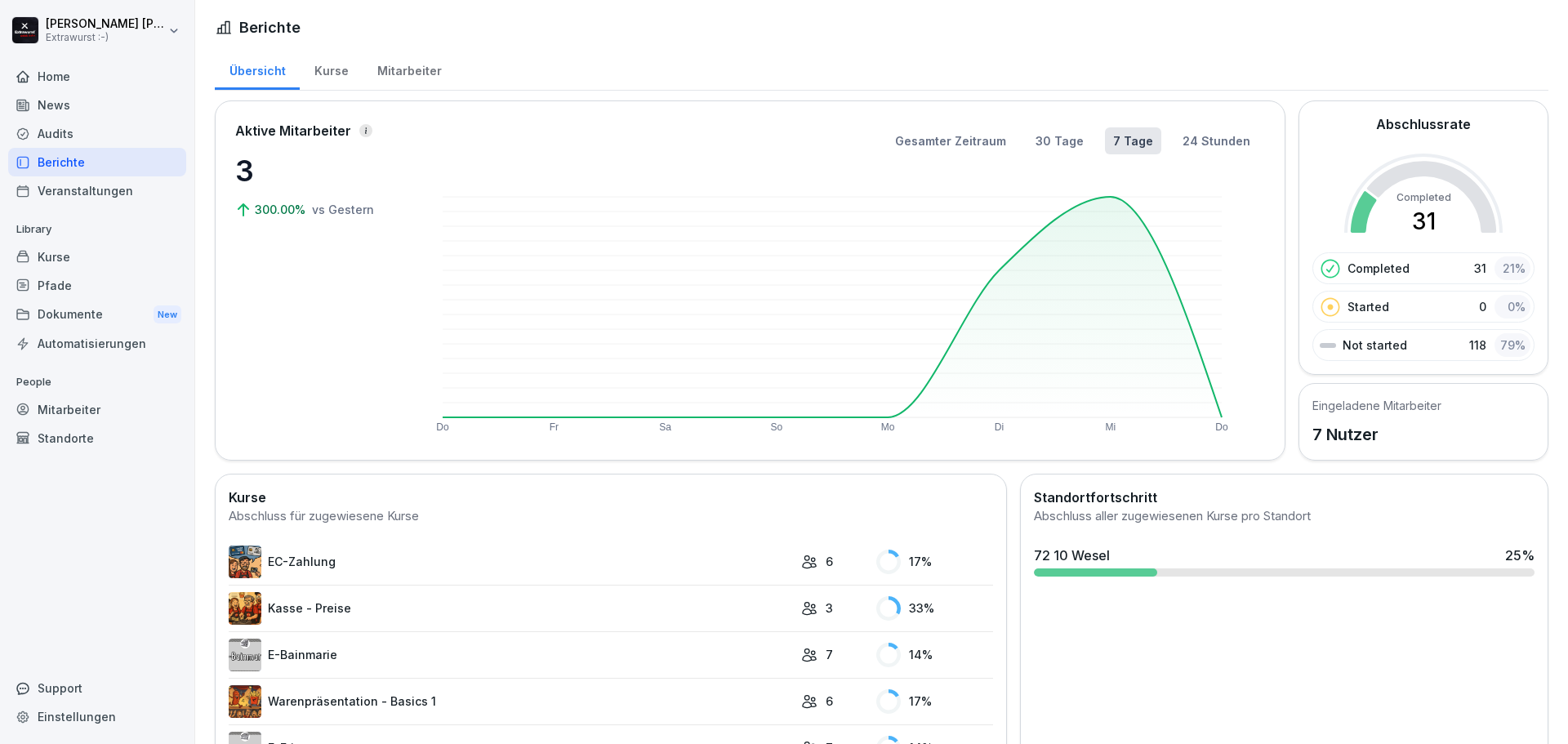
click at [63, 136] on div "Audits" at bounding box center [98, 133] width 178 height 28
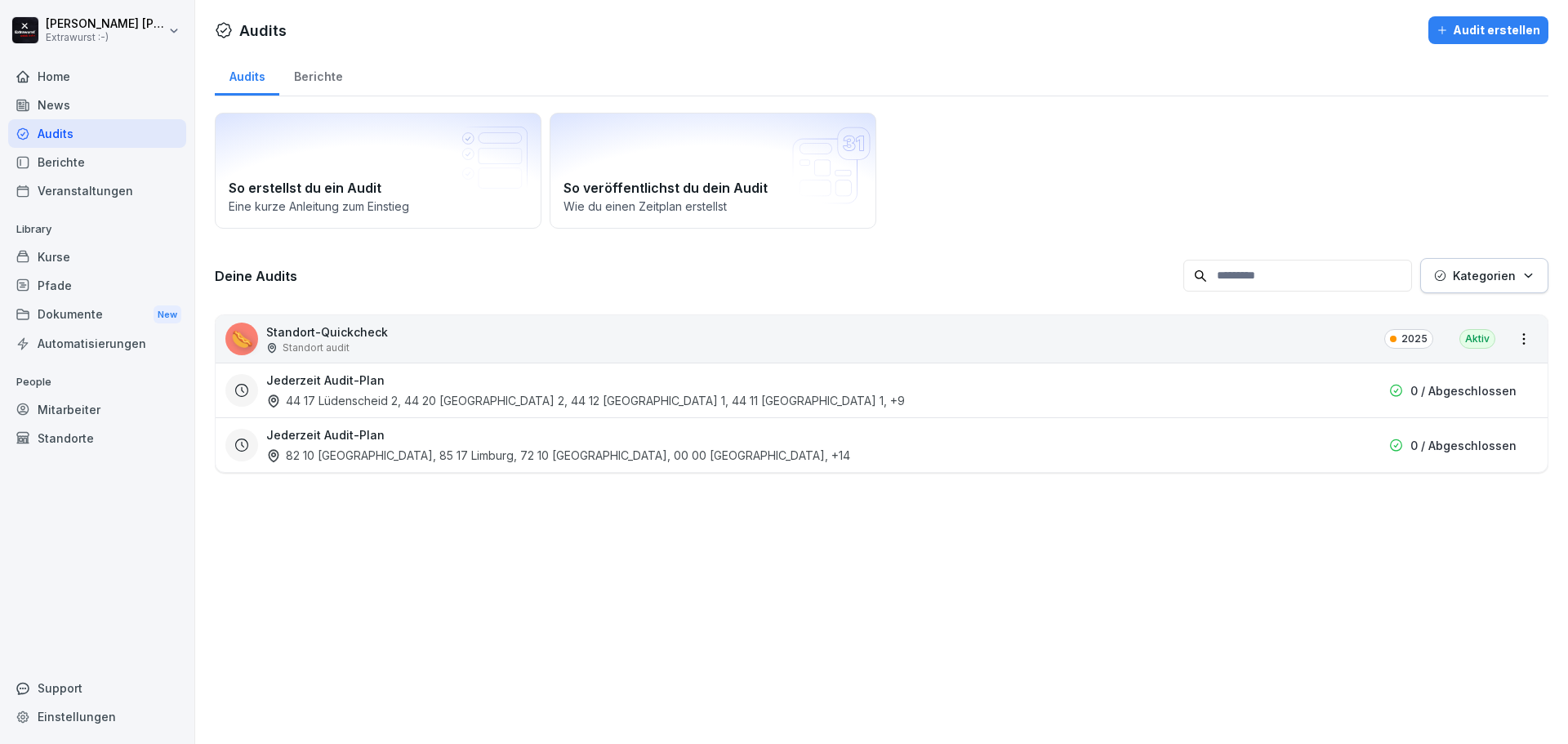
click at [42, 85] on div "Home" at bounding box center [98, 75] width 178 height 28
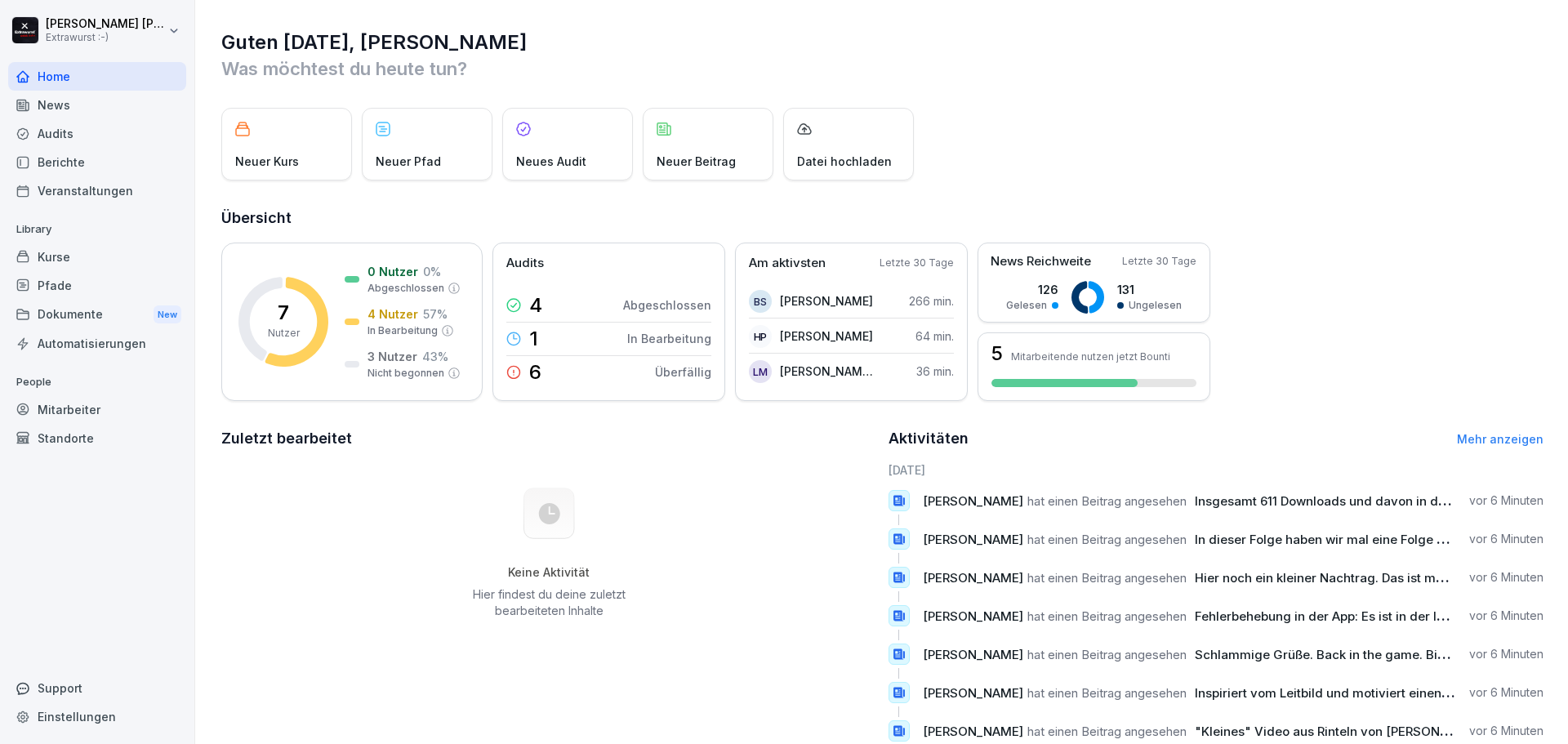
click at [76, 253] on div "Kurse" at bounding box center [98, 256] width 178 height 28
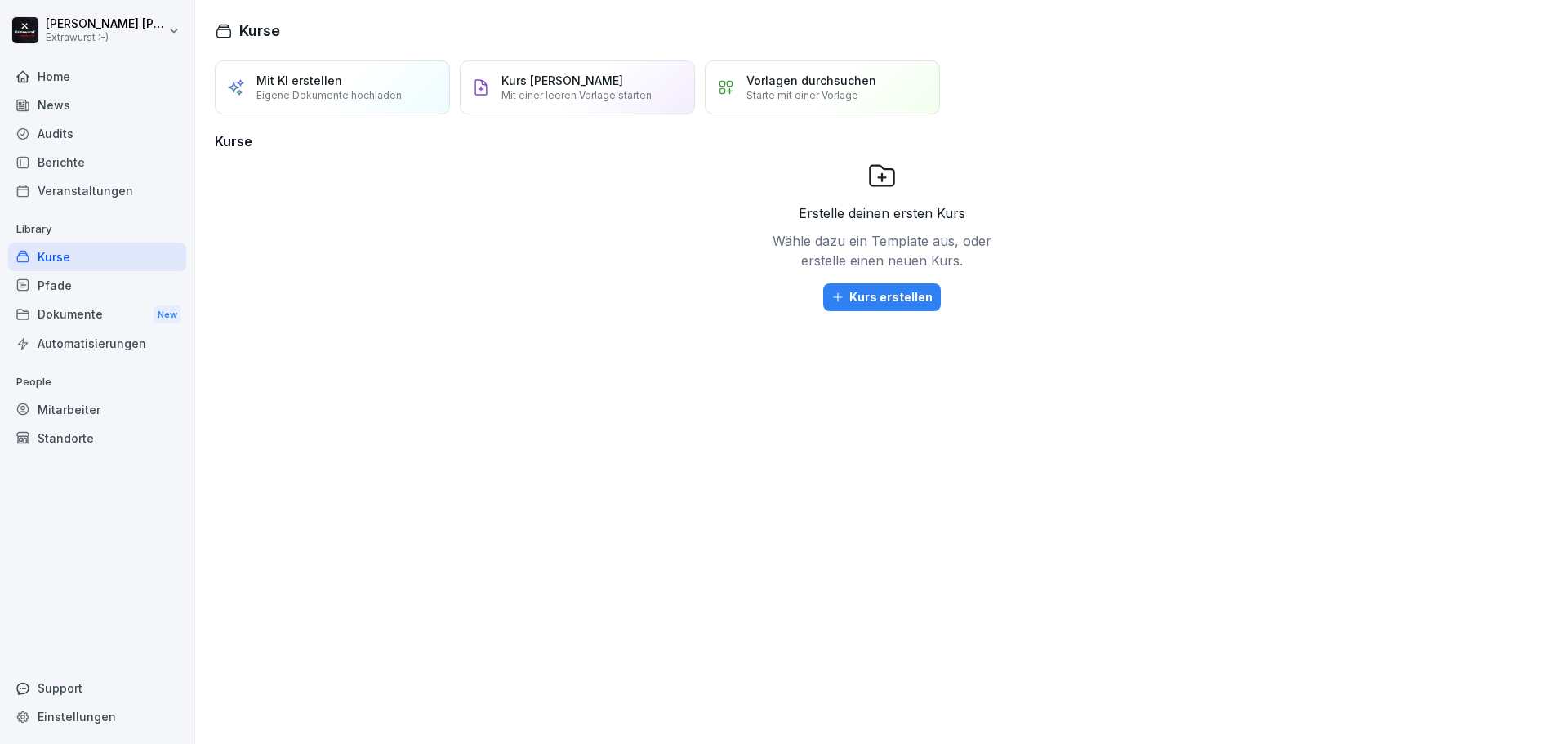
click at [78, 409] on div "Mitarbeiter" at bounding box center [98, 409] width 178 height 28
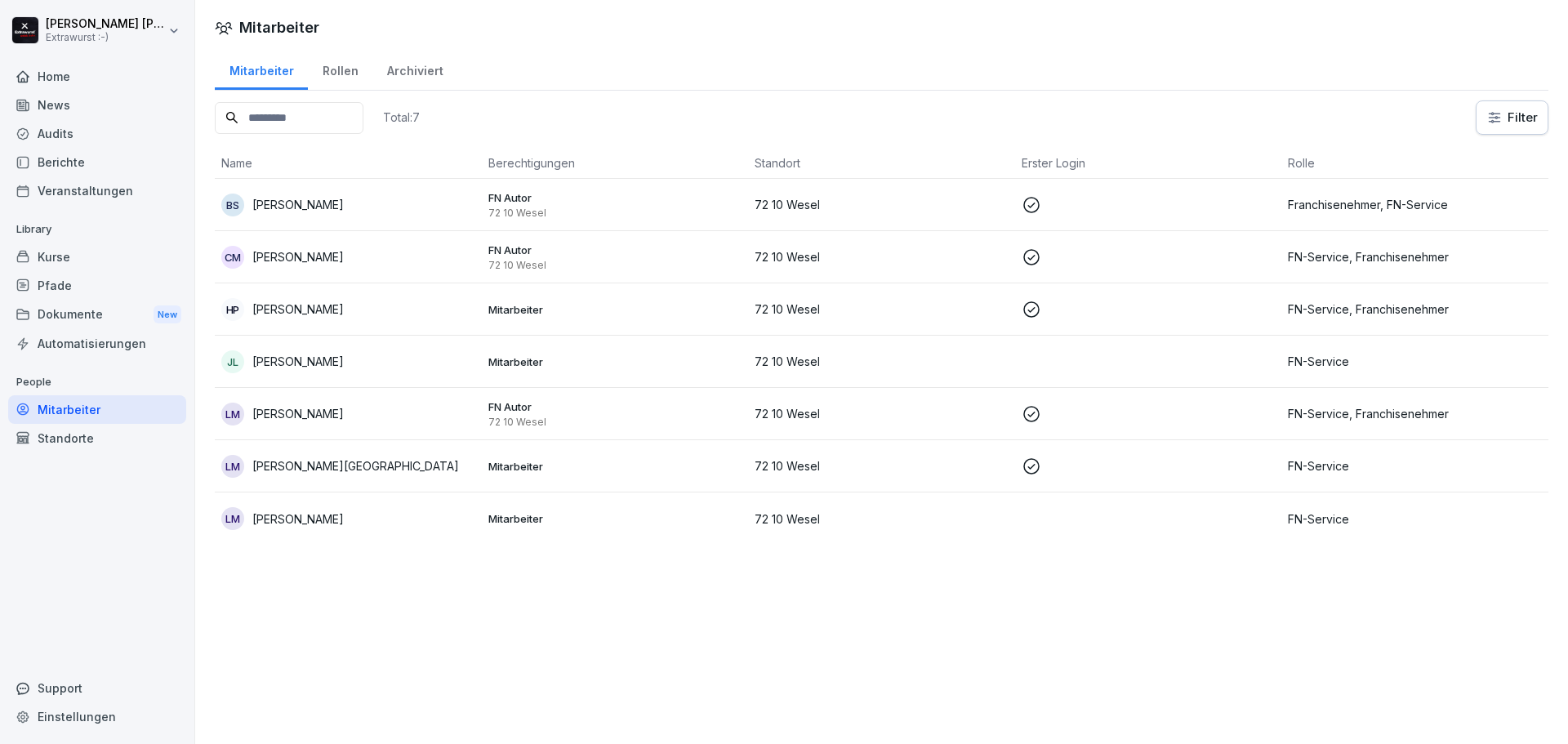
click at [71, 440] on div "Standorte" at bounding box center [98, 437] width 178 height 28
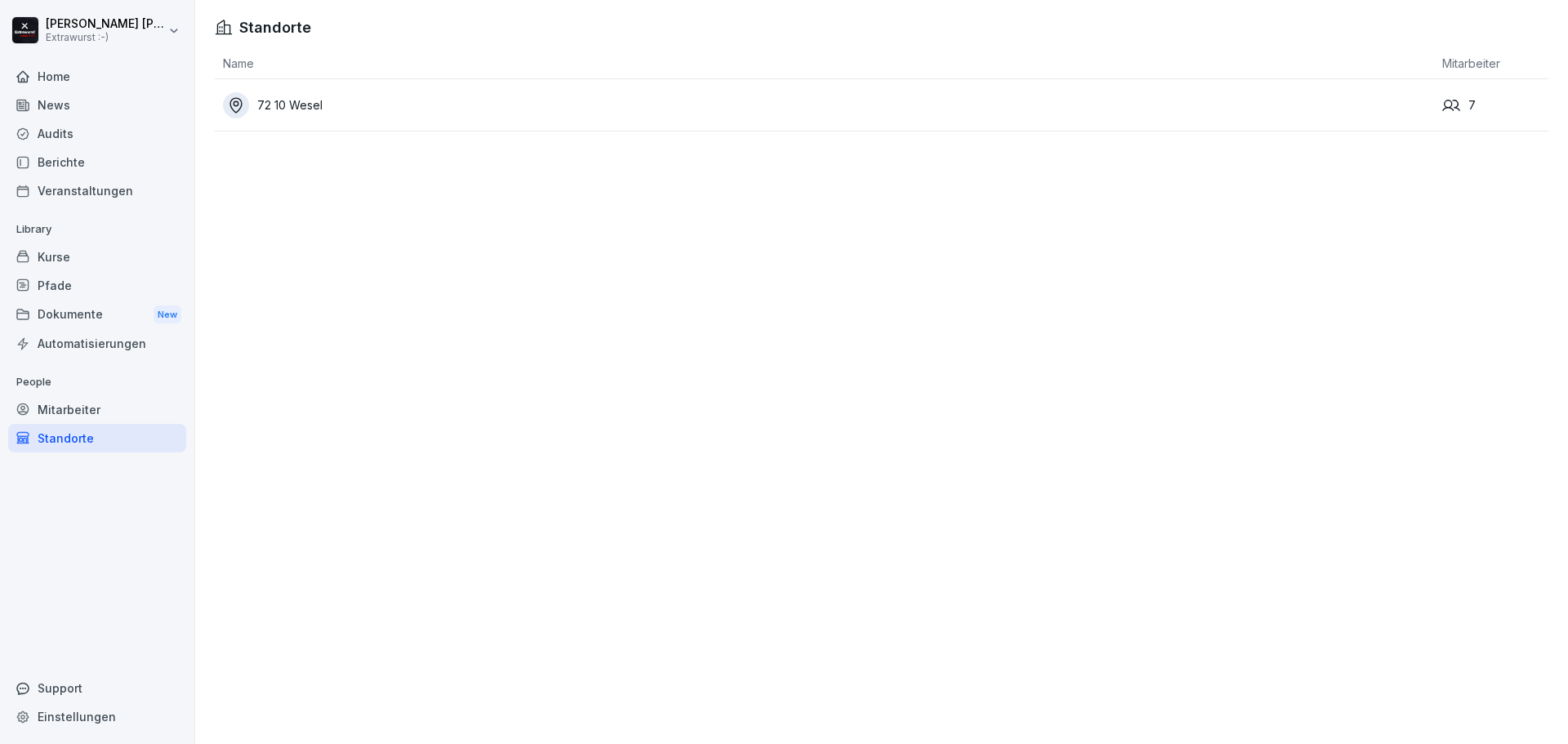
click at [1434, 99] on td "7" at bounding box center [1491, 105] width 114 height 52
click at [63, 411] on div "Mitarbeiter" at bounding box center [98, 409] width 178 height 28
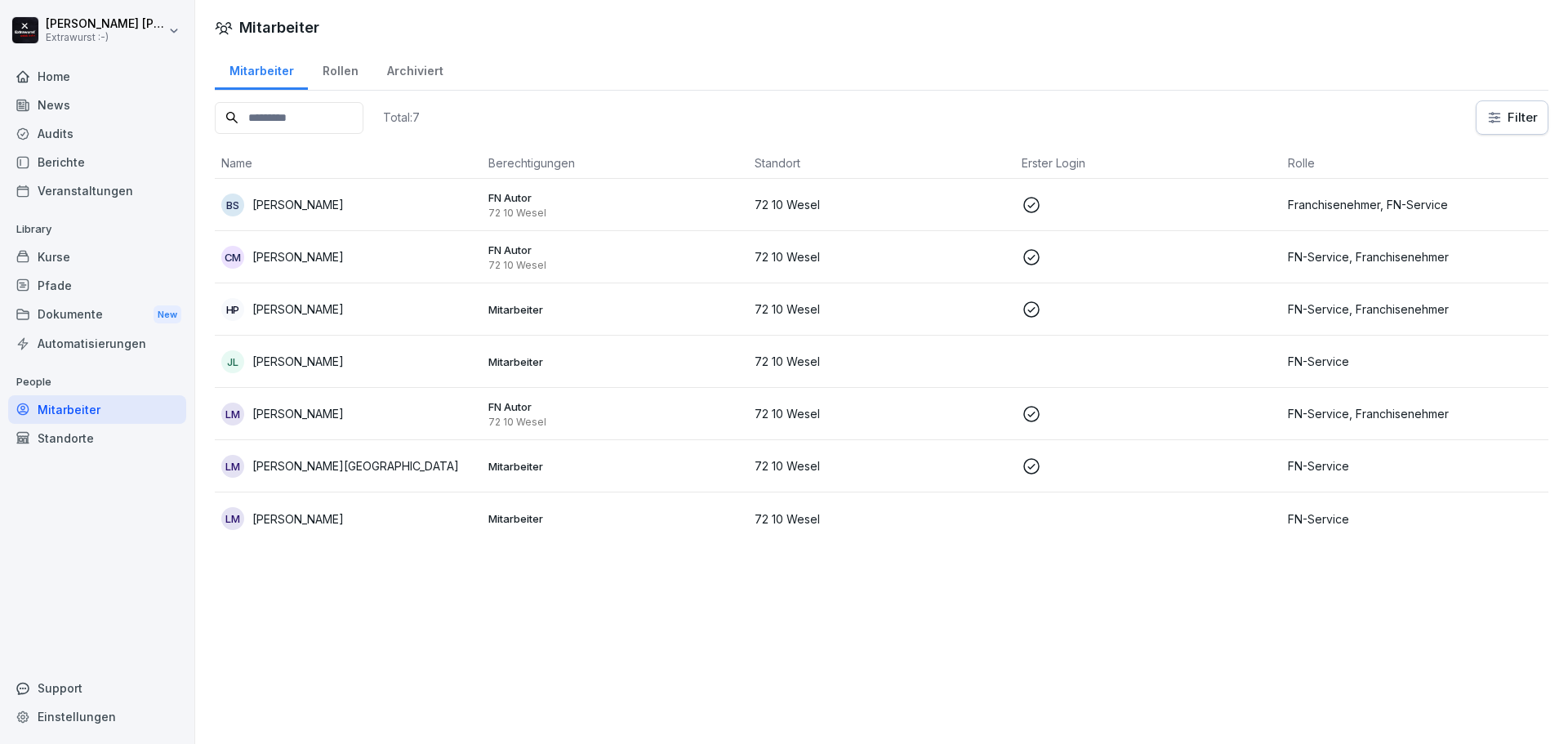
click at [306, 310] on p "[PERSON_NAME]" at bounding box center [297, 309] width 92 height 17
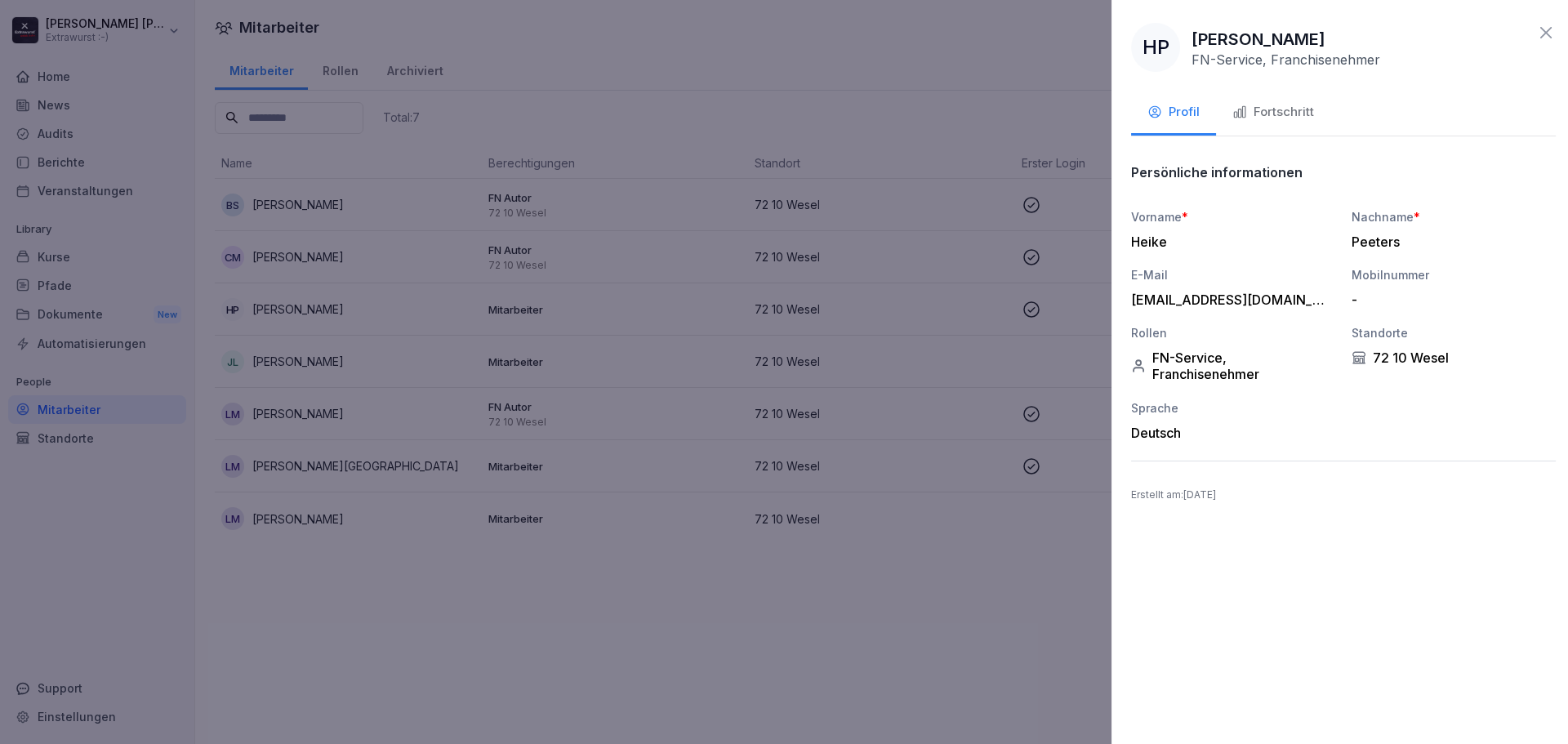
click at [306, 310] on div at bounding box center [784, 372] width 1568 height 744
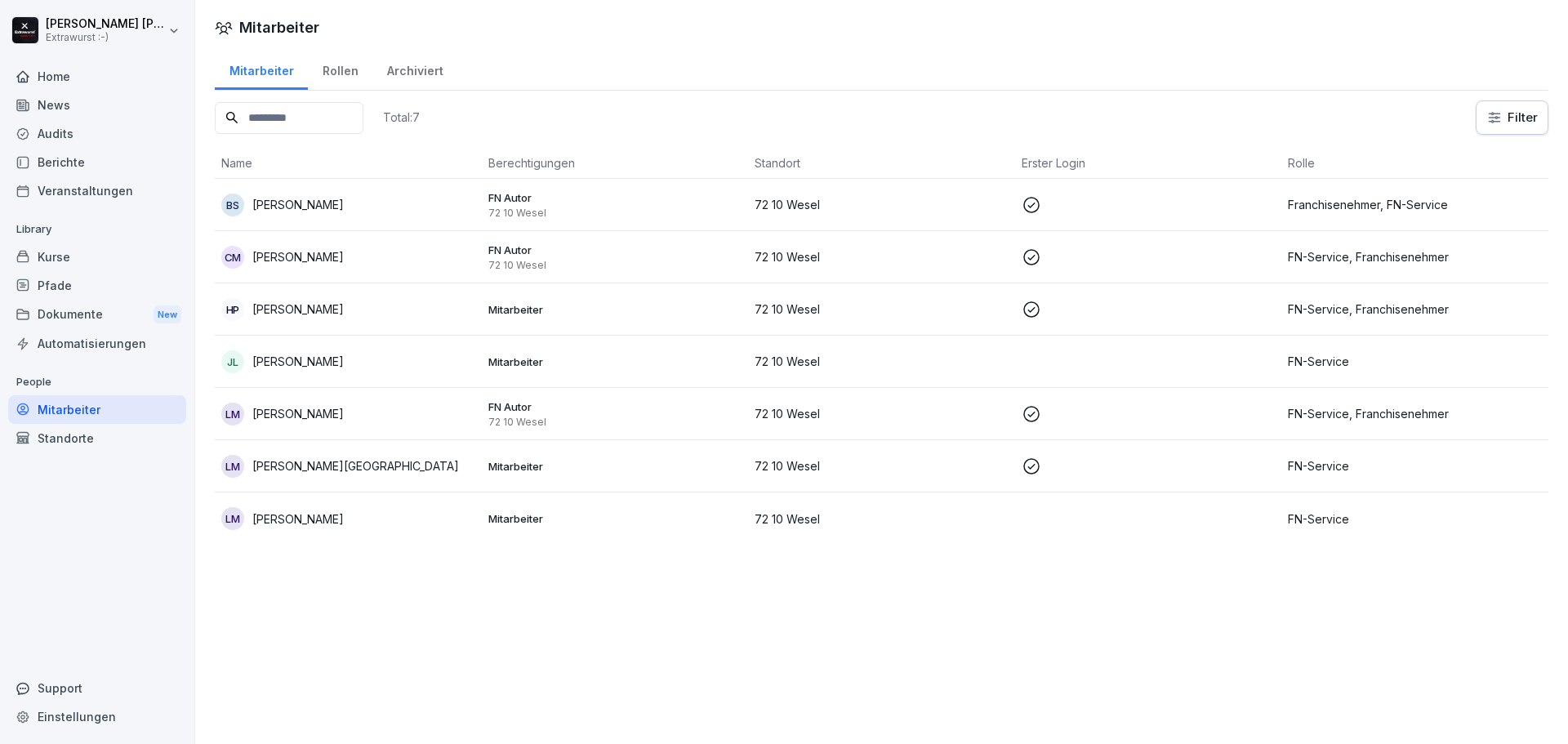
click at [51, 74] on div "Home" at bounding box center [98, 75] width 178 height 28
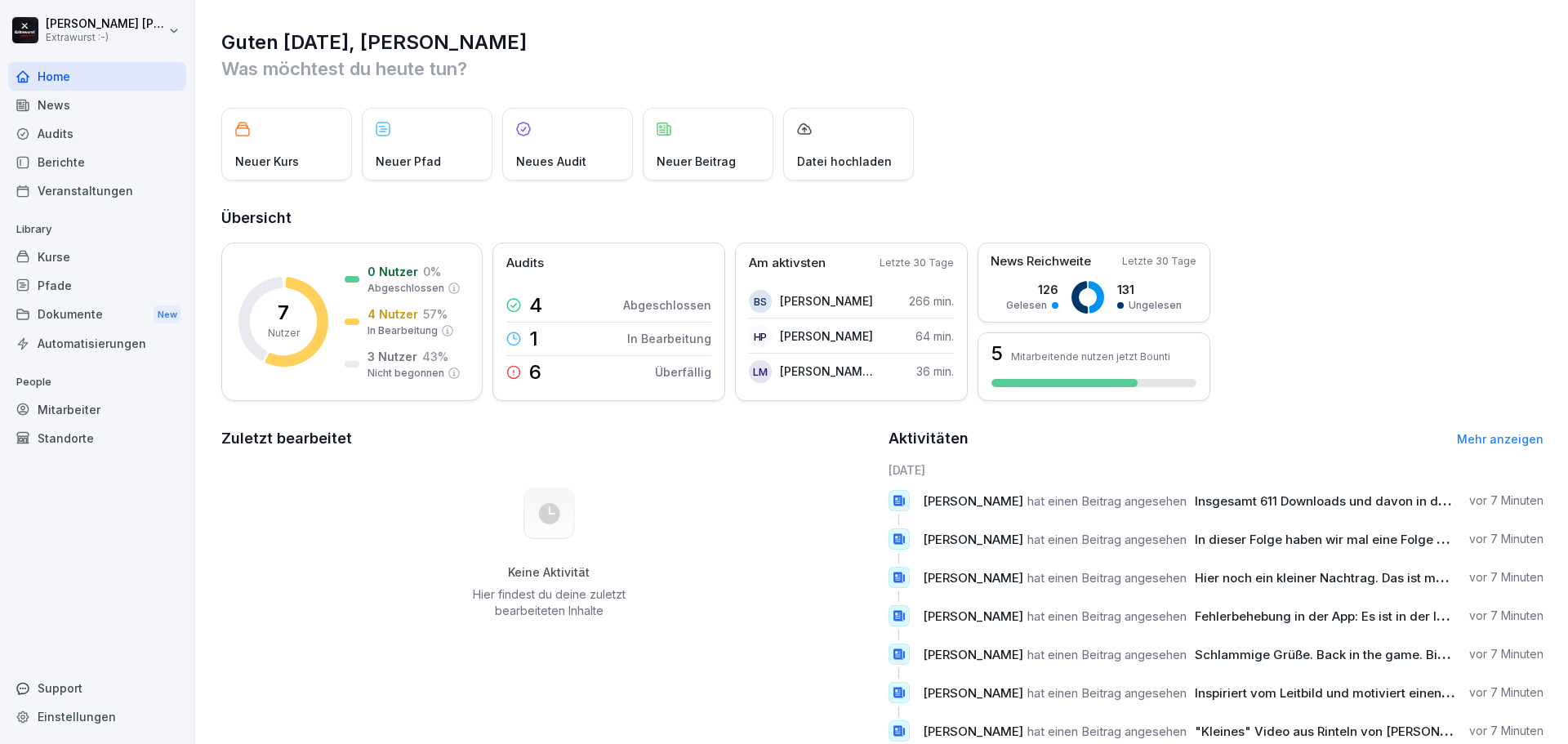
click at [855, 160] on p "Datei hochladen" at bounding box center [844, 161] width 95 height 17
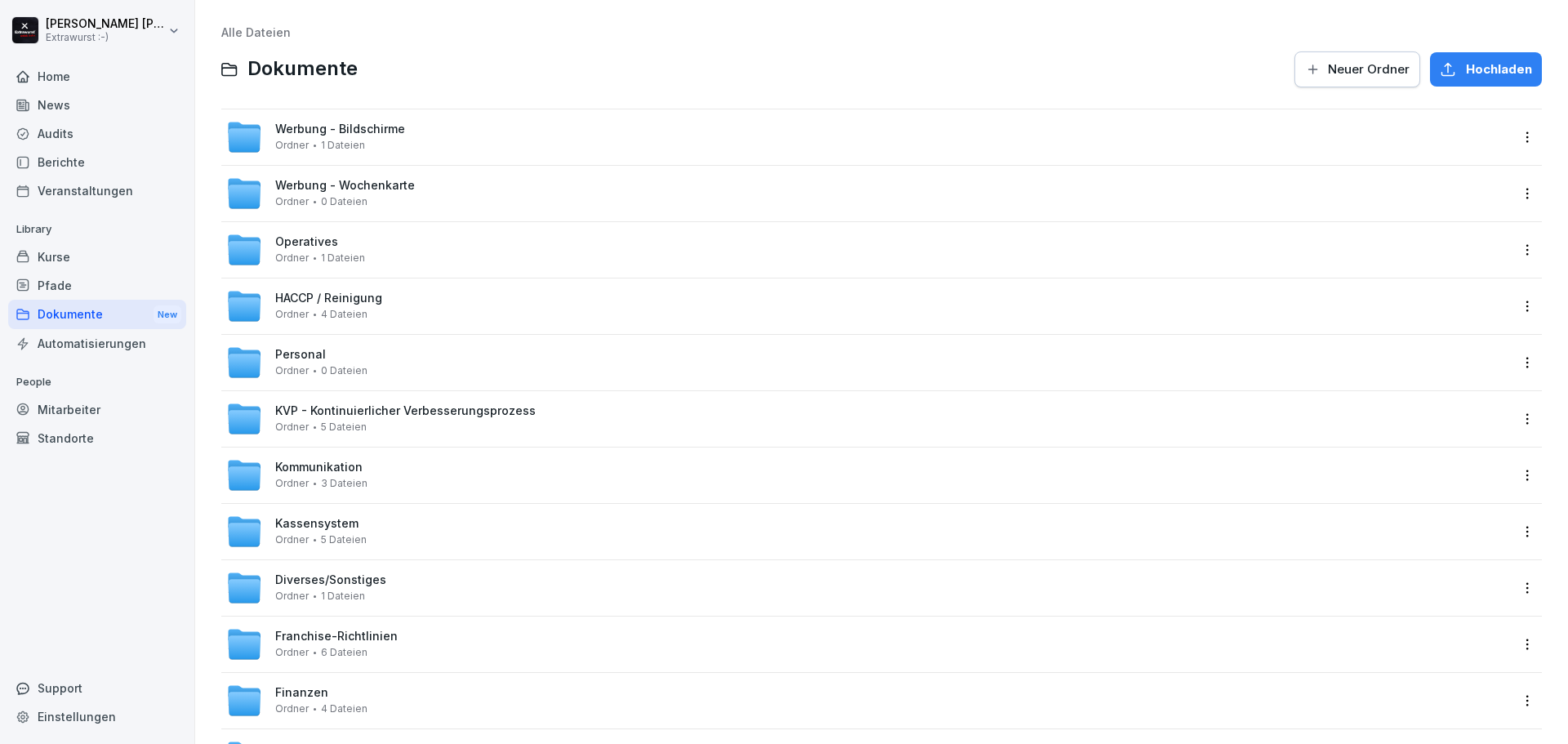
click at [396, 300] on div "HACCP / Reinigung Ordner 4 Dateien" at bounding box center [868, 306] width 1285 height 36
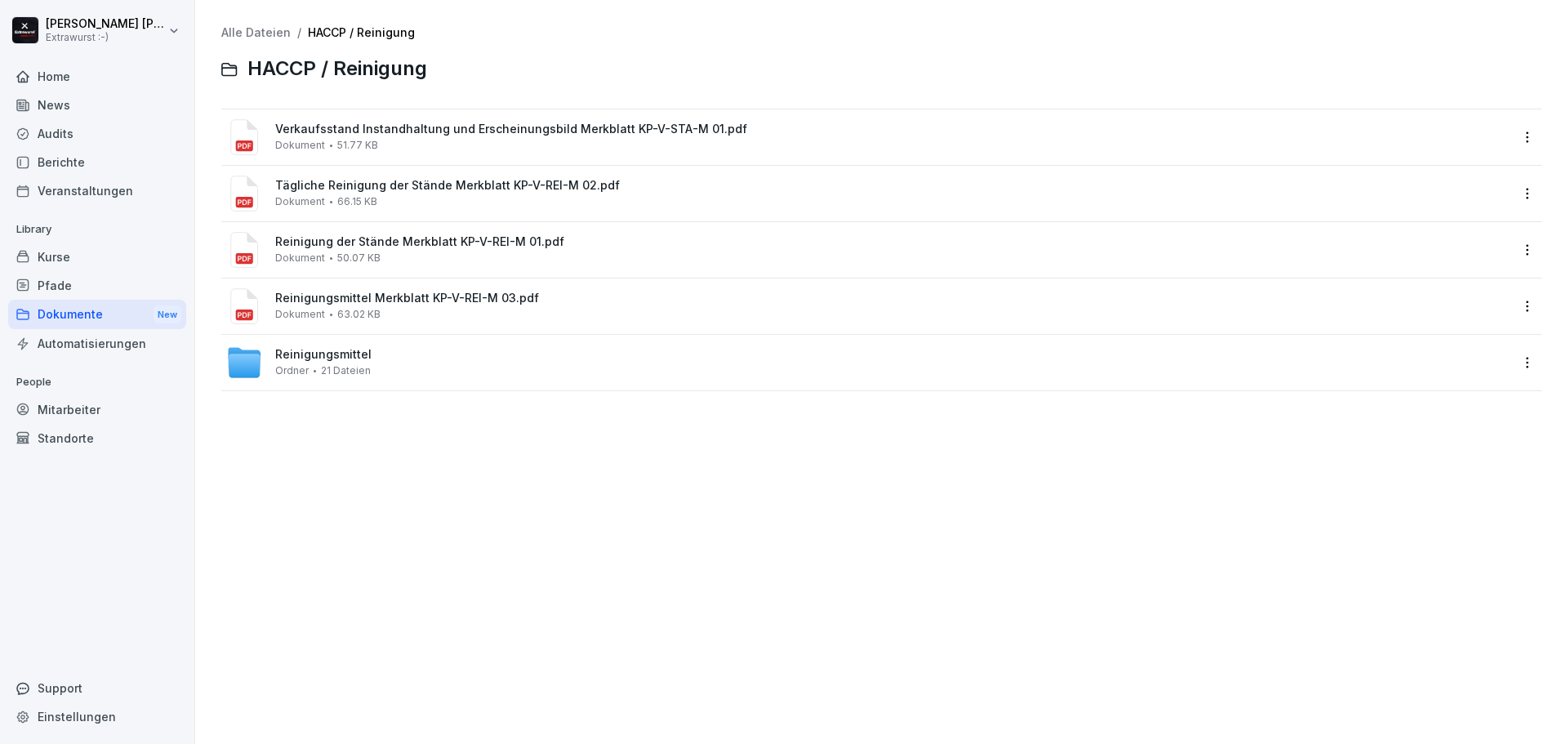
click at [396, 300] on span "Reinigungsmittel Merkblatt KP-V-REI-M 03.pdf" at bounding box center [892, 298] width 1235 height 14
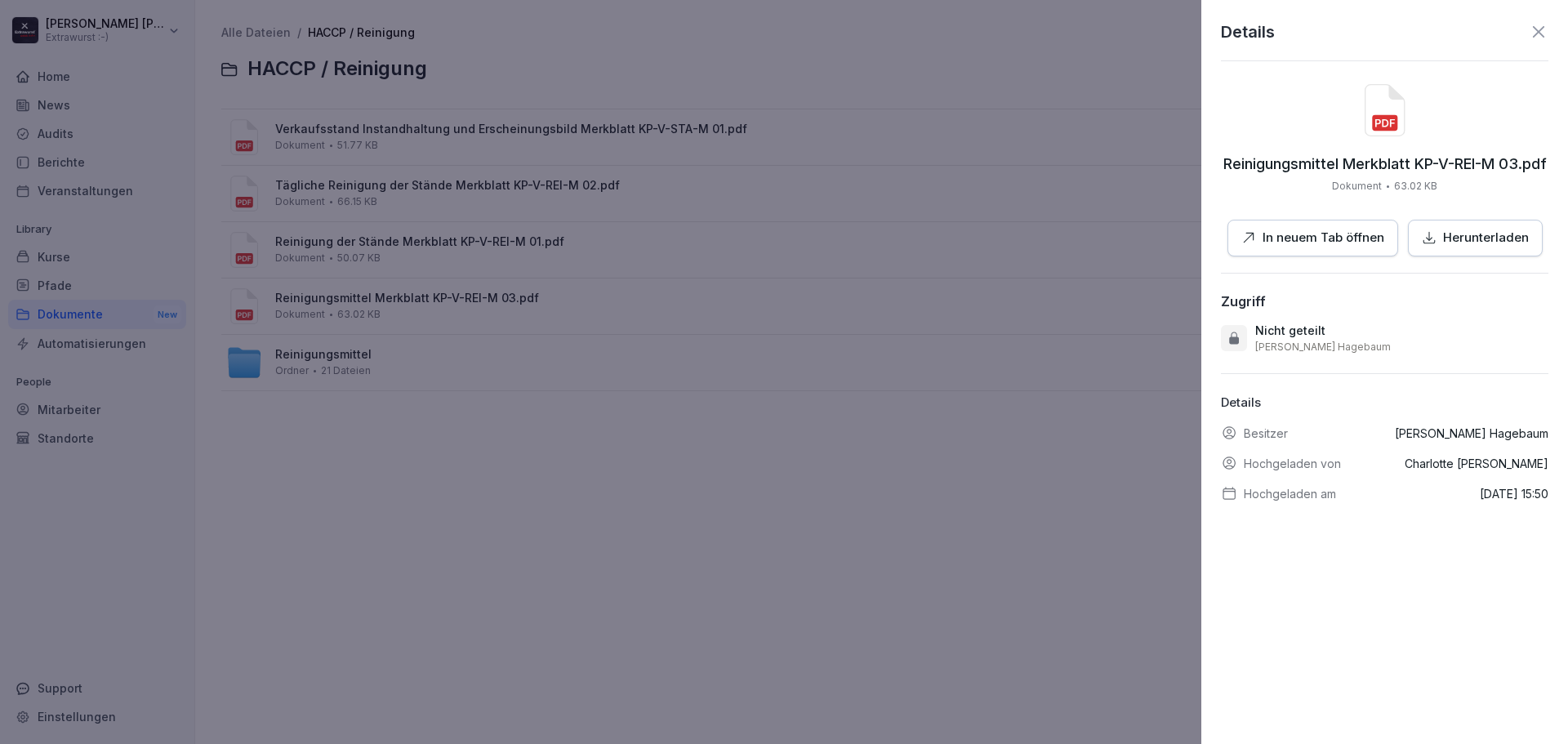
click at [1295, 231] on p "In neuem Tab öffnen" at bounding box center [1324, 238] width 122 height 19
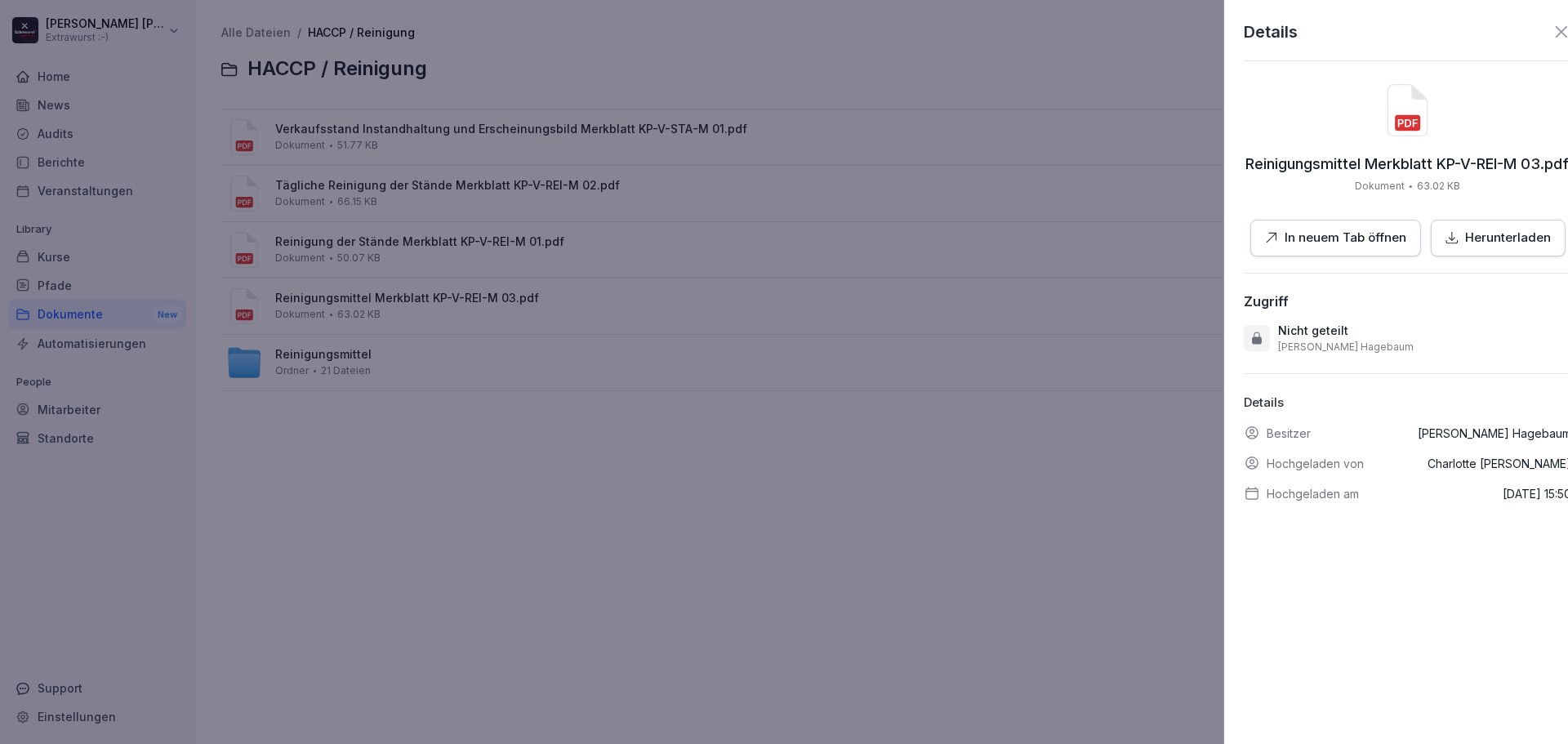
click at [718, 225] on div at bounding box center [784, 372] width 1568 height 744
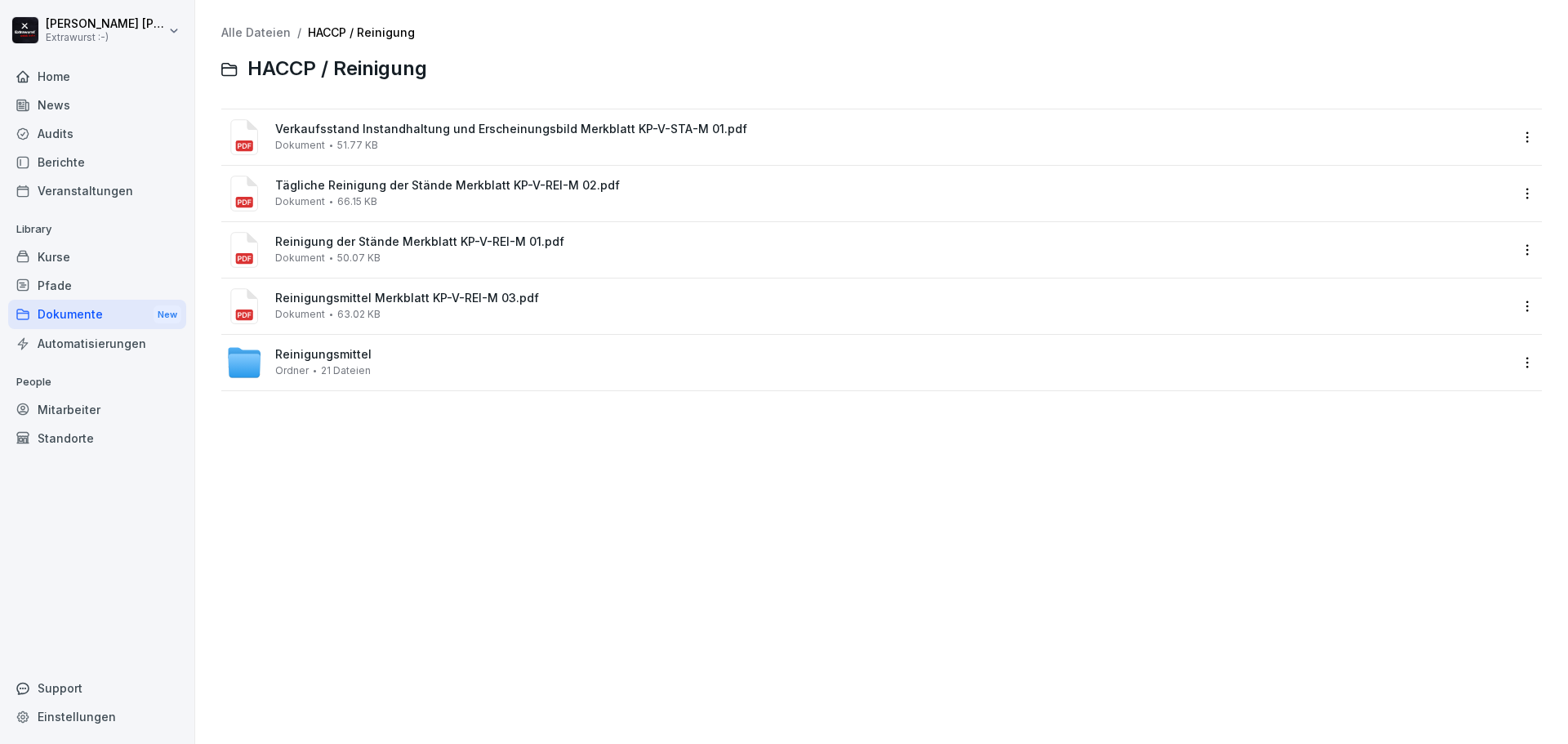
click at [88, 433] on div "Standorte" at bounding box center [98, 437] width 178 height 28
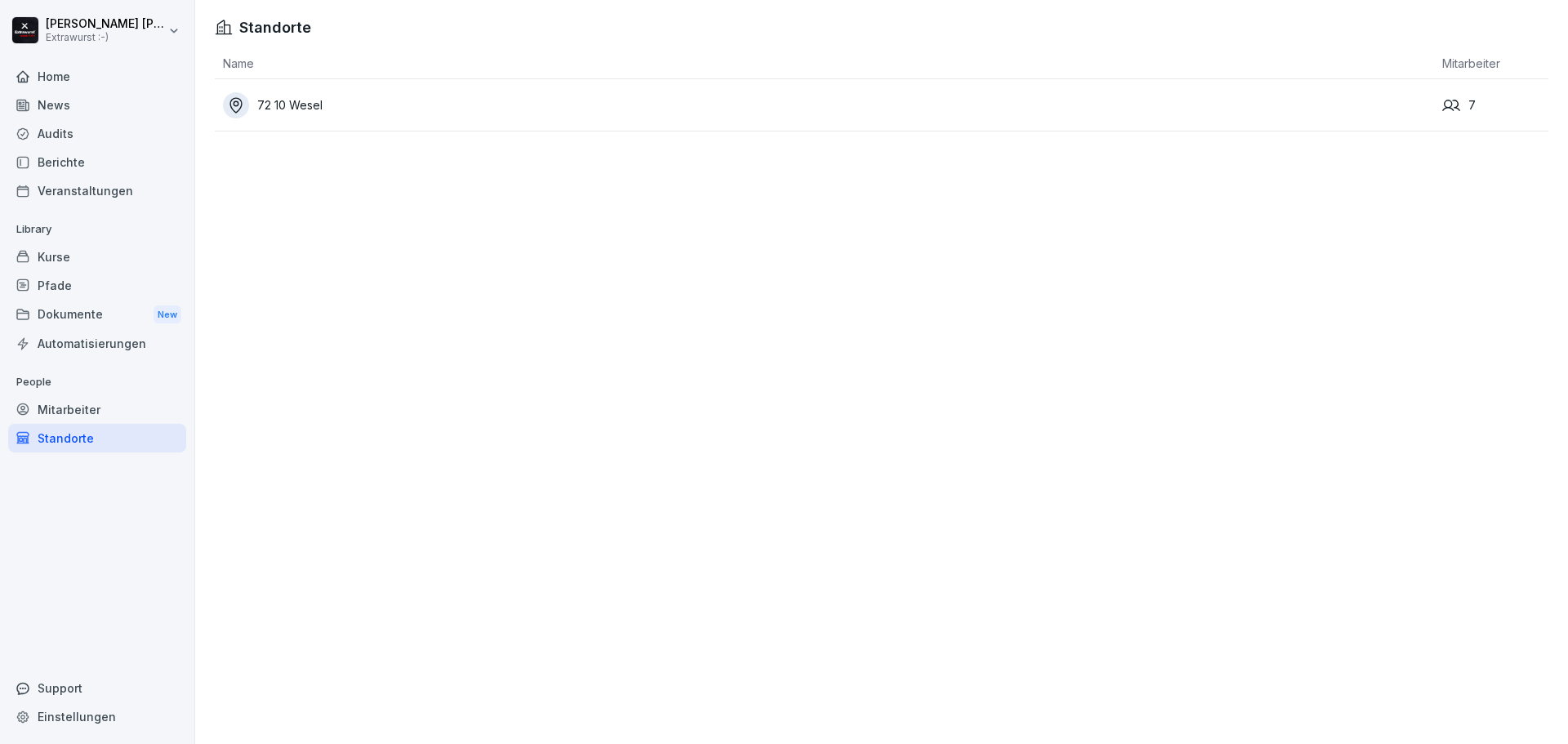
click at [99, 714] on div "Einstellungen" at bounding box center [98, 716] width 178 height 28
select select "**"
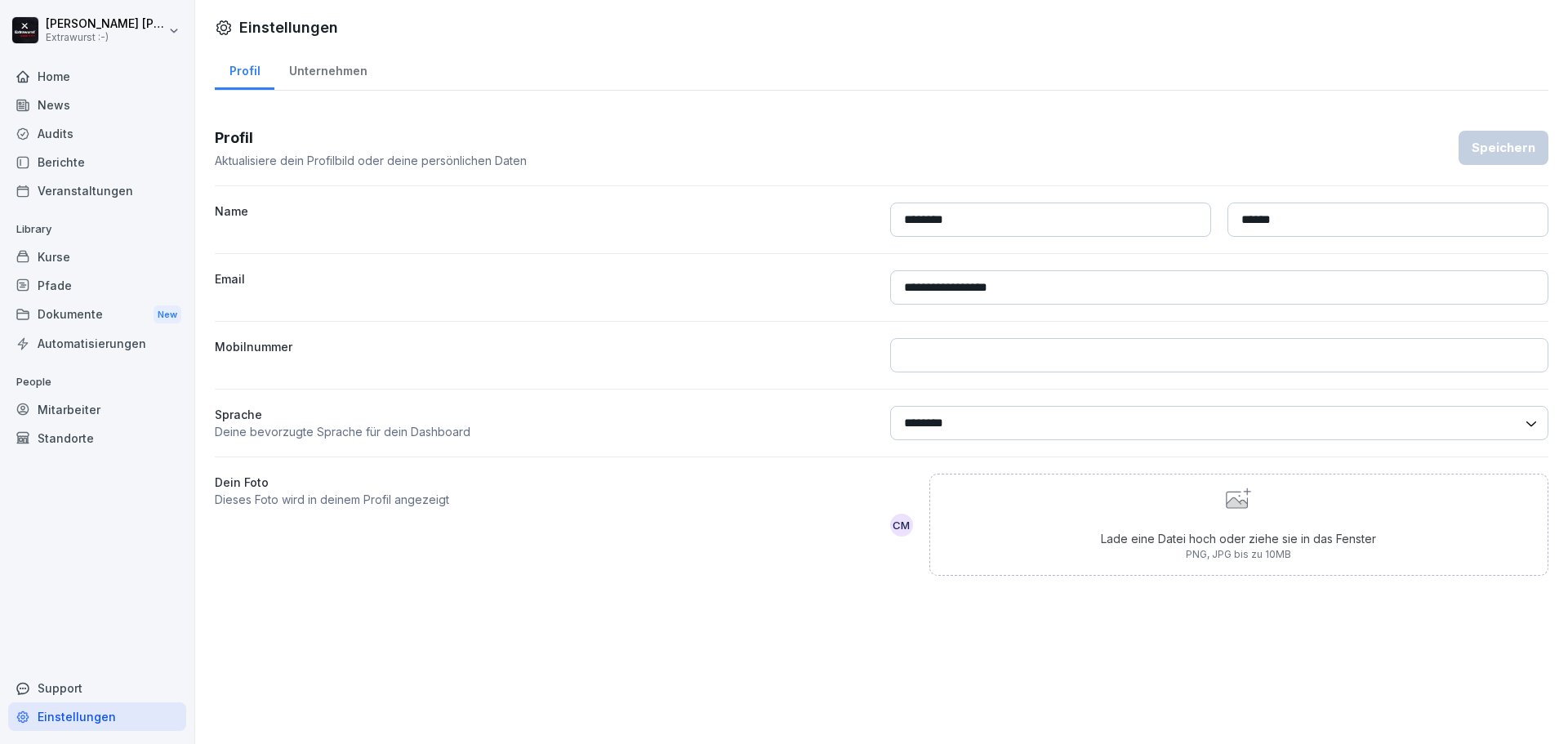
click at [69, 136] on div "Audits" at bounding box center [98, 133] width 178 height 28
